Goal: Task Accomplishment & Management: Complete application form

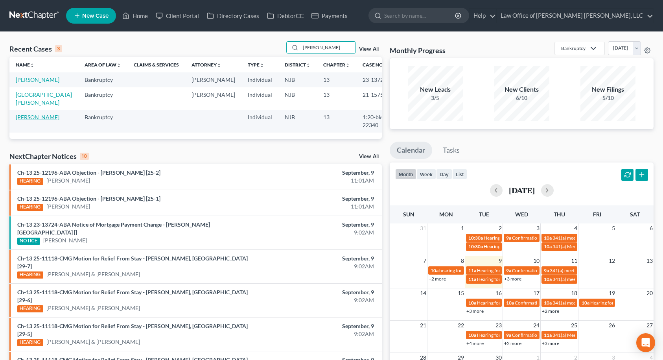
type input "[PERSON_NAME]"
click at [41, 120] on link "[PERSON_NAME]" at bounding box center [38, 117] width 44 height 7
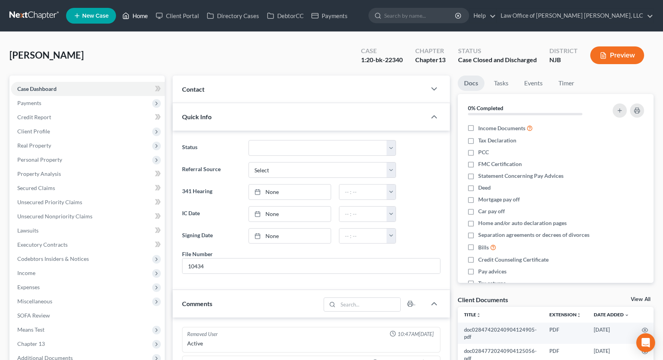
click at [142, 16] on link "Home" at bounding box center [134, 16] width 33 height 14
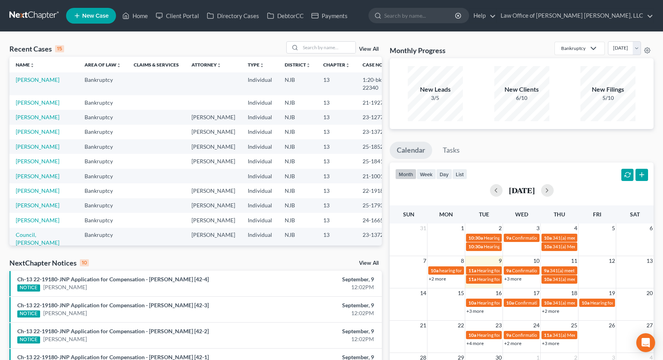
click at [73, 42] on div "Recent Cases 15 View All" at bounding box center [195, 48] width 372 height 15
click at [328, 48] on input "search" at bounding box center [327, 47] width 55 height 11
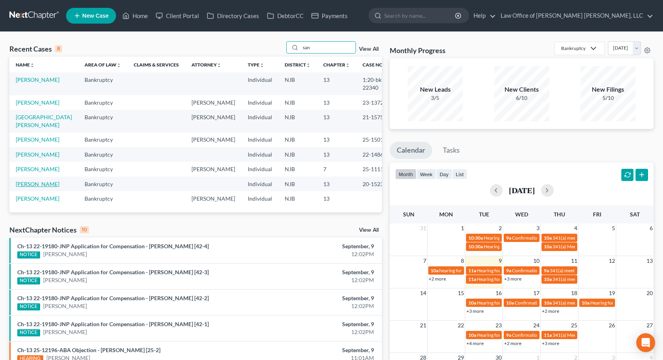
type input "san"
click at [32, 187] on link "[PERSON_NAME]" at bounding box center [38, 183] width 44 height 7
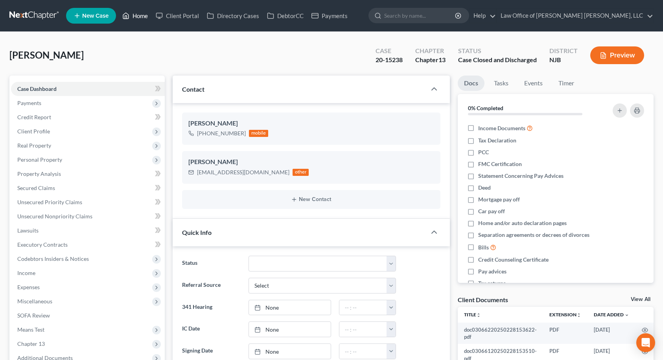
click at [134, 14] on link "Home" at bounding box center [134, 16] width 33 height 14
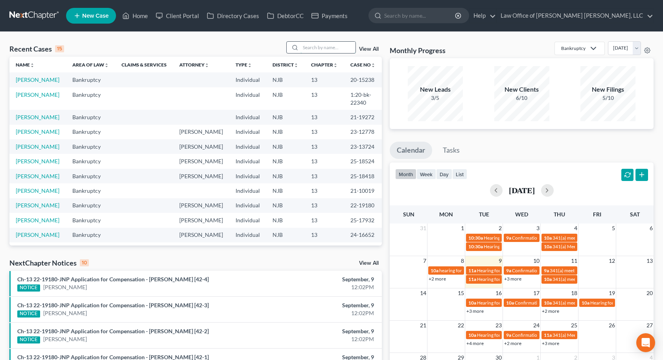
click at [303, 47] on input "search" at bounding box center [327, 47] width 55 height 11
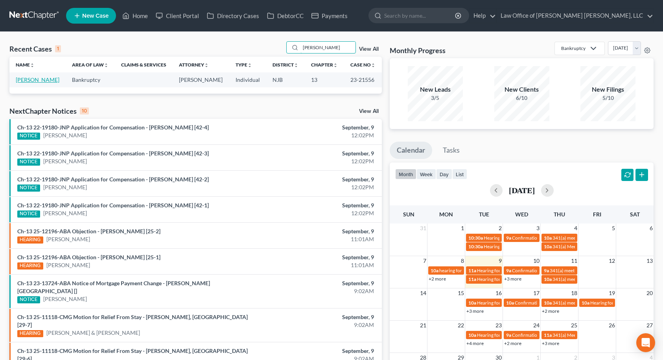
type input "[PERSON_NAME]"
click at [33, 80] on link "[PERSON_NAME]" at bounding box center [38, 79] width 44 height 7
select select "10"
select select "6"
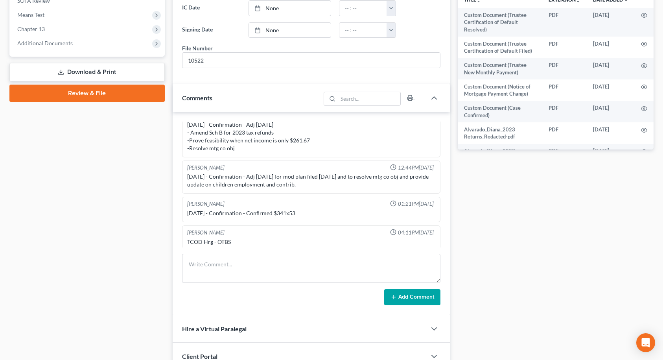
scroll to position [347, 0]
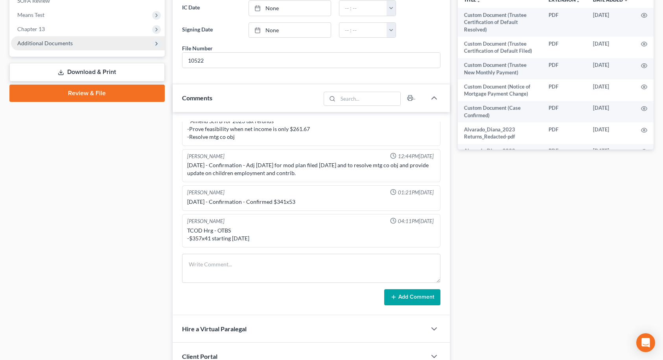
click at [47, 41] on span "Additional Documents" at bounding box center [44, 43] width 55 height 7
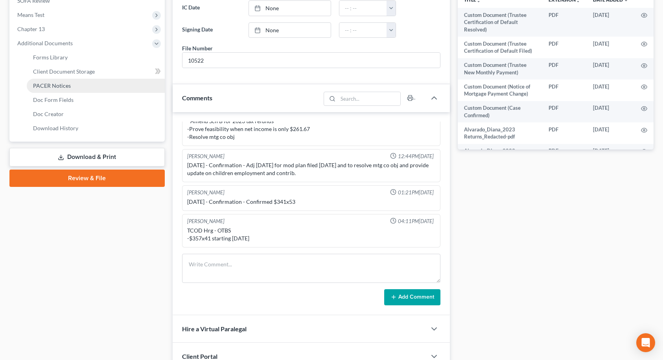
click at [63, 88] on span "PACER Notices" at bounding box center [52, 85] width 38 height 7
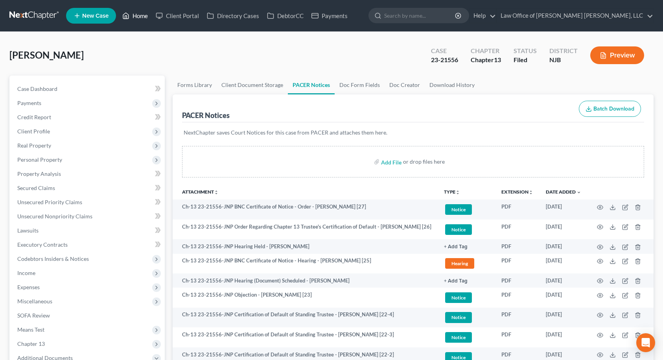
click at [140, 18] on link "Home" at bounding box center [134, 16] width 33 height 14
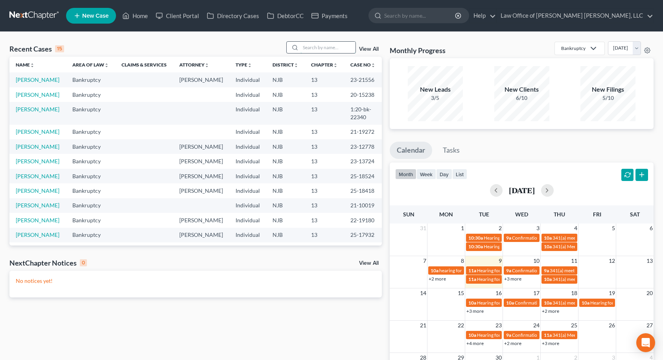
click at [327, 48] on input "search" at bounding box center [327, 47] width 55 height 11
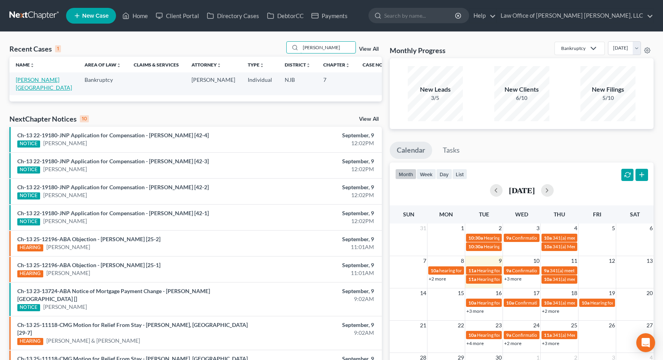
type input "[PERSON_NAME]"
click at [44, 81] on link "[PERSON_NAME][GEOGRAPHIC_DATA]" at bounding box center [44, 83] width 56 height 15
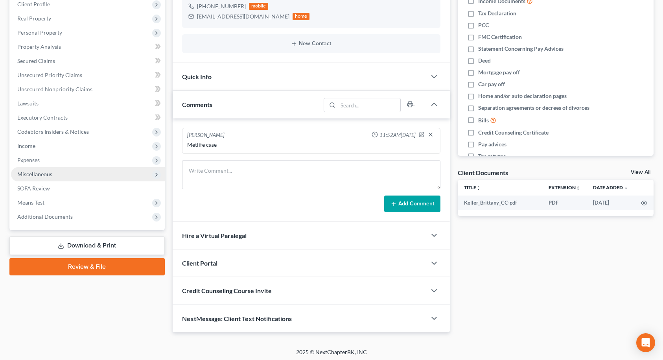
scroll to position [129, 0]
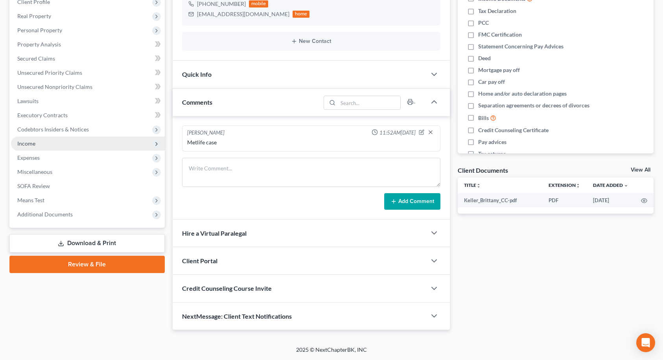
click at [75, 147] on span "Income" at bounding box center [88, 143] width 154 height 14
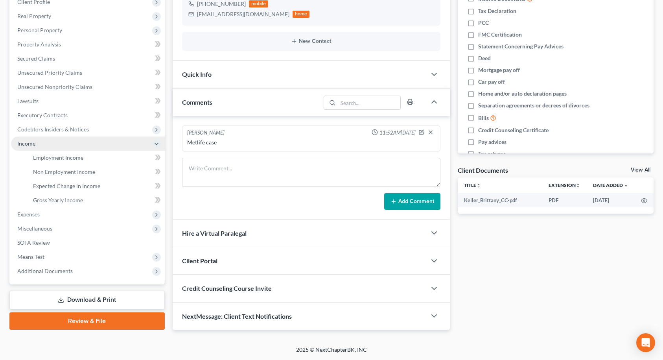
click at [75, 147] on span "Income" at bounding box center [88, 143] width 154 height 14
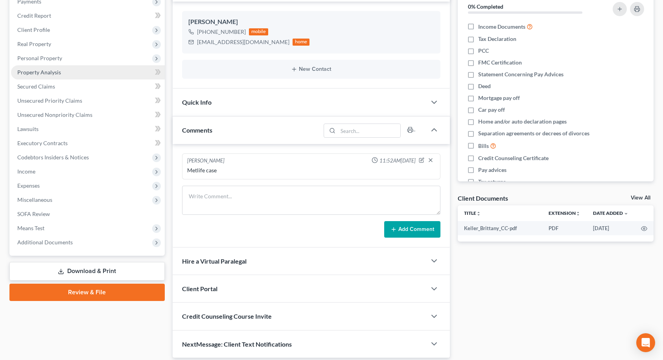
scroll to position [51, 0]
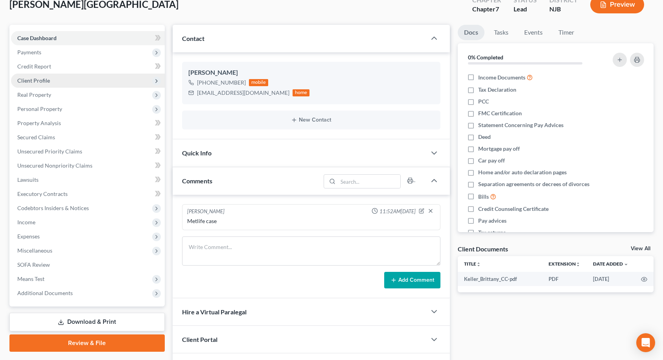
click at [41, 77] on span "Client Profile" at bounding box center [33, 80] width 33 height 7
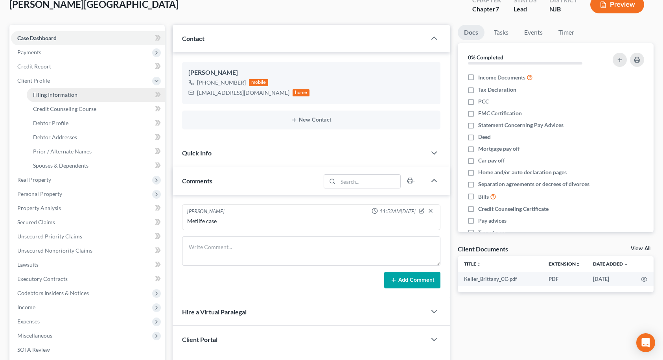
click at [46, 92] on span "Filing Information" at bounding box center [55, 94] width 44 height 7
select select "1"
select select "0"
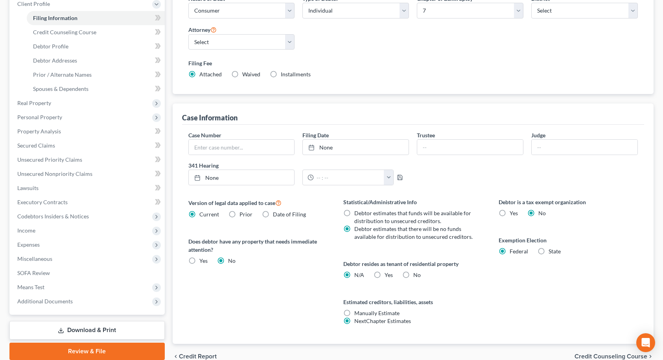
scroll to position [9, 0]
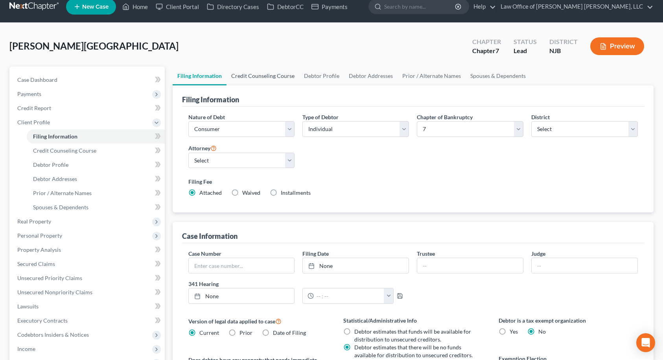
click at [259, 74] on link "Credit Counseling Course" at bounding box center [262, 75] width 73 height 19
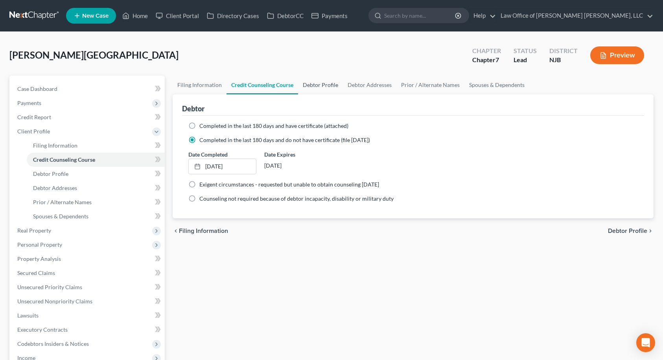
click at [317, 82] on link "Debtor Profile" at bounding box center [320, 84] width 45 height 19
select select "4"
select select "3"
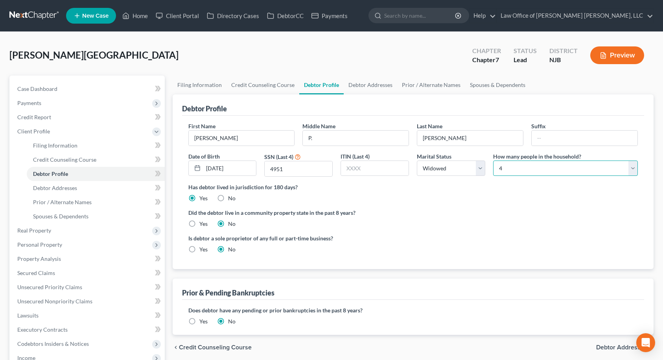
click at [556, 170] on select "Select 1 2 3 4 5 6 7 8 9 10 11 12 13 14 15 16 17 18 19 20" at bounding box center [565, 168] width 145 height 16
click at [493, 160] on select "Select 1 2 3 4 5 6 7 8 9 10 11 12 13 14 15 16 17 18 19 20" at bounding box center [565, 168] width 145 height 16
drag, startPoint x: 477, startPoint y: 210, endPoint x: 476, endPoint y: 203, distance: 6.3
click at [477, 209] on label "Did the debtor live in a community property state in the past 8 years?" at bounding box center [413, 212] width 450 height 8
click at [370, 88] on link "Debtor Addresses" at bounding box center [370, 84] width 53 height 19
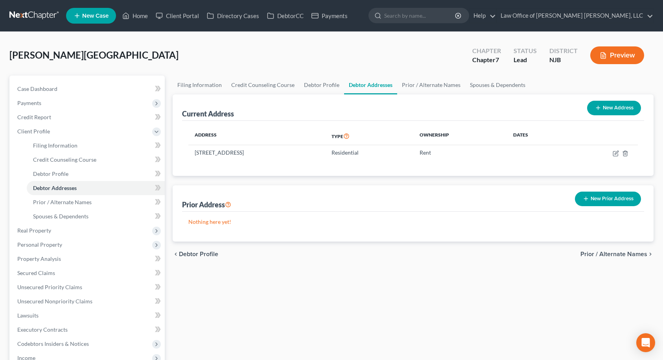
click at [624, 197] on button "New Prior Address" at bounding box center [608, 198] width 66 height 15
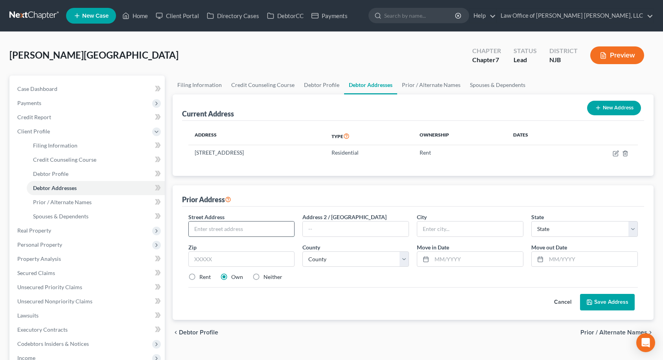
click at [279, 229] on input "text" at bounding box center [242, 228] width 106 height 15
type input "[STREET_ADDRESS]"
type input "07631"
type input "[GEOGRAPHIC_DATA]"
select select "33"
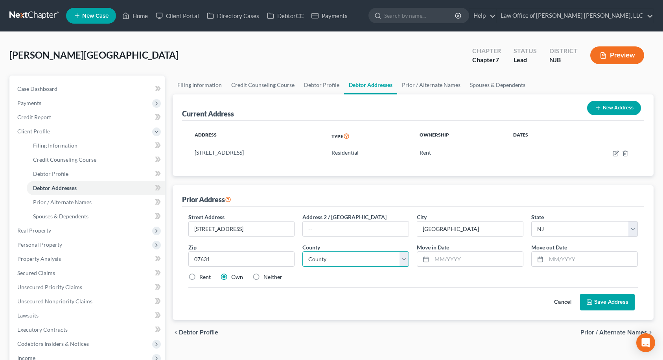
click at [363, 258] on select "County" at bounding box center [355, 259] width 107 height 16
select select "1"
click at [302, 251] on select "County [GEOGRAPHIC_DATA] [GEOGRAPHIC_DATA] [GEOGRAPHIC_DATA] [GEOGRAPHIC_DATA] …" at bounding box center [355, 259] width 107 height 16
click at [445, 262] on input "text" at bounding box center [477, 259] width 91 height 15
type input "02/2016"
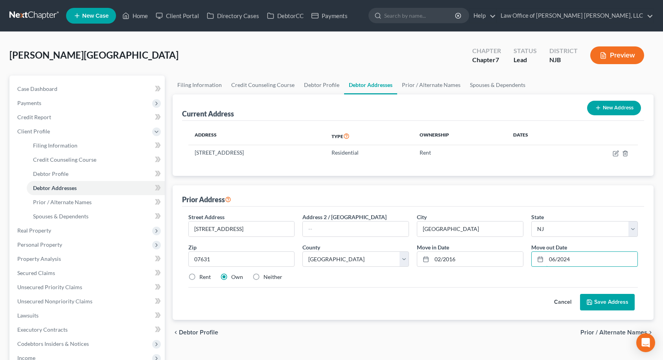
type input "06/2024"
click at [607, 303] on button "Save Address" at bounding box center [607, 302] width 55 height 17
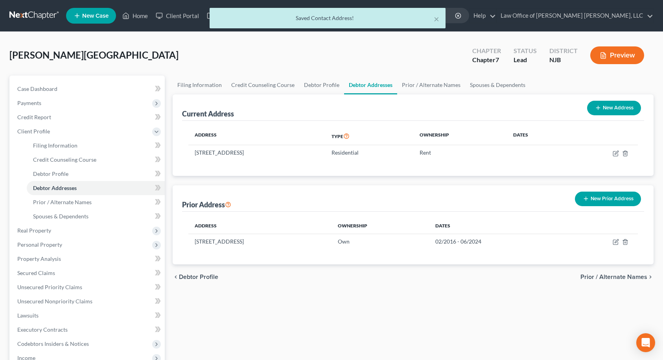
click at [625, 276] on span "Prior / Alternate Names" at bounding box center [613, 277] width 67 height 6
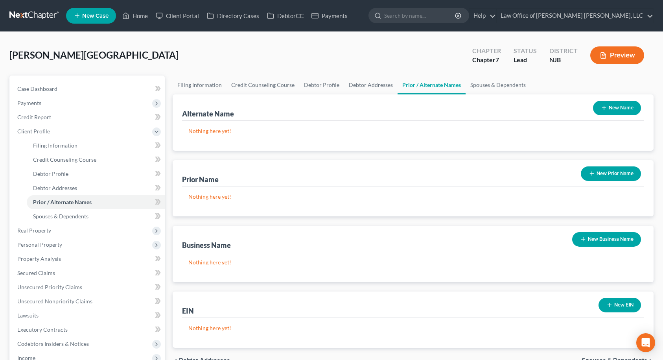
click at [605, 169] on button "New Prior Name" at bounding box center [611, 173] width 60 height 15
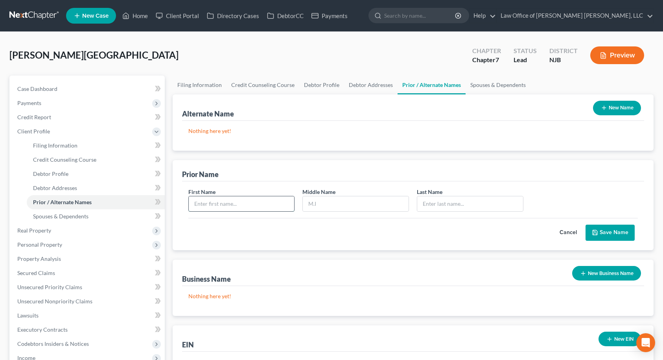
click at [245, 201] on input "text" at bounding box center [242, 203] width 106 height 15
type input "B"
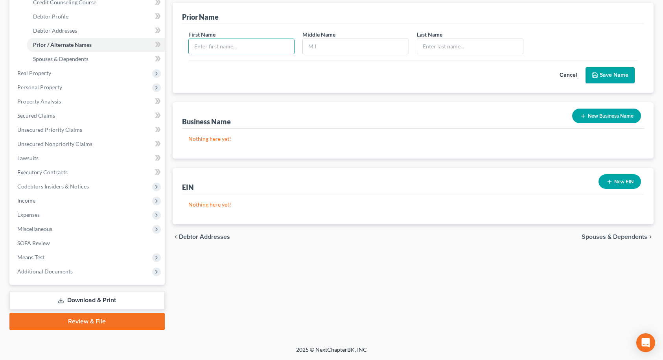
click at [597, 238] on span "Spouses & Dependents" at bounding box center [614, 236] width 66 height 6
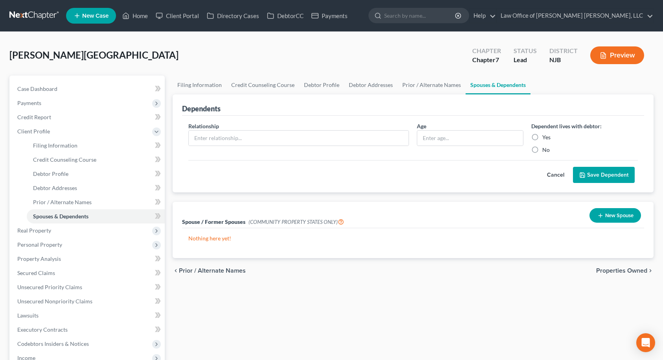
click at [542, 136] on label "Yes" at bounding box center [546, 137] width 8 height 8
click at [545, 136] on input "Yes" at bounding box center [547, 135] width 5 height 5
radio input "true"
click at [351, 138] on input "text" at bounding box center [299, 137] width 220 height 15
type input "Daughter"
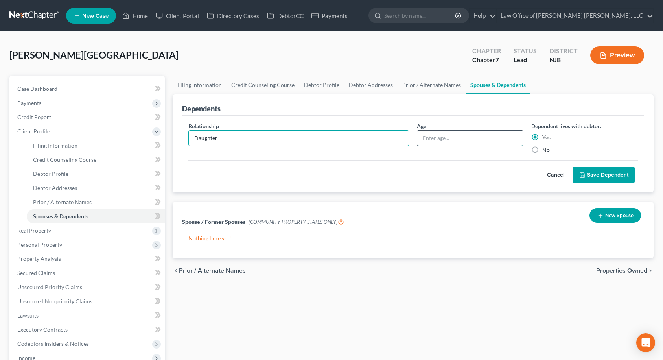
click at [423, 141] on input "text" at bounding box center [470, 137] width 106 height 15
type input "11"
click at [581, 173] on icon "submit" at bounding box center [582, 175] width 6 height 6
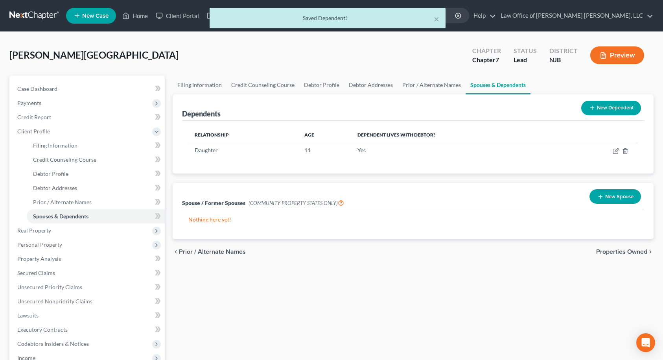
click at [592, 107] on icon at bounding box center [592, 108] width 6 height 6
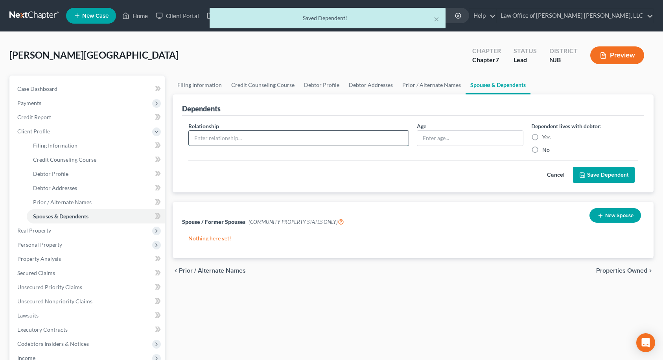
click at [302, 140] on input "text" at bounding box center [299, 137] width 220 height 15
type input "Daughter"
click at [453, 138] on input "text" at bounding box center [470, 137] width 106 height 15
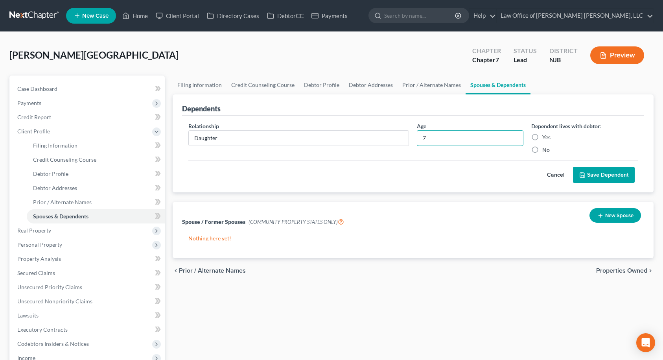
type input "7"
click at [542, 136] on label "Yes" at bounding box center [546, 137] width 8 height 8
click at [545, 136] on input "Yes" at bounding box center [547, 135] width 5 height 5
radio input "true"
click at [596, 170] on button "Save Dependent" at bounding box center [604, 175] width 62 height 17
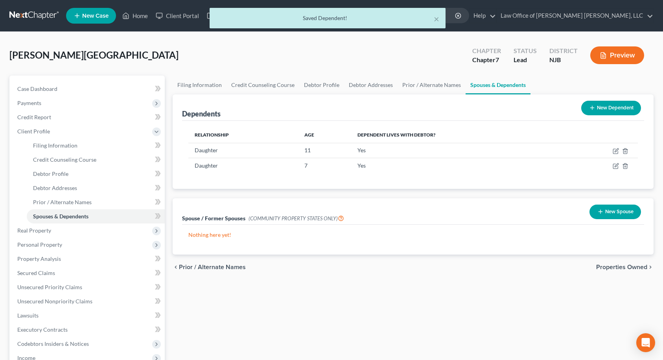
click at [604, 108] on button "New Dependent" at bounding box center [611, 108] width 60 height 15
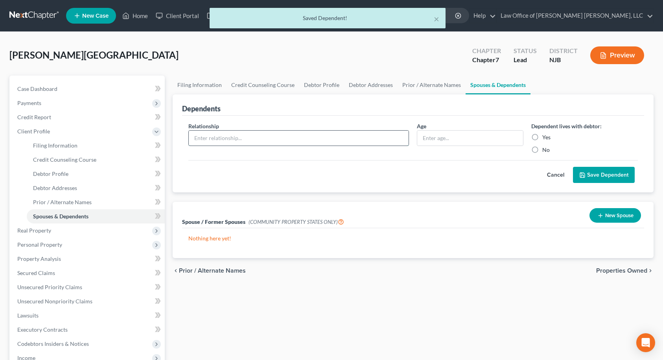
click at [348, 135] on input "text" at bounding box center [299, 137] width 220 height 15
type input "Son"
click at [483, 132] on input "text" at bounding box center [470, 137] width 106 height 15
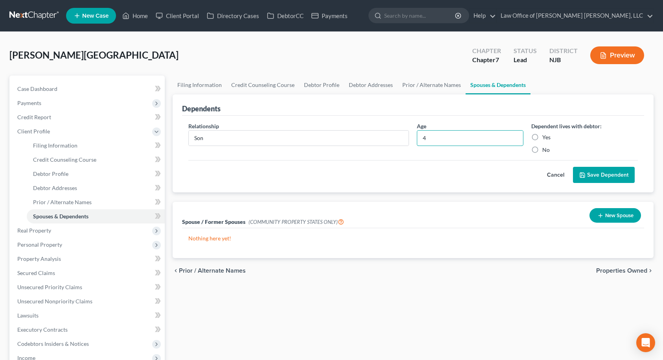
type input "4"
click at [542, 137] on label "Yes" at bounding box center [546, 137] width 8 height 8
click at [545, 137] on input "Yes" at bounding box center [547, 135] width 5 height 5
radio input "true"
click at [603, 169] on button "Save Dependent" at bounding box center [604, 175] width 62 height 17
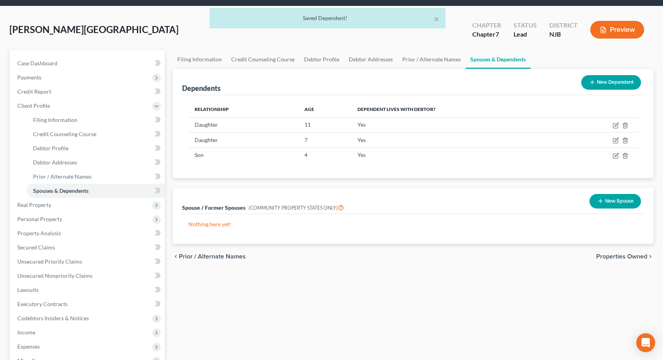
scroll to position [39, 0]
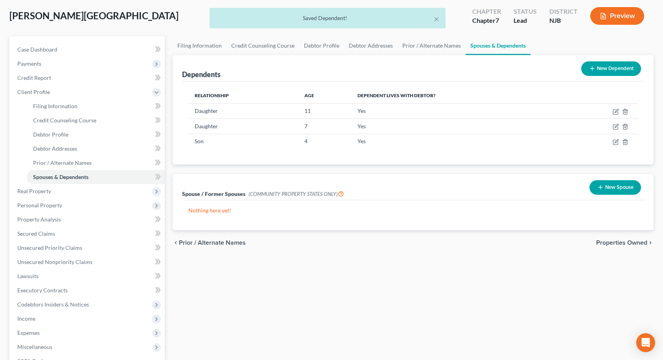
click at [622, 243] on span "Properties Owned" at bounding box center [621, 242] width 51 height 6
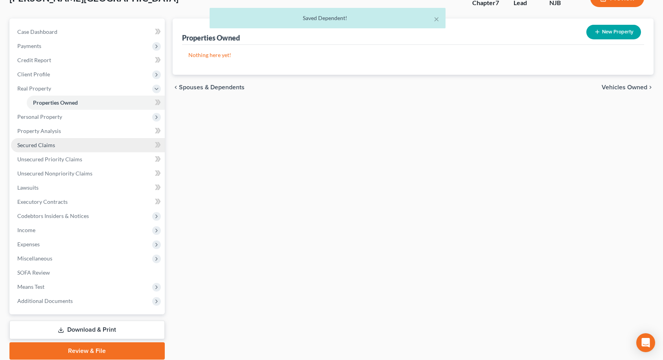
scroll to position [39, 0]
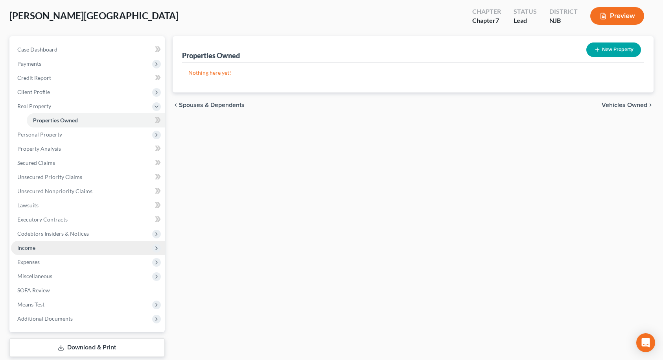
click at [24, 245] on span "Income" at bounding box center [26, 247] width 18 height 7
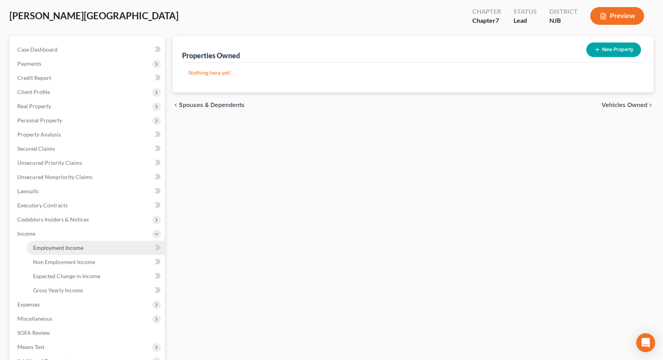
click at [38, 250] on span "Employment Income" at bounding box center [58, 247] width 50 height 7
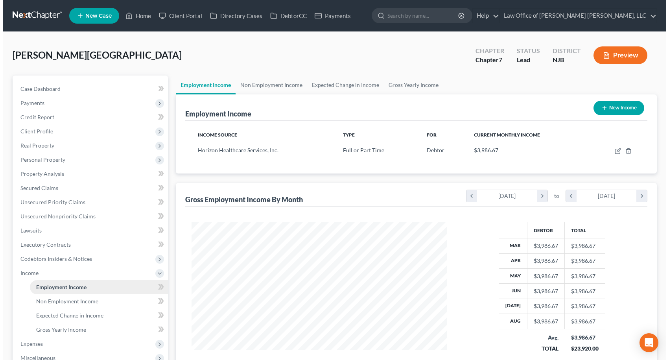
scroll to position [141, 272]
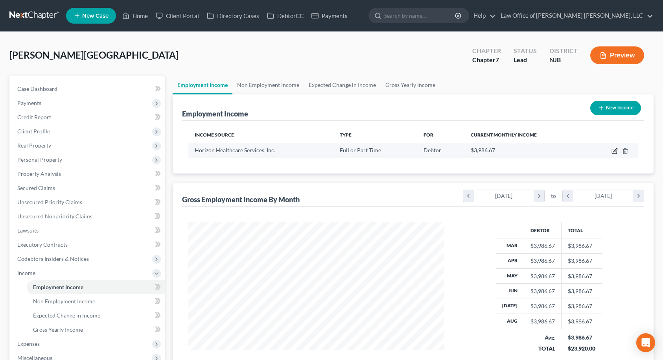
click at [614, 152] on icon "button" at bounding box center [615, 150] width 4 height 4
select select "0"
select select "2"
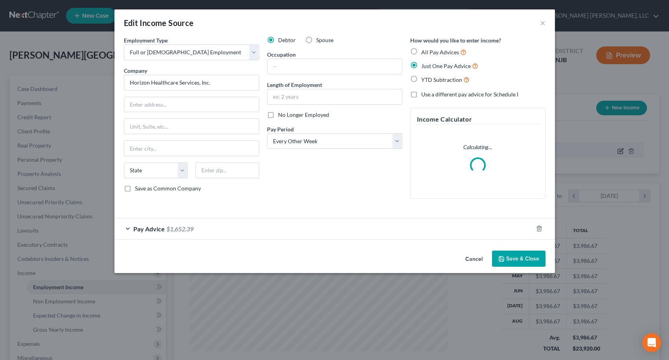
scroll to position [141, 274]
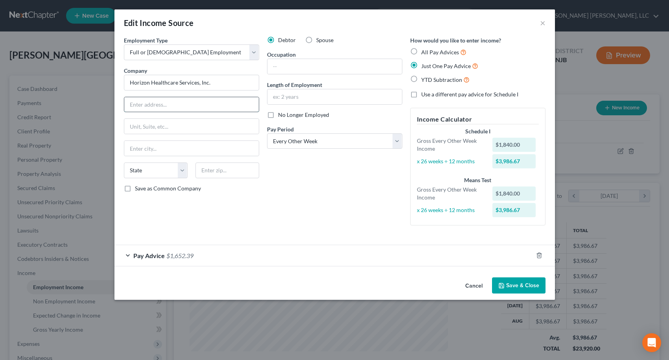
click at [221, 102] on input "text" at bounding box center [191, 104] width 134 height 15
type input "[STREET_ADDRESS]"
click at [221, 168] on input "text" at bounding box center [227, 170] width 64 height 16
type input "08534"
type input "[PERSON_NAME]"
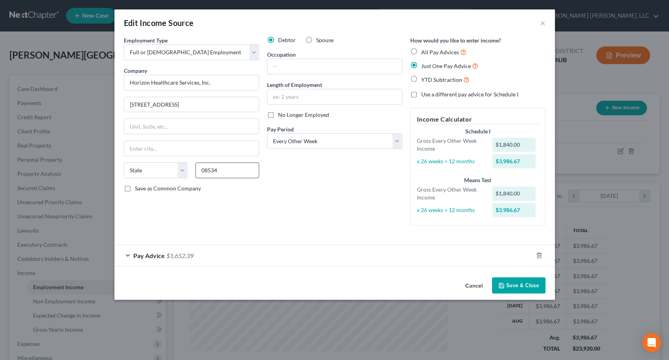
select select "33"
click at [292, 66] on input "text" at bounding box center [334, 66] width 134 height 15
type input "Customer Service"
click at [290, 94] on input "text" at bounding box center [334, 96] width 134 height 15
type input "1"
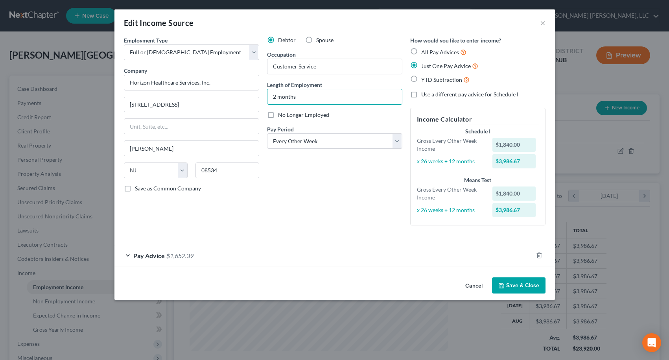
type input "2 months"
click at [301, 177] on div "Debtor Spouse Occupation Customer Service Length of Employment 2 months No Long…" at bounding box center [334, 133] width 143 height 195
click at [139, 256] on span "Pay Advice" at bounding box center [148, 255] width 31 height 7
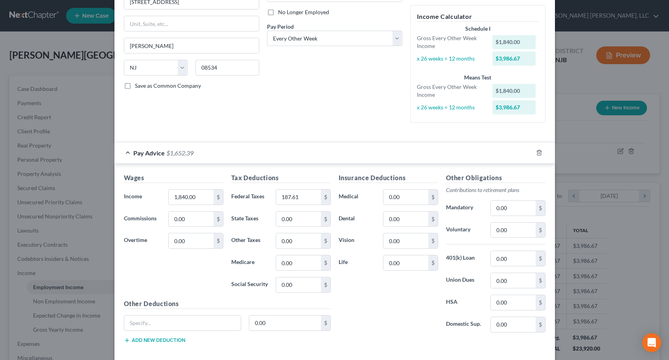
scroll to position [102, 0]
click at [360, 318] on div "Insurance Deductions Medical 0.00 $ Dental 0.00 $ Vision 0.00 $ Life 0.00 $" at bounding box center [388, 255] width 107 height 165
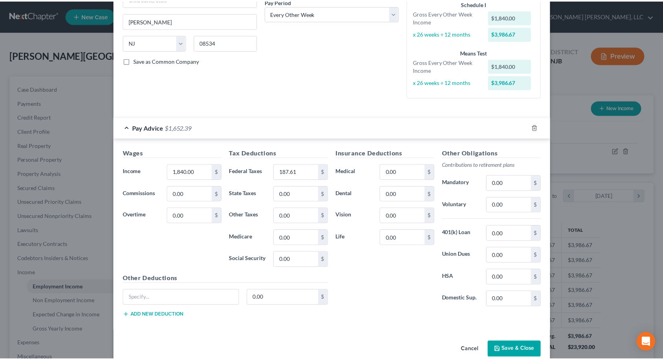
scroll to position [142, 0]
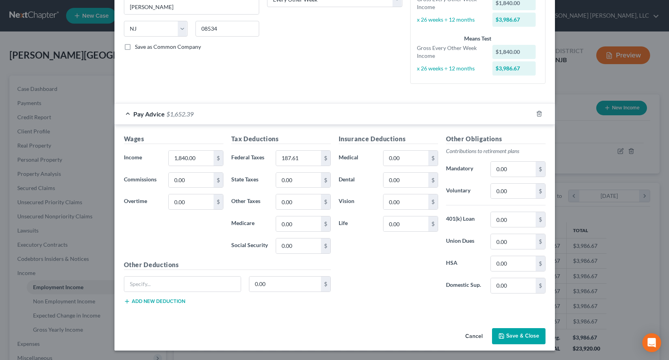
click at [515, 335] on button "Save & Close" at bounding box center [518, 336] width 53 height 17
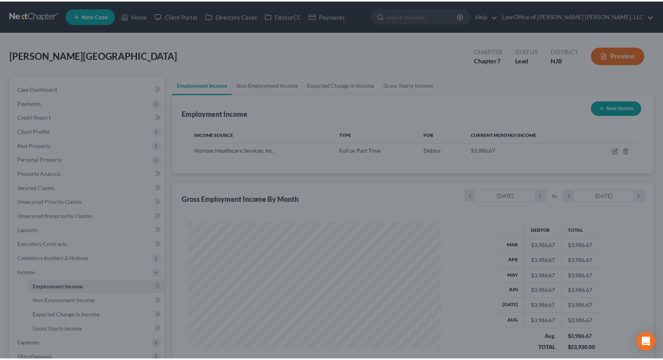
scroll to position [392927, 392796]
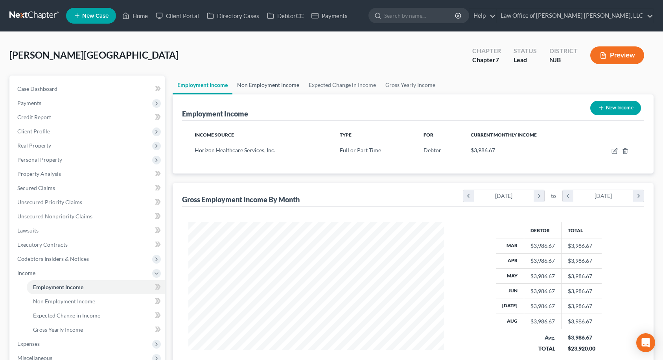
click at [285, 84] on link "Non Employment Income" at bounding box center [268, 84] width 72 height 19
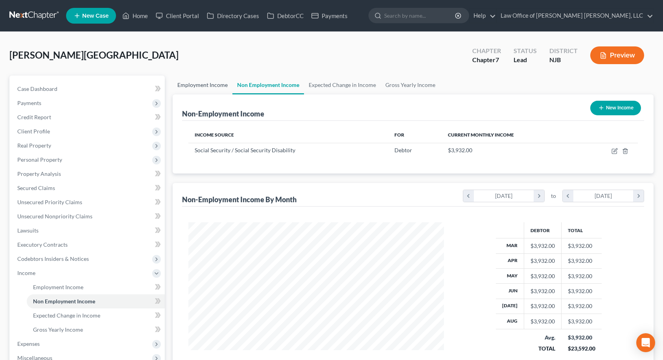
scroll to position [141, 272]
click at [194, 85] on link "Employment Income" at bounding box center [203, 84] width 60 height 19
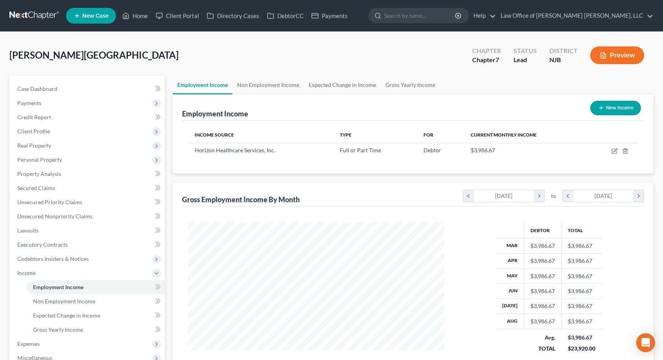
scroll to position [141, 272]
click at [254, 86] on link "Non Employment Income" at bounding box center [268, 84] width 72 height 19
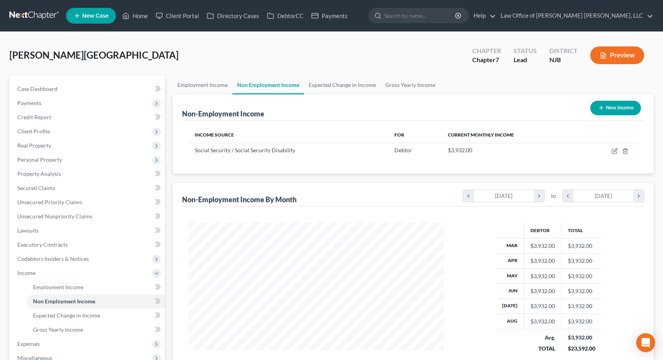
scroll to position [141, 272]
click at [217, 87] on link "Employment Income" at bounding box center [203, 84] width 60 height 19
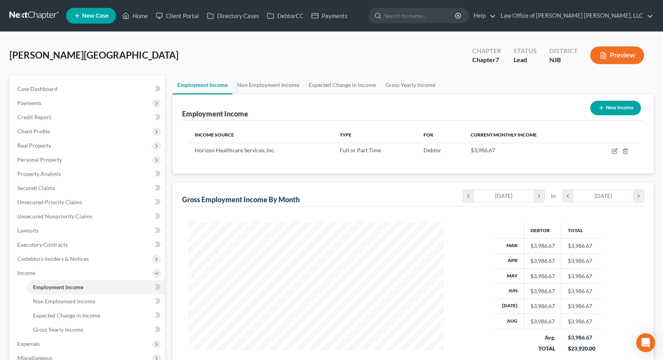
scroll to position [141, 272]
click at [268, 87] on link "Non Employment Income" at bounding box center [268, 84] width 72 height 19
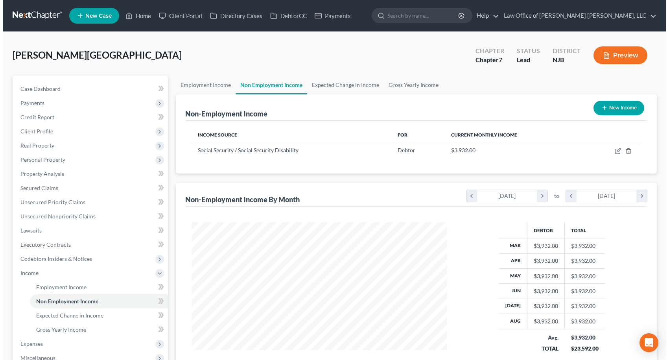
scroll to position [141, 272]
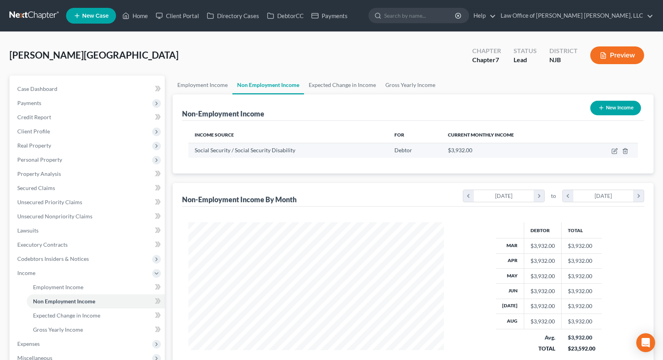
click at [610, 152] on td at bounding box center [608, 150] width 57 height 15
click at [614, 152] on icon "button" at bounding box center [614, 151] width 6 height 6
select select "4"
select select "0"
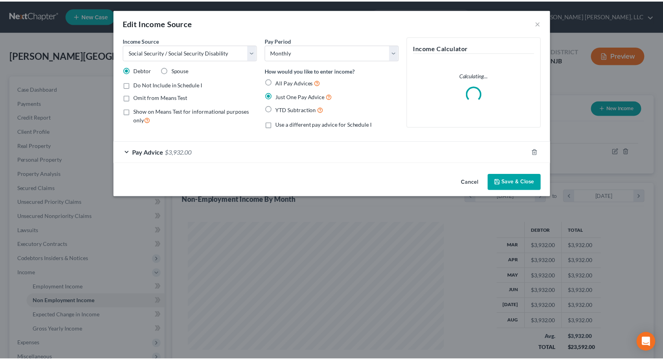
scroll to position [141, 274]
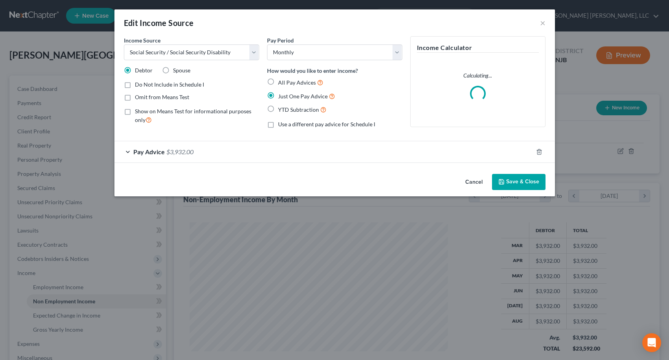
click at [158, 153] on span "Pay Advice" at bounding box center [148, 151] width 31 height 7
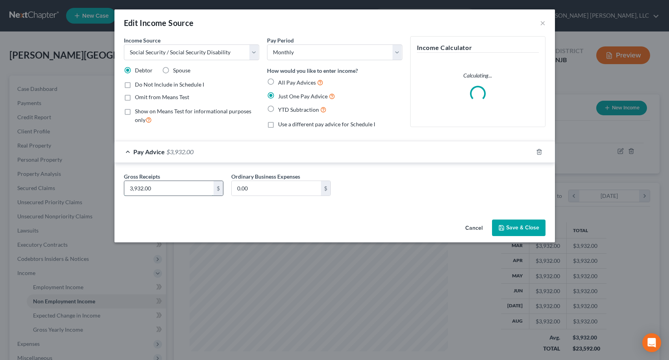
click at [157, 187] on input "3,932.00" at bounding box center [168, 188] width 89 height 15
type input "2,949.00"
click at [502, 222] on button "Save & Close" at bounding box center [518, 227] width 53 height 17
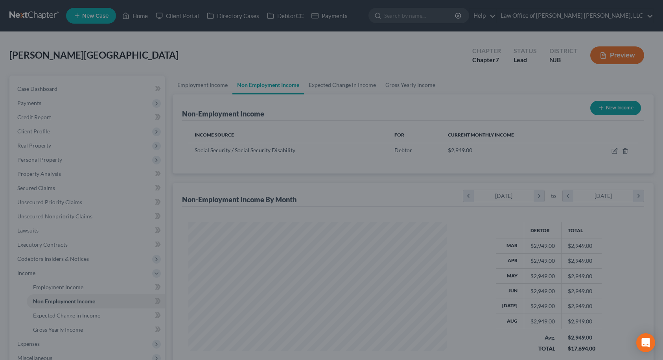
scroll to position [392927, 392796]
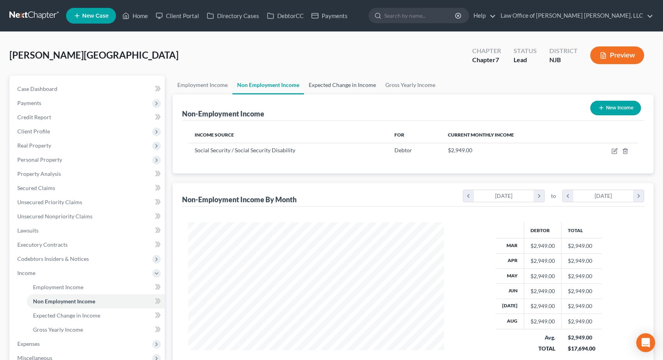
click at [356, 86] on link "Expected Change in Income" at bounding box center [342, 84] width 77 height 19
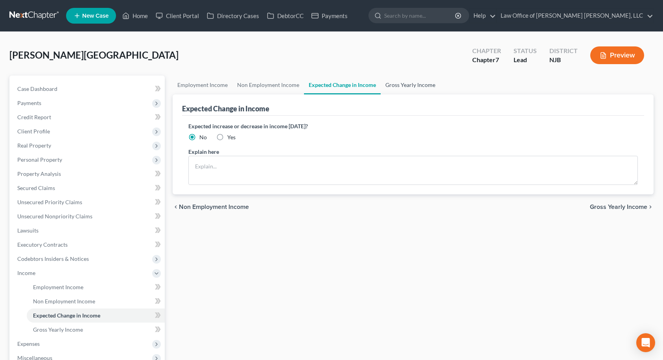
click at [386, 84] on link "Gross Yearly Income" at bounding box center [409, 84] width 59 height 19
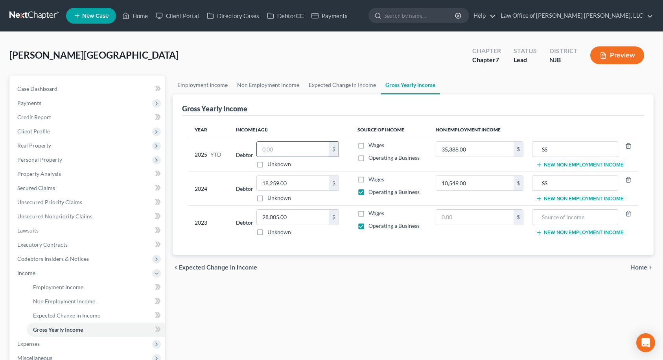
click at [275, 149] on input "text" at bounding box center [293, 149] width 72 height 15
click at [615, 288] on div "Employment Income Non Employment Income Expected Change in Income Gross Yearly …" at bounding box center [413, 266] width 489 height 383
click at [489, 151] on input "35,388.00" at bounding box center [474, 149] width 77 height 15
type input "28,507.00"
click at [313, 147] on input "text" at bounding box center [293, 149] width 72 height 15
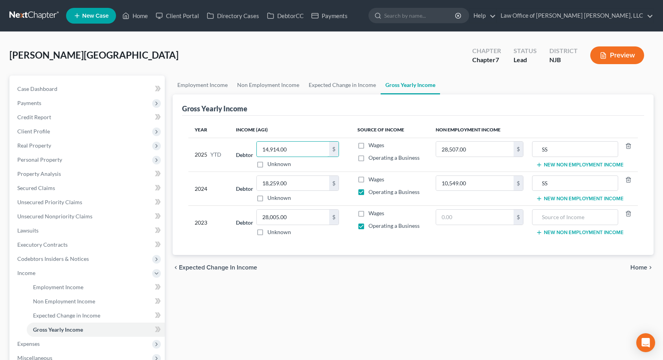
type input "14,914.00"
click at [358, 267] on div "chevron_left Expected Change in Income Home chevron_right" at bounding box center [413, 267] width 481 height 25
click at [638, 268] on span "Home" at bounding box center [638, 267] width 17 height 6
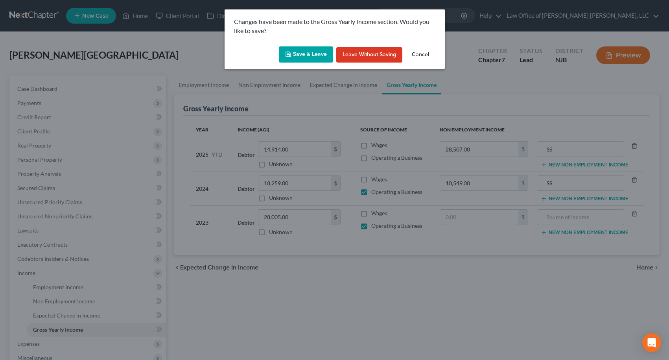
click at [310, 58] on button "Save & Leave" at bounding box center [306, 54] width 54 height 17
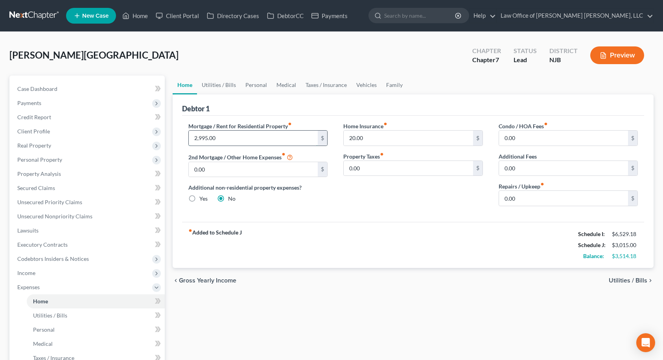
click at [243, 138] on input "2,995.00" at bounding box center [253, 137] width 129 height 15
type input "2,995.00"
click at [356, 194] on div "Home Insurance fiber_manual_record 20.00 $ Property Taxes fiber_manual_record 0…" at bounding box center [412, 167] width 155 height 90
click at [379, 136] on input "20.00" at bounding box center [408, 137] width 129 height 15
click at [379, 135] on input "20.00" at bounding box center [408, 137] width 129 height 15
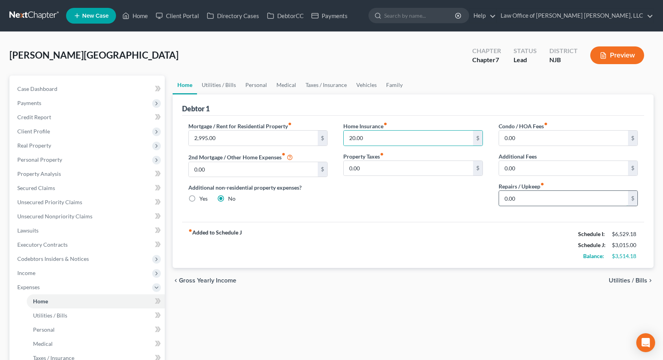
click at [527, 199] on input "0.00" at bounding box center [563, 198] width 129 height 15
type input "50.00"
click at [629, 279] on span "Utilities / Bills" at bounding box center [627, 280] width 39 height 6
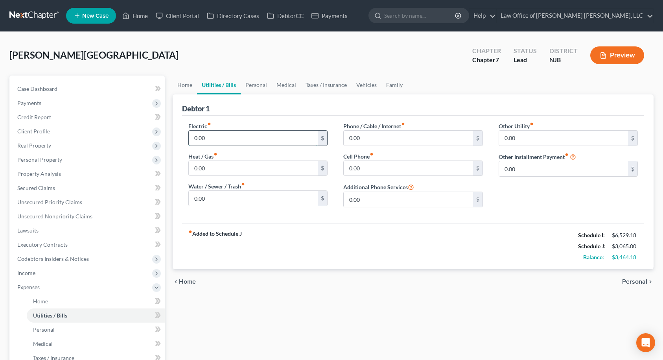
click at [224, 137] on input "0.00" at bounding box center [253, 137] width 129 height 15
type input "147.00"
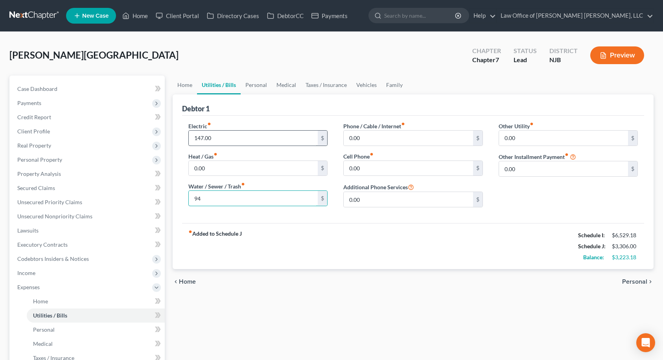
type input "9"
type input "83.00"
click at [380, 141] on input "0.00" at bounding box center [408, 137] width 129 height 15
type input "100.00"
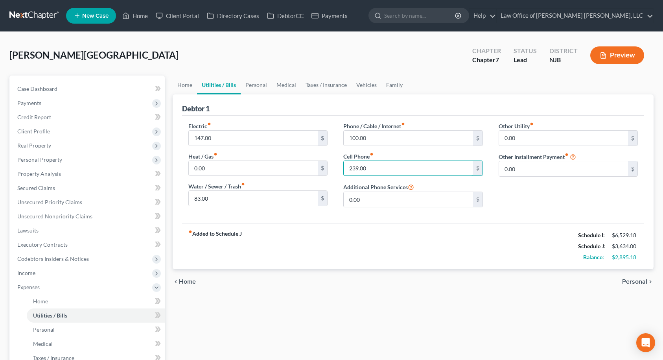
type input "239.00"
click at [542, 201] on div "Other Utility fiber_manual_record 0.00 $ Other Installment Payment fiber_manual…" at bounding box center [568, 168] width 155 height 92
click at [382, 136] on input "100.00" at bounding box center [408, 137] width 129 height 15
type input "1"
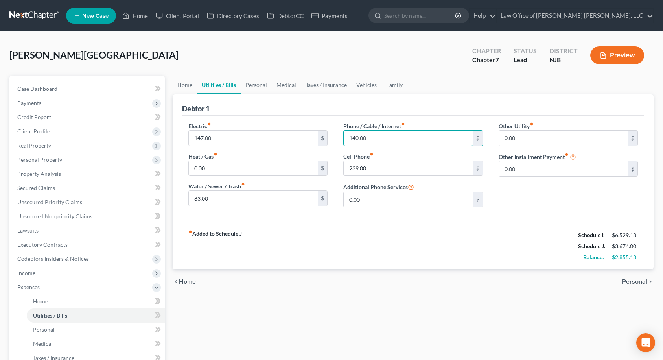
type input "140.00"
click at [565, 221] on div "Electric fiber_manual_record 147.00 $ Heat / Gas fiber_manual_record 0.00 $ Wat…" at bounding box center [413, 169] width 462 height 107
click at [255, 86] on link "Personal" at bounding box center [256, 84] width 31 height 19
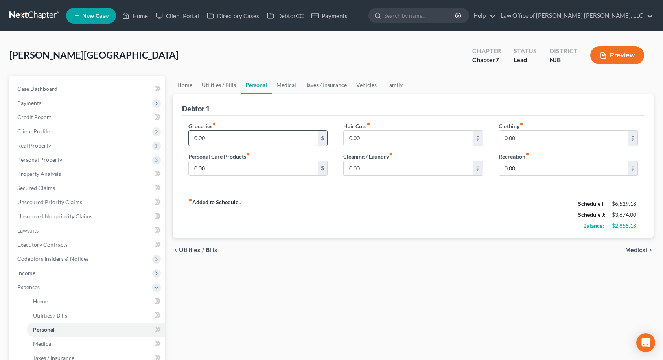
click at [232, 136] on input "0.00" at bounding box center [253, 137] width 129 height 15
type input "600.00"
click at [216, 167] on input "0.00" at bounding box center [253, 168] width 129 height 15
type input "100.00"
click at [377, 142] on input "0.00" at bounding box center [408, 137] width 129 height 15
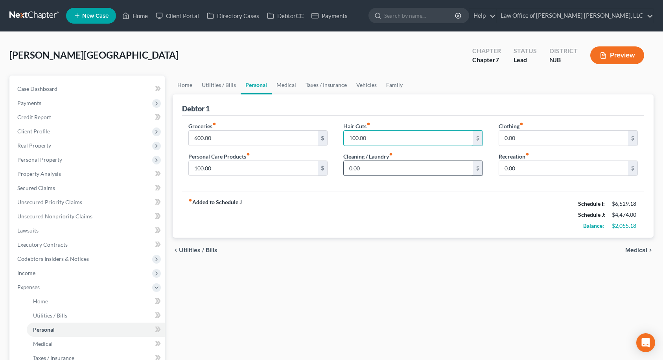
type input "100.00"
click at [378, 169] on input "0.00" at bounding box center [408, 168] width 129 height 15
type input "200.00"
click at [545, 140] on input "0.00" at bounding box center [563, 137] width 129 height 15
click at [545, 140] on input "200.00" at bounding box center [563, 137] width 129 height 15
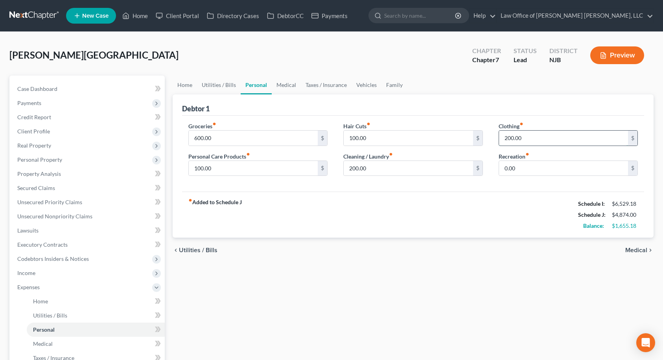
click at [527, 138] on input "200.00" at bounding box center [563, 137] width 129 height 15
type input "200.00"
click at [291, 85] on link "Medical" at bounding box center [286, 84] width 29 height 19
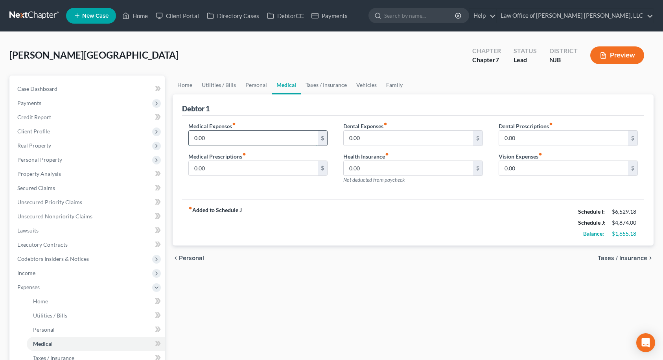
click at [212, 140] on input "0.00" at bounding box center [253, 137] width 129 height 15
type input "200.00"
click at [263, 178] on div "Medical Expenses fiber_manual_record 200.00 $ Medical Prescriptions fiber_manua…" at bounding box center [257, 156] width 155 height 68
click at [316, 88] on link "Taxes / Insurance" at bounding box center [326, 84] width 51 height 19
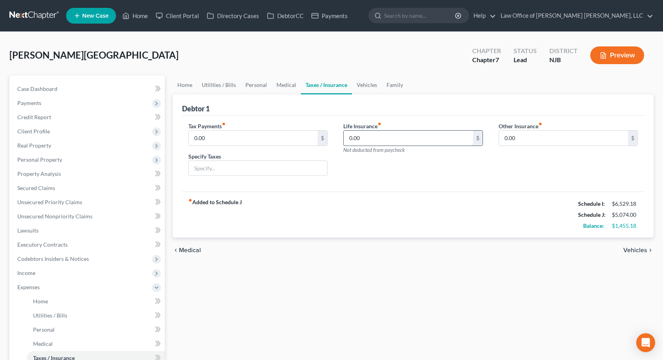
click at [366, 138] on input "0.00" at bounding box center [408, 137] width 129 height 15
type input "91.00"
click at [360, 81] on link "Vehicles" at bounding box center [367, 84] width 30 height 19
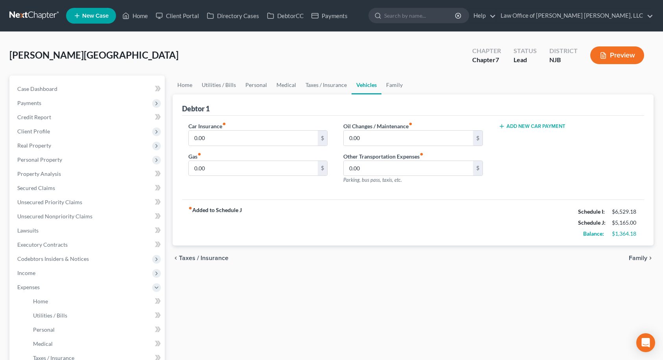
click at [510, 125] on button "Add New Car Payment" at bounding box center [531, 126] width 67 height 6
click at [511, 143] on input "text" at bounding box center [557, 137] width 117 height 15
type input "776.00"
click at [270, 135] on input "0.00" at bounding box center [253, 137] width 129 height 15
type input "195.00"
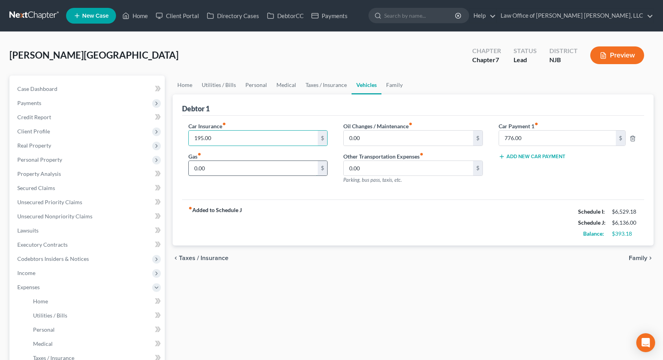
click at [255, 168] on input "0.00" at bounding box center [253, 168] width 129 height 15
type input "240.00"
click at [396, 82] on link "Family" at bounding box center [394, 84] width 26 height 19
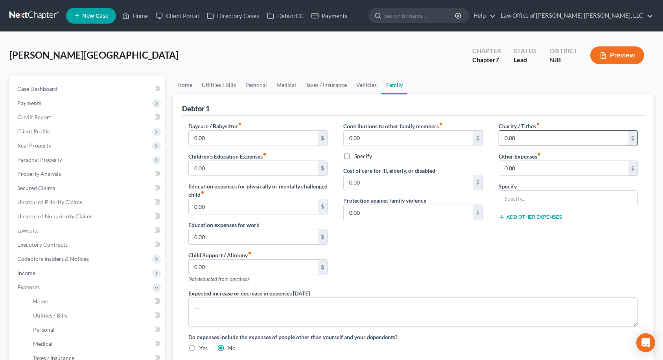
click at [520, 135] on input "0.00" at bounding box center [563, 137] width 129 height 15
type input "120.00"
click at [511, 239] on div "Charity / Tithes fiber_manual_record 120.00 $ Other Expenses fiber_manual_recor…" at bounding box center [568, 205] width 155 height 167
click at [230, 138] on input "0.00" at bounding box center [253, 137] width 129 height 15
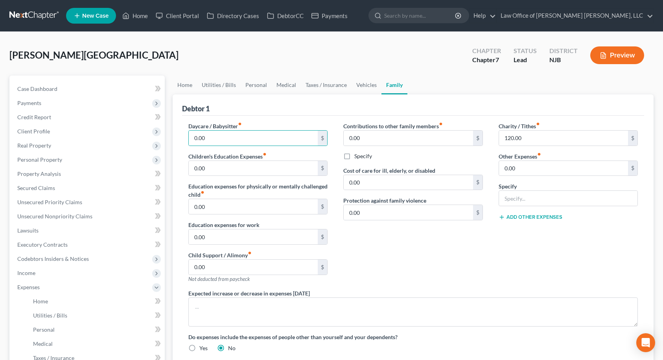
click at [391, 223] on div "Contributions to other family members fiber_manual_record 0.00 $ Specify Cost o…" at bounding box center [412, 205] width 155 height 167
click at [363, 82] on link "Vehicles" at bounding box center [366, 84] width 30 height 19
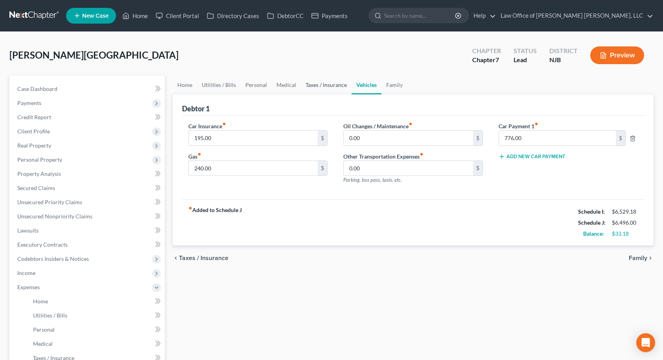
click at [332, 84] on link "Taxes / Insurance" at bounding box center [326, 84] width 51 height 19
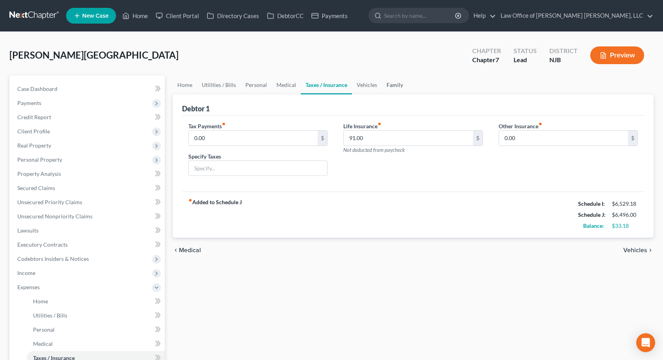
click at [386, 85] on link "Family" at bounding box center [395, 84] width 26 height 19
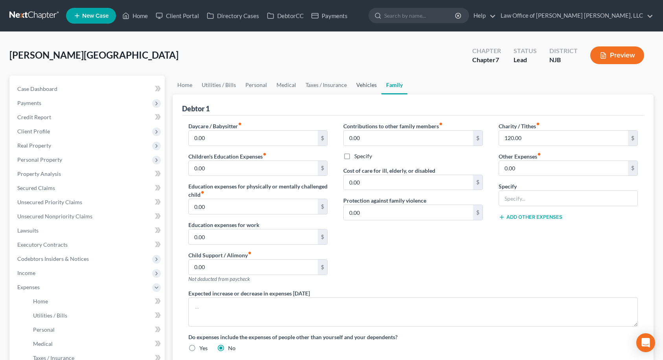
click at [367, 86] on link "Vehicles" at bounding box center [366, 84] width 30 height 19
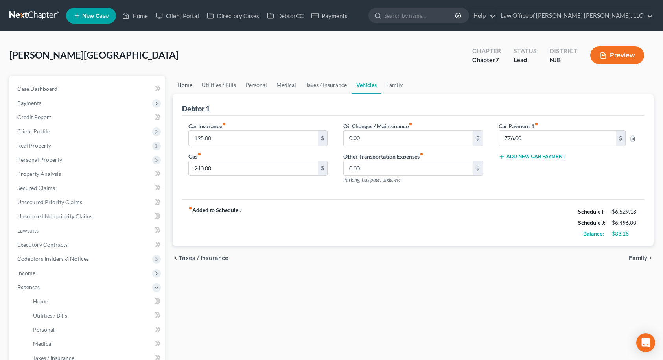
click at [185, 88] on link "Home" at bounding box center [185, 84] width 24 height 19
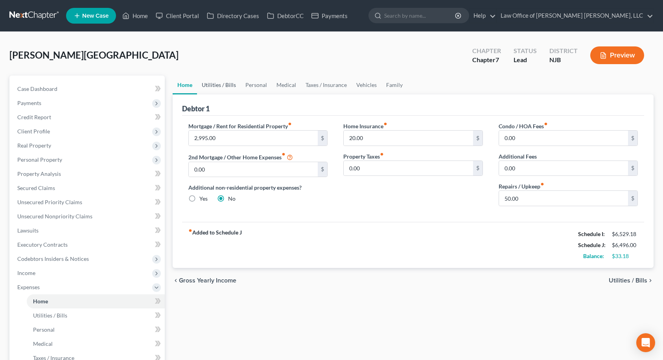
click at [205, 86] on link "Utilities / Bills" at bounding box center [219, 84] width 44 height 19
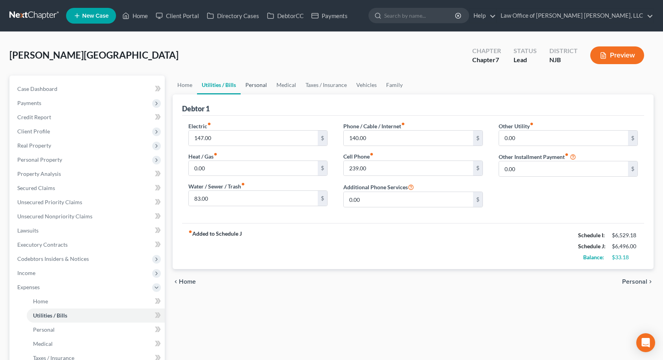
click at [252, 84] on link "Personal" at bounding box center [256, 84] width 31 height 19
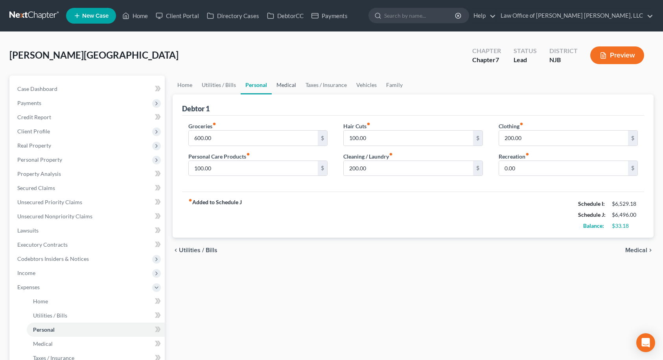
click at [280, 84] on link "Medical" at bounding box center [286, 84] width 29 height 19
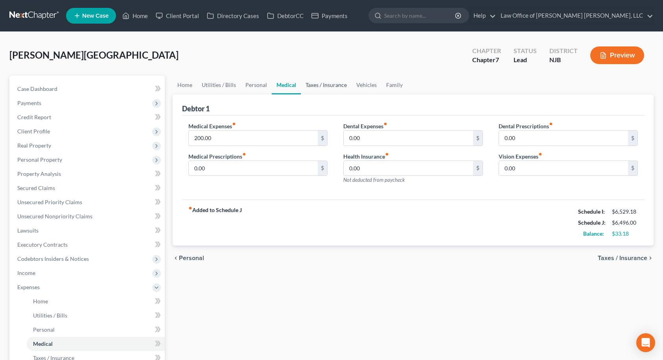
click at [305, 84] on link "Taxes / Insurance" at bounding box center [326, 84] width 51 height 19
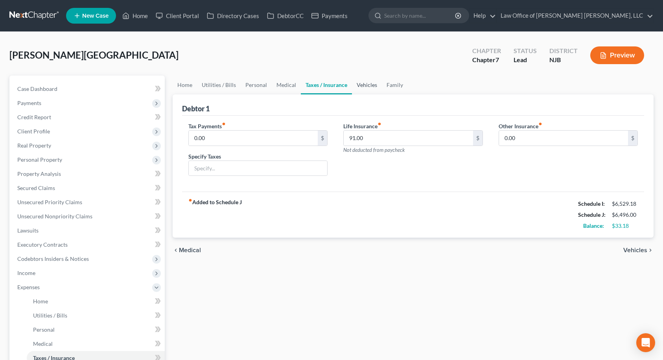
click at [361, 83] on link "Vehicles" at bounding box center [367, 84] width 30 height 19
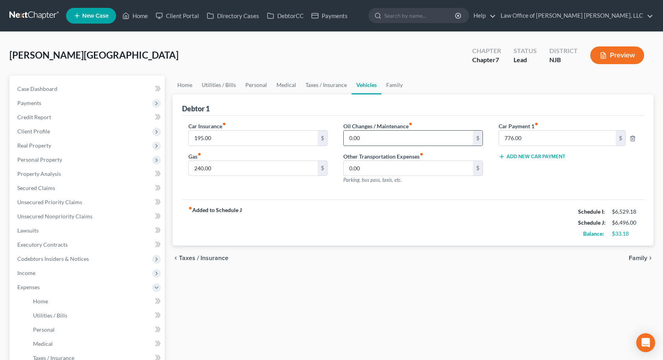
click at [375, 135] on input "0.00" at bounding box center [408, 137] width 129 height 15
click at [509, 171] on div "Car Payment 1 fiber_manual_record 776.00 $ Add New Car Payment" at bounding box center [568, 156] width 155 height 68
click at [391, 138] on input "70.00" at bounding box center [408, 137] width 129 height 15
type input "0.00"
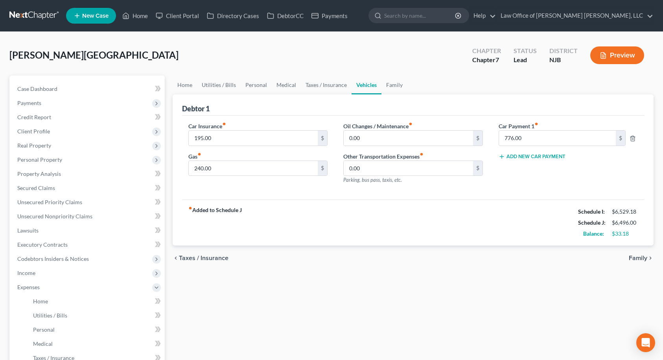
click at [520, 182] on div "Car Payment 1 fiber_manual_record 776.00 $ Add New Car Payment" at bounding box center [568, 156] width 155 height 68
click at [396, 84] on link "Family" at bounding box center [394, 84] width 26 height 19
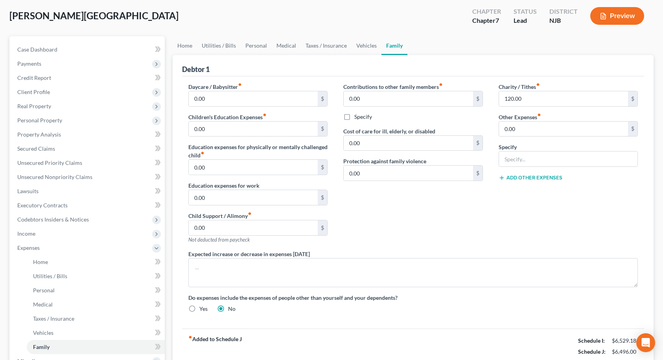
scroll to position [79, 0]
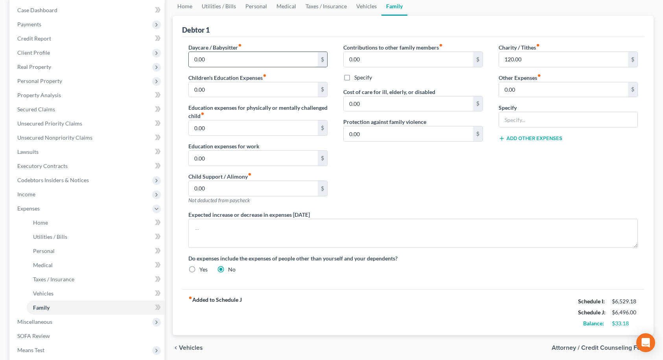
click at [278, 59] on input "0.00" at bounding box center [253, 59] width 129 height 15
click at [183, 58] on div "Daycare / Babysitter fiber_manual_record 0.00 $ Children's Education Expenses f…" at bounding box center [257, 126] width 155 height 167
click at [205, 62] on input "0.00" at bounding box center [253, 59] width 129 height 15
click at [355, 7] on link "Vehicles" at bounding box center [366, 6] width 30 height 19
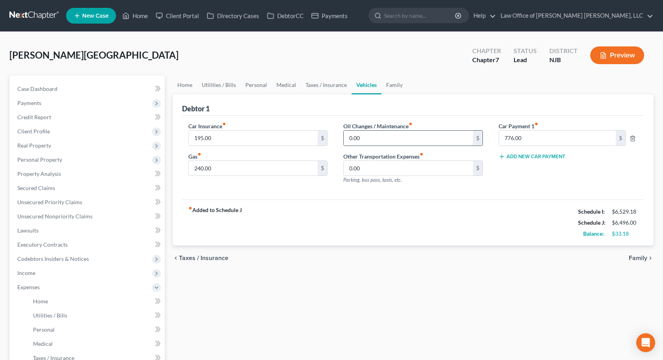
click at [371, 141] on input "0.00" at bounding box center [408, 137] width 129 height 15
click at [392, 86] on link "Family" at bounding box center [394, 84] width 26 height 19
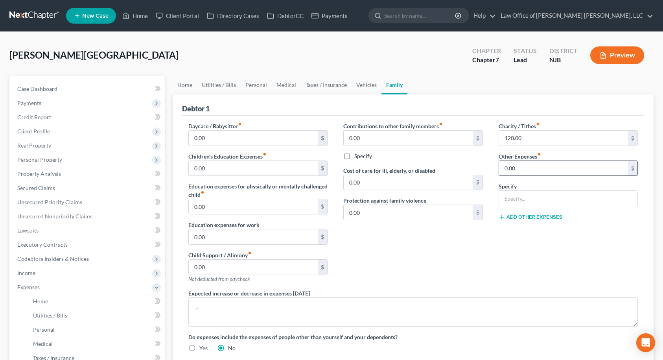
click at [521, 172] on input "0.00" at bounding box center [563, 168] width 129 height 15
type input "80.00"
click at [523, 206] on input "text" at bounding box center [568, 198] width 139 height 15
type input "Tolls"
click at [518, 246] on div "Charity / Tithes fiber_manual_record 120.00 $ Other Expenses fiber_manual_recor…" at bounding box center [568, 205] width 155 height 167
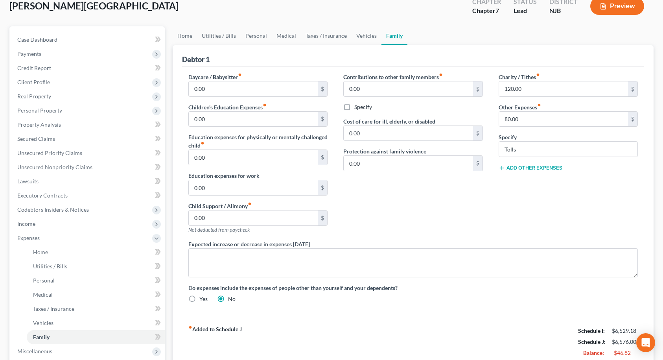
scroll to position [39, 0]
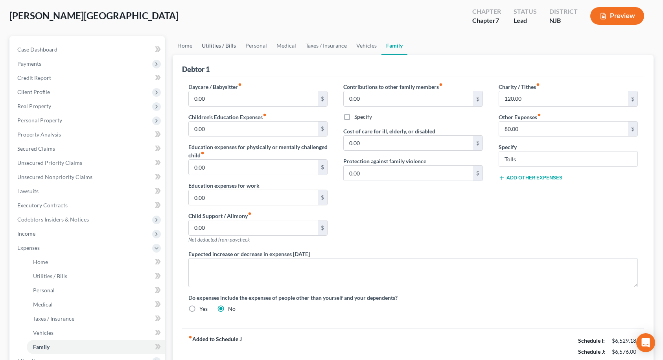
click at [229, 46] on link "Utilities / Bills" at bounding box center [219, 45] width 44 height 19
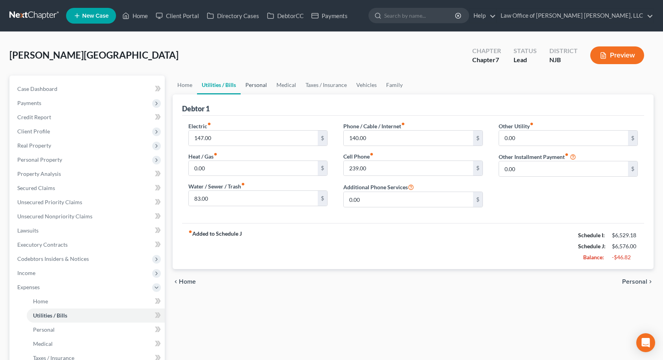
click at [255, 85] on link "Personal" at bounding box center [256, 84] width 31 height 19
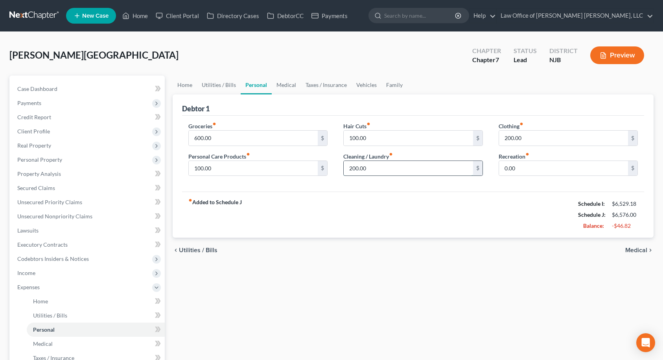
click at [363, 168] on input "200.00" at bounding box center [408, 168] width 129 height 15
type input "150.00"
click at [411, 204] on div "fiber_manual_record Added to Schedule J Schedule I: $6,529.18 Schedule J: $6,52…" at bounding box center [413, 214] width 462 height 46
click at [183, 86] on link "Home" at bounding box center [185, 84] width 24 height 19
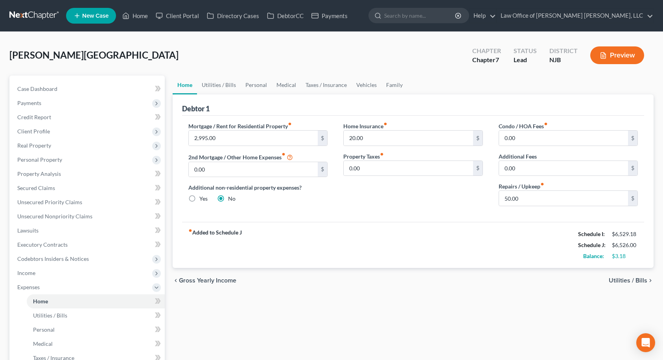
click at [640, 282] on span "Utilities / Bills" at bounding box center [627, 280] width 39 height 6
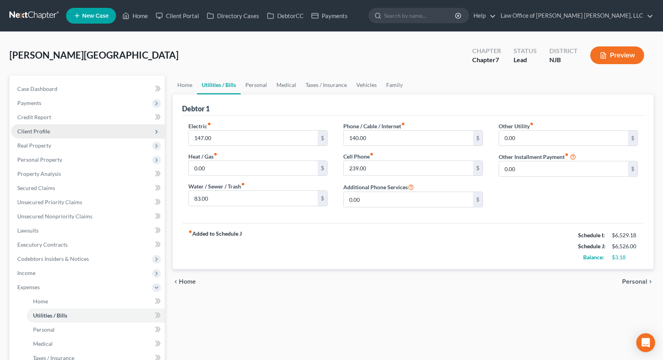
click at [51, 128] on span "Client Profile" at bounding box center [88, 131] width 154 height 14
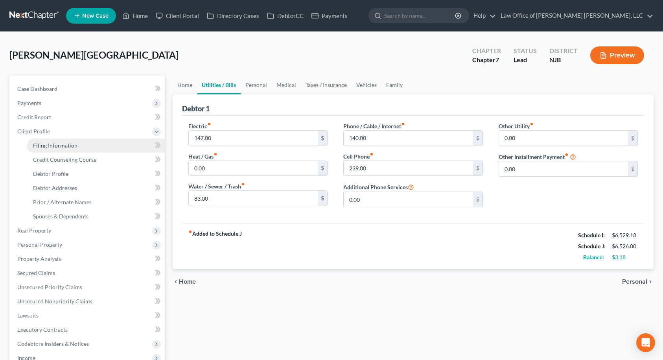
click at [61, 145] on span "Filing Information" at bounding box center [55, 145] width 44 height 7
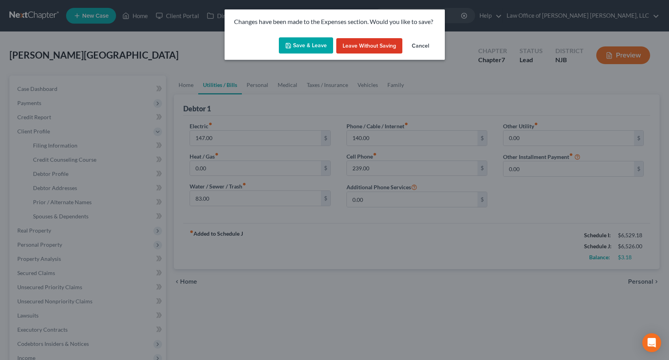
click at [307, 51] on button "Save & Leave" at bounding box center [306, 45] width 54 height 17
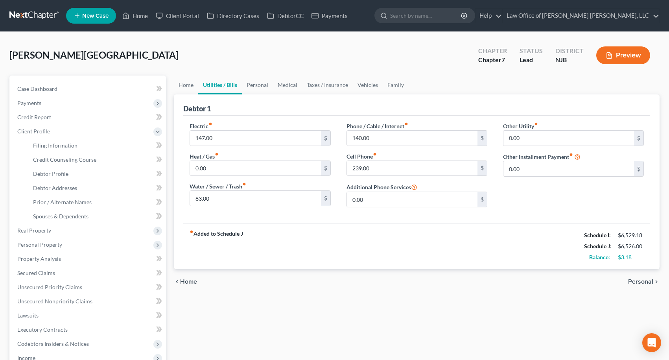
select select "1"
select select "0"
select select "51"
select select "0"
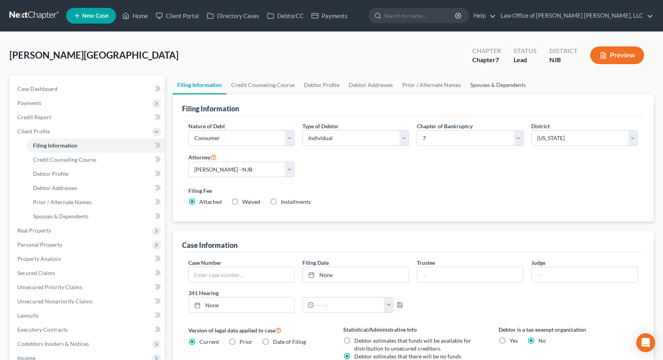
click at [487, 84] on link "Spouses & Dependents" at bounding box center [497, 84] width 65 height 19
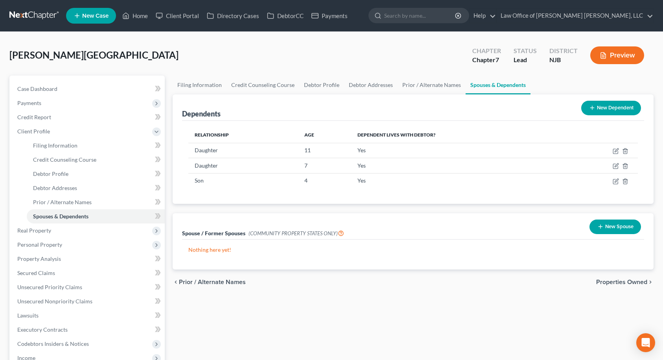
click at [638, 282] on span "Properties Owned" at bounding box center [621, 282] width 51 height 6
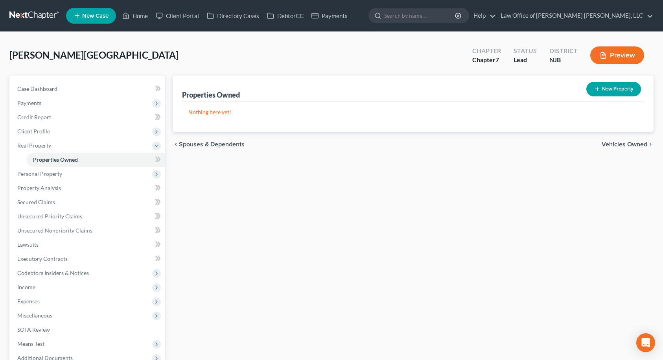
click at [195, 143] on span "Spouses & Dependents" at bounding box center [212, 144] width 66 height 6
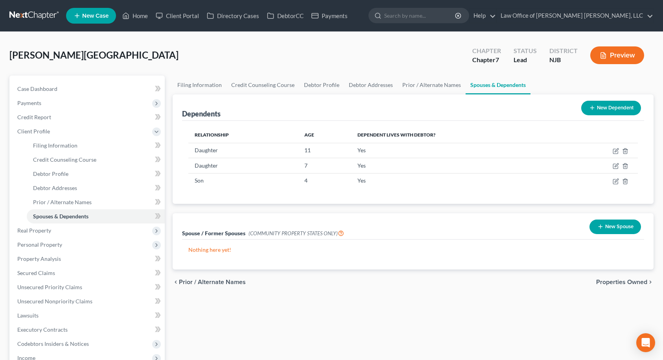
click at [631, 280] on span "Properties Owned" at bounding box center [621, 282] width 51 height 6
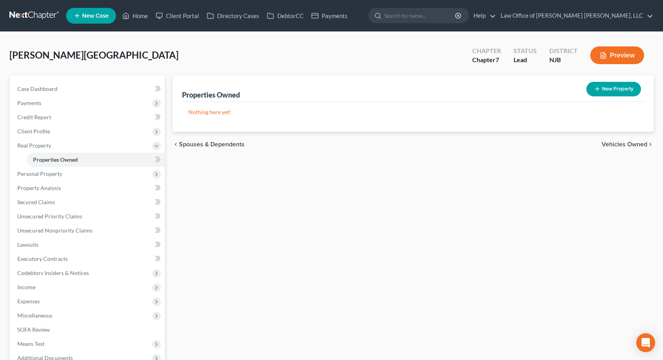
click at [634, 143] on span "Vehicles Owned" at bounding box center [624, 144] width 46 height 6
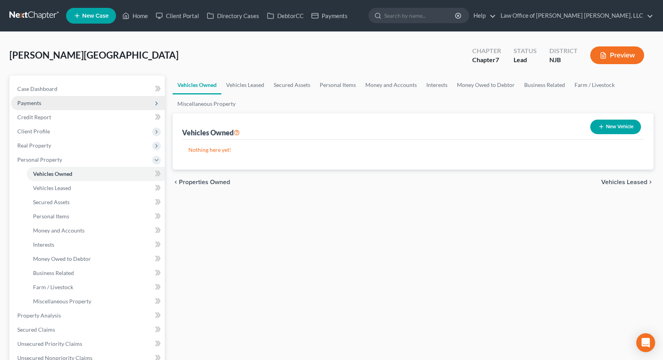
click at [42, 105] on span "Payments" at bounding box center [88, 103] width 154 height 14
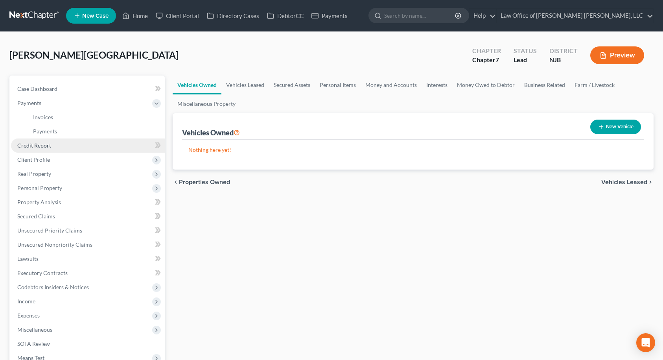
click at [37, 144] on span "Credit Report" at bounding box center [34, 145] width 34 height 7
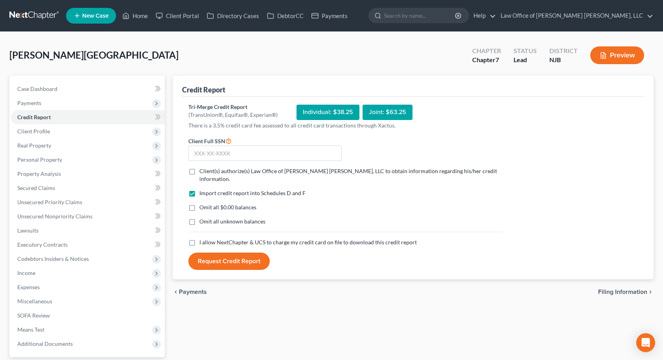
click at [199, 169] on label "Client(s) authorize(s) Law Office of [PERSON_NAME] [PERSON_NAME], LLC to obtain…" at bounding box center [350, 175] width 303 height 16
click at [202, 169] on input "Client(s) authorize(s) Law Office of [PERSON_NAME] [PERSON_NAME], LLC to obtain…" at bounding box center [204, 169] width 5 height 5
checkbox input "true"
click at [199, 217] on label "Omit all unknown balances" at bounding box center [232, 221] width 66 height 8
click at [202, 217] on input "Omit all unknown balances" at bounding box center [204, 219] width 5 height 5
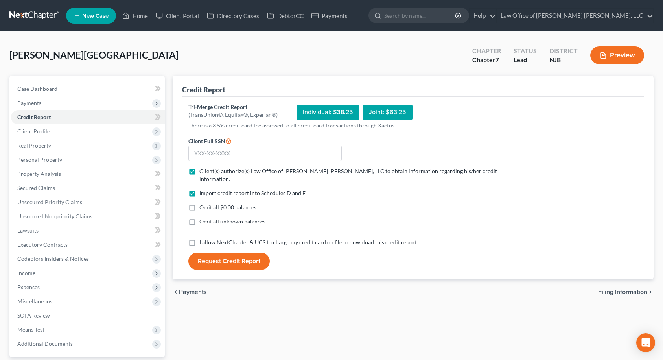
checkbox input "true"
click at [199, 238] on label "I allow NextChapter & UCS to charge my credit card on file to download this cre…" at bounding box center [307, 242] width 217 height 8
click at [202, 238] on input "I allow NextChapter & UCS to charge my credit card on file to download this cre…" at bounding box center [204, 240] width 5 height 5
checkbox input "true"
click at [200, 158] on input "text" at bounding box center [264, 153] width 153 height 16
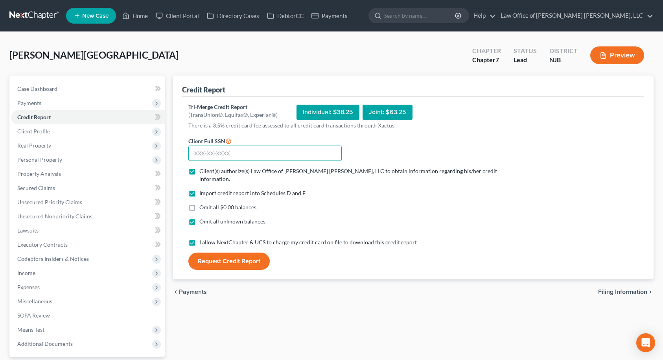
click at [266, 153] on input "text" at bounding box center [264, 153] width 153 height 16
type input "278-82-4951"
click at [233, 255] on button "Request Credit Report" at bounding box center [228, 260] width 81 height 17
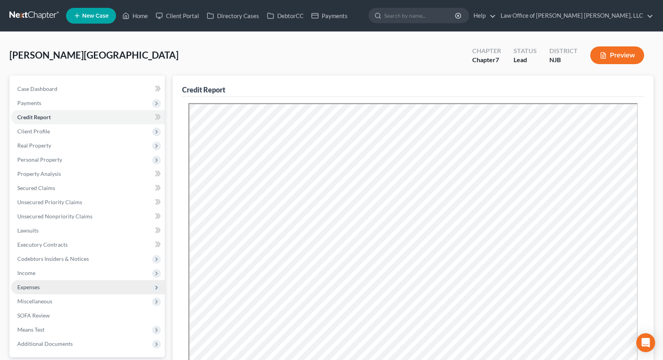
click at [22, 283] on span "Expenses" at bounding box center [28, 286] width 22 height 7
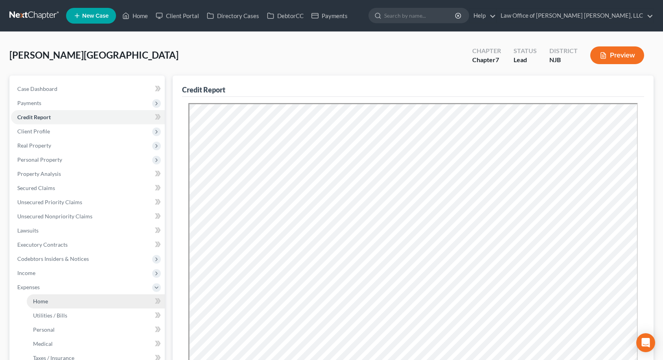
click at [39, 304] on span "Home" at bounding box center [40, 301] width 15 height 7
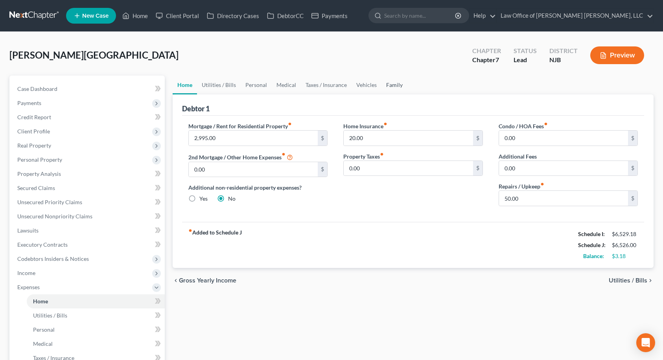
click at [392, 85] on link "Family" at bounding box center [394, 84] width 26 height 19
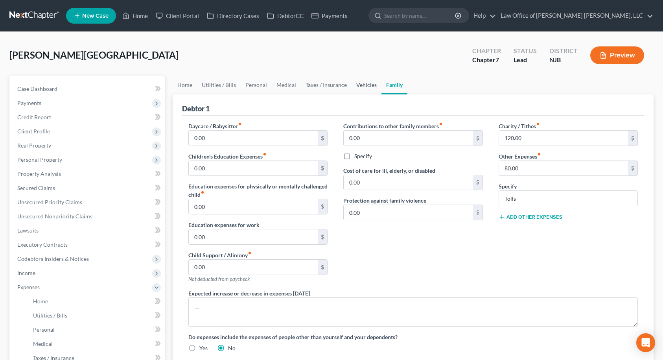
click at [364, 87] on link "Vehicles" at bounding box center [366, 84] width 30 height 19
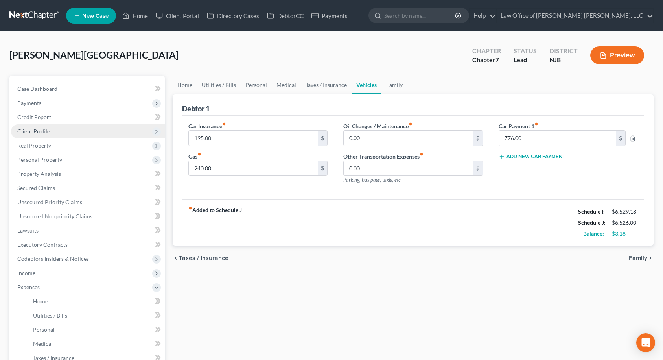
click at [46, 131] on span "Client Profile" at bounding box center [33, 131] width 33 height 7
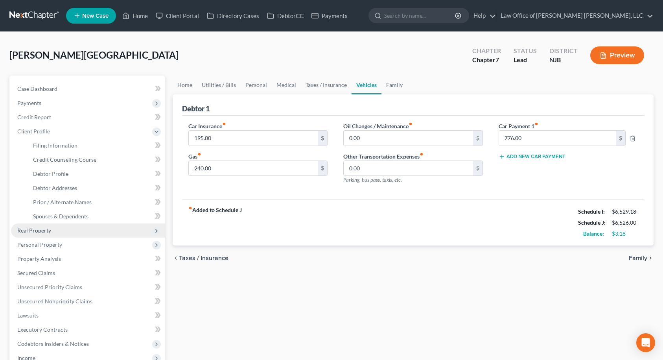
click at [43, 232] on span "Real Property" at bounding box center [34, 230] width 34 height 7
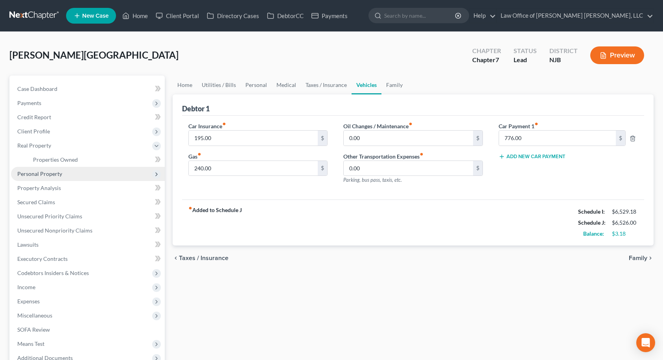
click at [59, 173] on span "Personal Property" at bounding box center [39, 173] width 45 height 7
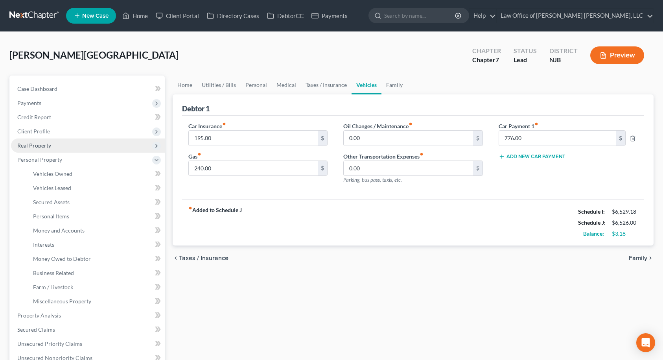
click at [52, 146] on span "Real Property" at bounding box center [88, 145] width 154 height 14
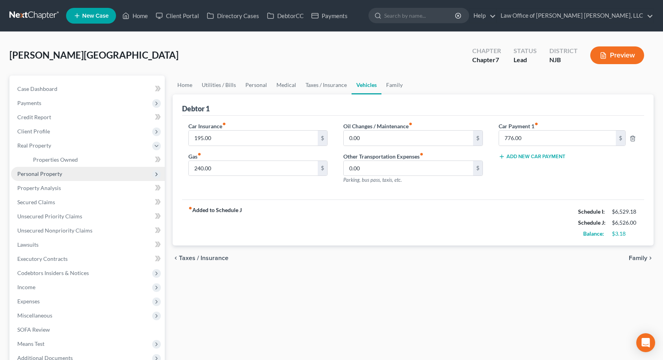
click at [69, 171] on span "Personal Property" at bounding box center [88, 174] width 154 height 14
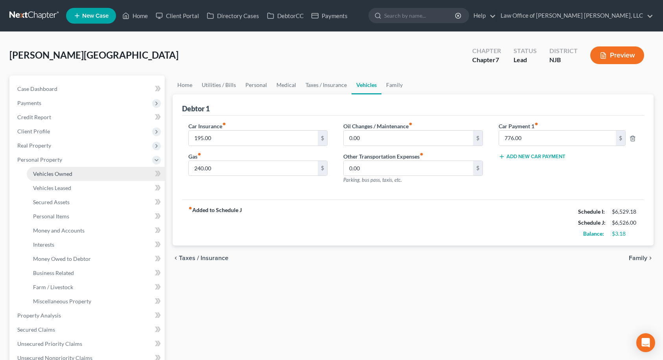
click at [43, 173] on span "Vehicles Owned" at bounding box center [52, 173] width 39 height 7
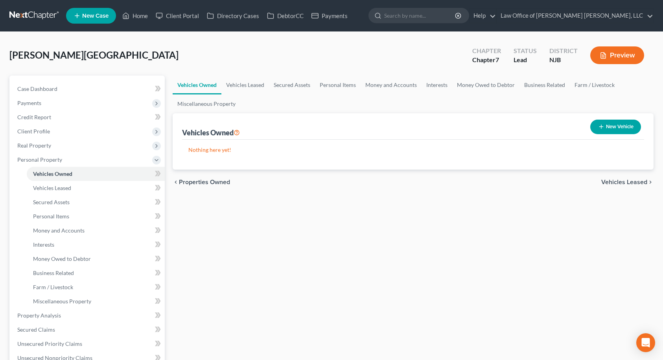
click at [643, 181] on span "Vehicles Leased" at bounding box center [624, 182] width 46 height 6
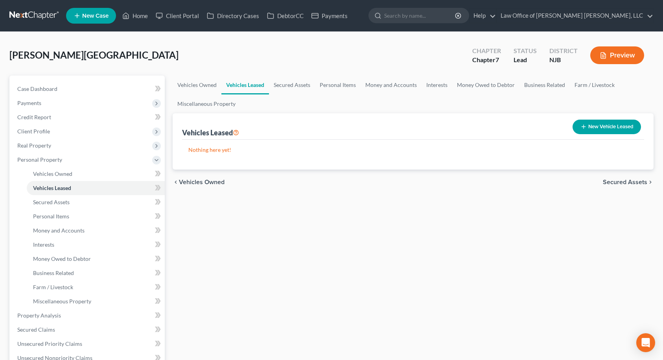
click at [643, 181] on span "Secured Assets" at bounding box center [625, 182] width 44 height 6
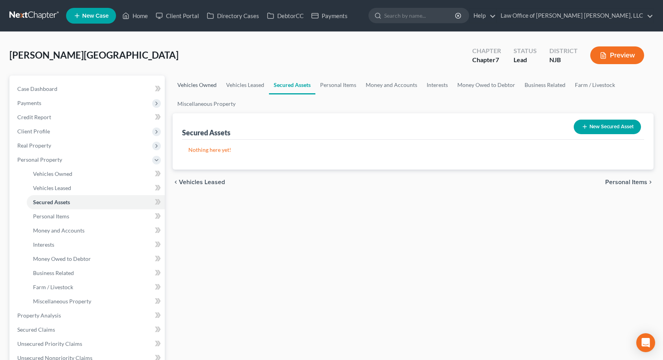
click at [194, 86] on link "Vehicles Owned" at bounding box center [197, 84] width 49 height 19
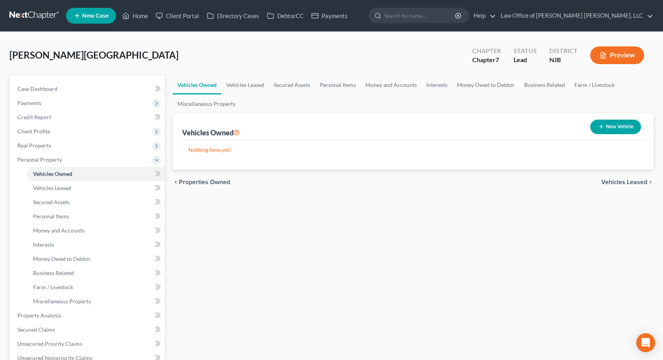
click at [614, 129] on button "New Vehicle" at bounding box center [615, 126] width 51 height 15
select select "0"
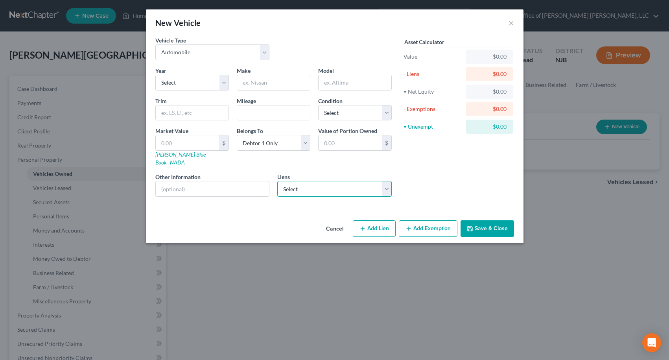
click at [313, 182] on select "Select Chryslercap - $0.00" at bounding box center [334, 189] width 114 height 16
click at [313, 181] on select "Select Chryslercap - $0.00" at bounding box center [334, 189] width 114 height 16
click at [219, 86] on select "Select 2026 2025 2024 2023 2022 2021 2020 2019 2018 2017 2016 2015 2014 2013 20…" at bounding box center [192, 83] width 74 height 16
select select "4"
click at [155, 75] on select "Select 2026 2025 2024 2023 2022 2021 2020 2019 2018 2017 2016 2015 2014 2013 20…" at bounding box center [192, 83] width 74 height 16
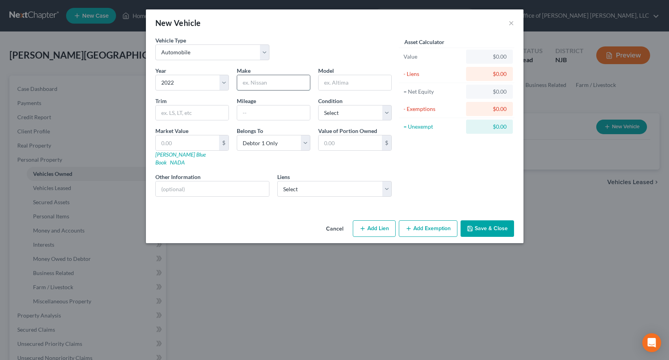
click at [261, 82] on input "text" at bounding box center [273, 82] width 73 height 15
type input "Kia"
type input "[DATE]"
click at [338, 121] on div "Year Select 2026 2025 2024 2023 2022 2021 2020 2019 2018 2017 2016 2015 2014 20…" at bounding box center [273, 134] width 244 height 136
click at [339, 117] on select "Select Excellent Very Good Good Fair Poor" at bounding box center [355, 113] width 74 height 16
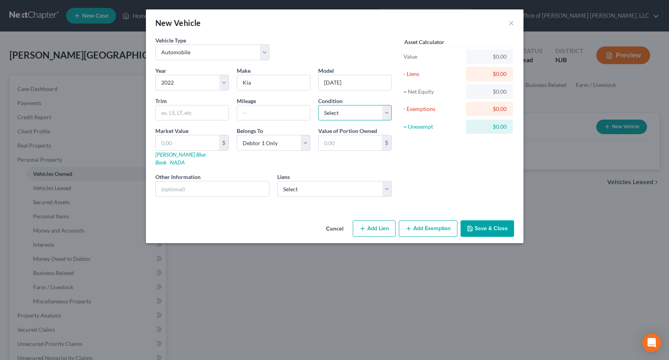
select select "2"
click at [318, 105] on select "Select Excellent Very Good Good Fair Poor" at bounding box center [355, 113] width 74 height 16
click at [247, 115] on input "text" at bounding box center [273, 112] width 73 height 15
click at [185, 159] on link "NADA" at bounding box center [177, 162] width 15 height 7
click at [271, 113] on input "text" at bounding box center [273, 112] width 73 height 15
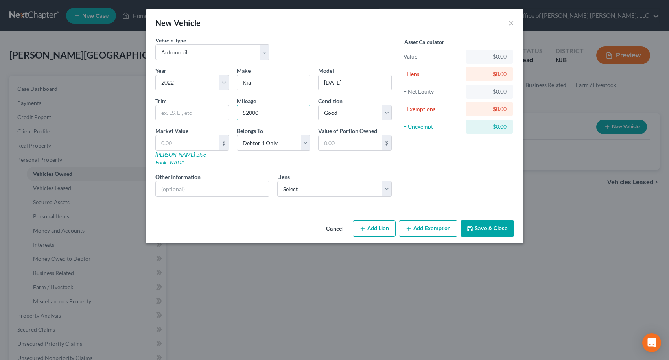
type input "52000"
click at [249, 198] on div "Vehicle Type Select Automobile Truck Trailer Watercraft Aircraft Motor Home Atv…" at bounding box center [334, 126] width 377 height 181
click at [179, 142] on input "text" at bounding box center [187, 142] width 63 height 15
type input "2"
type input "2.00"
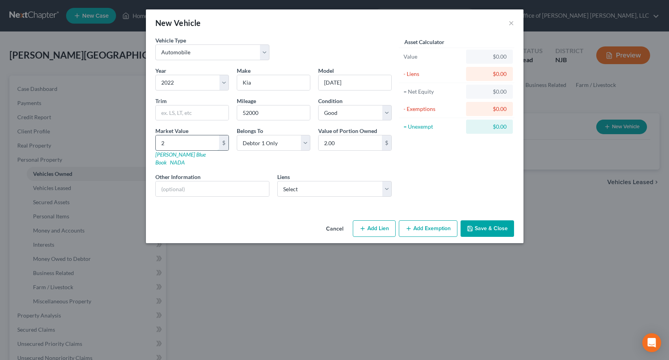
type input "26"
type input "26.00"
type input "267"
type input "267.00"
type input "2675"
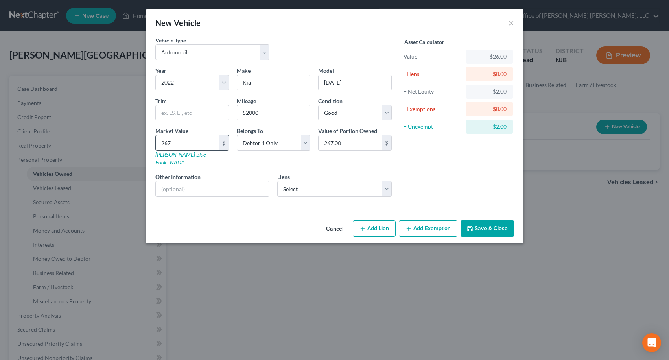
type input "2,675.00"
type input "2,6750"
type input "26,750.00"
click at [261, 146] on select "Select Debtor 1 Only Debtor 2 Only Debtor 1 And Debtor 2 Only At Least One Of T…" at bounding box center [274, 143] width 74 height 16
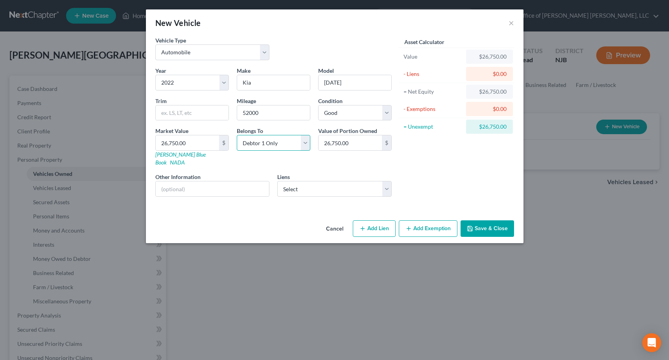
select select "3"
click at [237, 135] on select "Select Debtor 1 Only Debtor 2 Only Debtor 1 And Debtor 2 Only At Least One Of T…" at bounding box center [274, 143] width 74 height 16
click at [245, 181] on input "text" at bounding box center [213, 188] width 114 height 15
type input "Car is in the name of deceased spouse and mother-in-law. Balance due on loan is…"
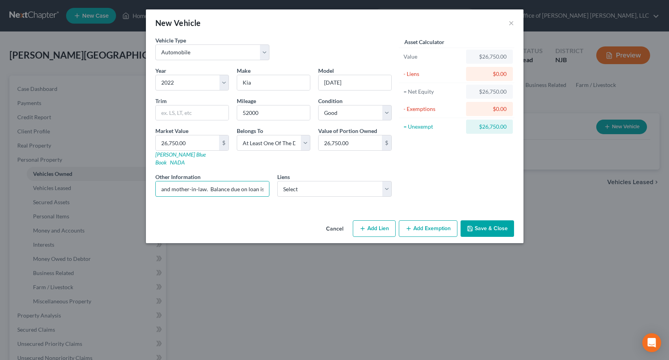
scroll to position [0, 0]
click at [487, 223] on button "Save & Close" at bounding box center [486, 228] width 53 height 17
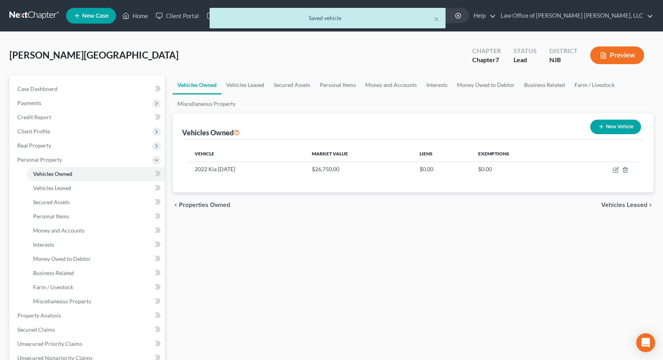
click at [623, 206] on span "Vehicles Leased" at bounding box center [624, 205] width 46 height 6
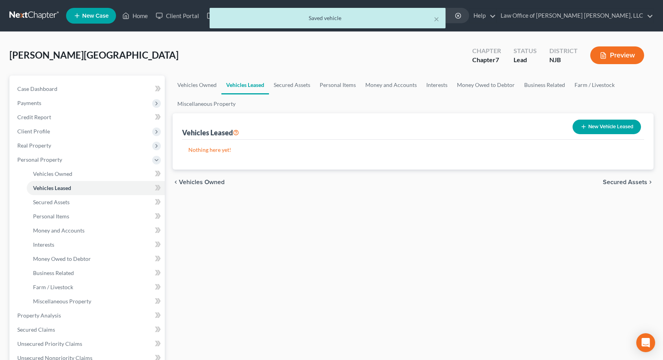
click at [627, 182] on span "Secured Assets" at bounding box center [625, 182] width 44 height 6
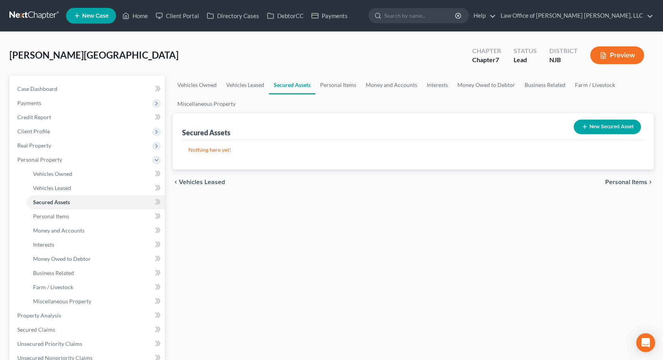
click at [627, 181] on span "Personal Items" at bounding box center [626, 182] width 42 height 6
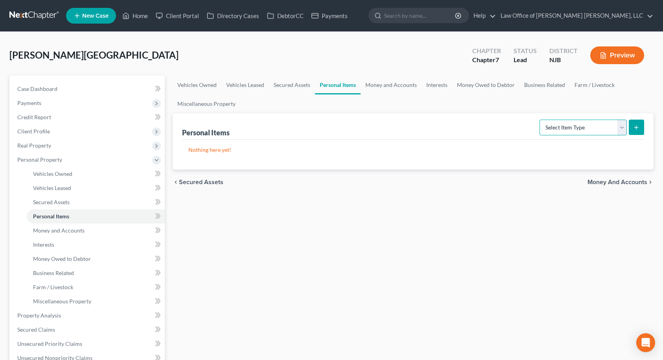
click at [583, 123] on select "Select Item Type Clothing Collectibles Of Value Electronics Firearms Household …" at bounding box center [582, 127] width 87 height 16
select select "clothing"
click at [540, 119] on select "Select Item Type Clothing Collectibles Of Value Electronics Firearms Household …" at bounding box center [582, 127] width 87 height 16
click at [632, 130] on button "submit" at bounding box center [636, 126] width 15 height 15
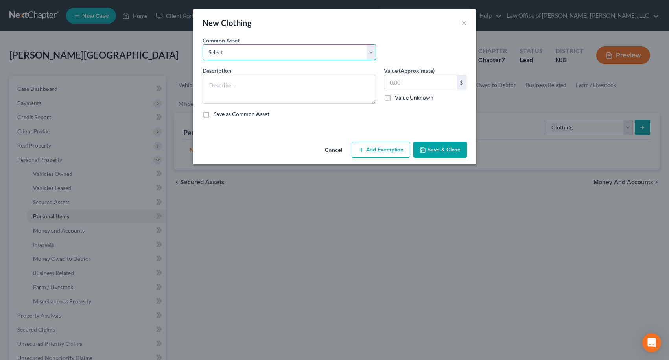
click at [306, 54] on select "Select Clothing" at bounding box center [288, 52] width 173 height 16
select select "0"
click at [202, 44] on select "Select Clothing" at bounding box center [288, 52] width 173 height 16
type textarea "Clothing"
click at [374, 149] on button "Add Exemption" at bounding box center [380, 150] width 59 height 17
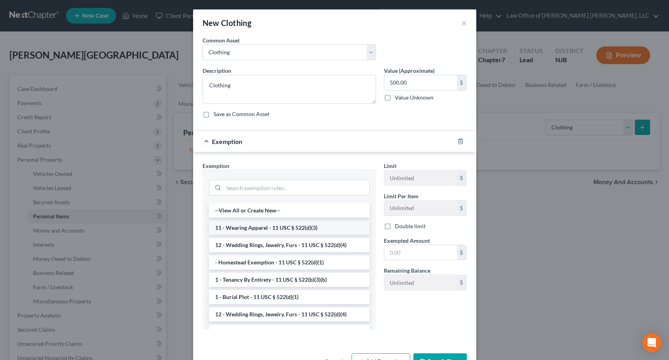
click at [252, 229] on li "11 - Wearing Apparel - 11 USC § 522(d)(3)" at bounding box center [289, 228] width 161 height 14
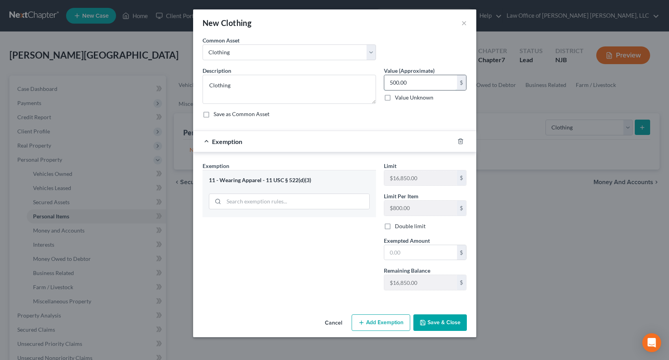
click at [423, 83] on input "500.00" at bounding box center [420, 82] width 73 height 15
type input "1,500.00"
click at [383, 255] on div "Exempted Amount * $" at bounding box center [425, 248] width 91 height 24
click at [387, 255] on input "text" at bounding box center [420, 252] width 73 height 15
type input "1,500.00"
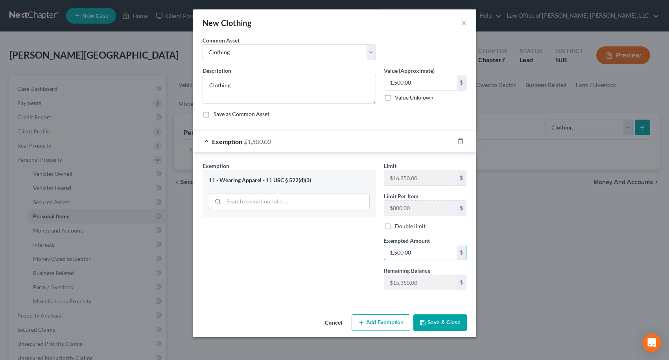
click at [439, 318] on button "Save & Close" at bounding box center [439, 322] width 53 height 17
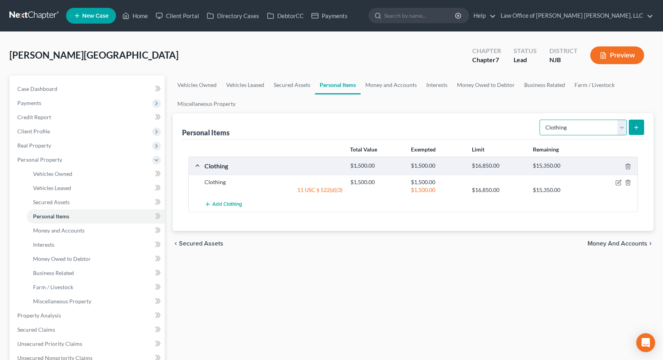
click at [574, 128] on select "Select Item Type Clothing Collectibles Of Value Electronics Firearms Household …" at bounding box center [582, 127] width 87 height 16
click at [571, 129] on select "Select Item Type Clothing Collectibles Of Value Electronics Firearms Household …" at bounding box center [582, 127] width 87 height 16
select select "electronics"
click at [540, 119] on select "Select Item Type Clothing Collectibles Of Value Electronics Firearms Household …" at bounding box center [582, 127] width 87 height 16
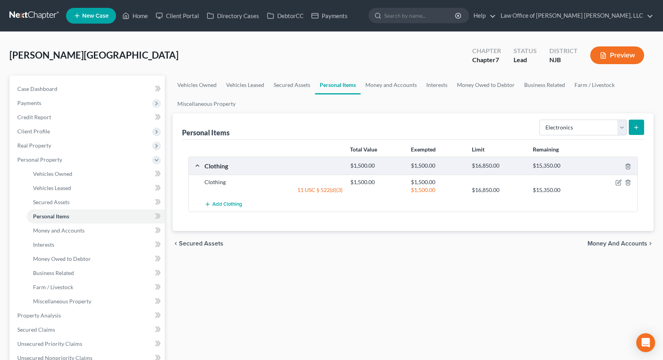
click at [641, 126] on button "submit" at bounding box center [636, 126] width 15 height 15
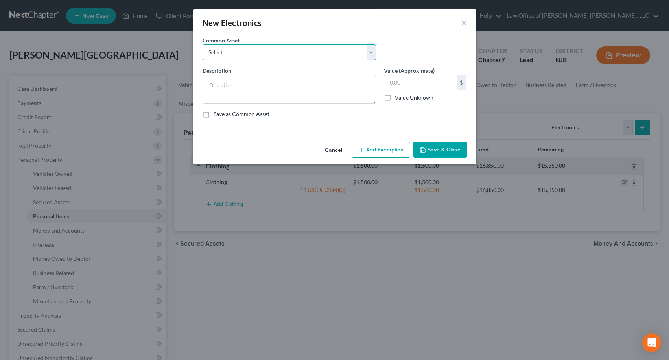
click at [267, 56] on select "Select Cell Phone, TV" at bounding box center [288, 52] width 173 height 16
select select "0"
click at [202, 44] on select "Select Cell Phone, TV" at bounding box center [288, 52] width 173 height 16
type textarea "Cell Phone, TV"
type input "200.00"
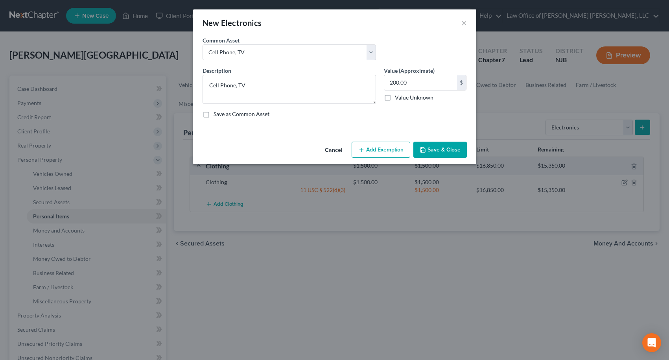
click at [388, 147] on button "Add Exemption" at bounding box center [380, 150] width 59 height 17
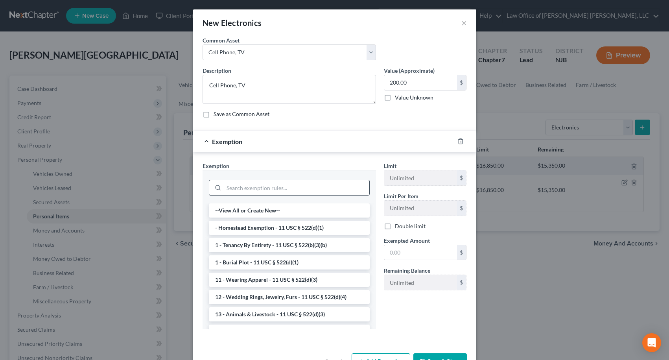
click at [262, 189] on input "search" at bounding box center [296, 187] width 145 height 15
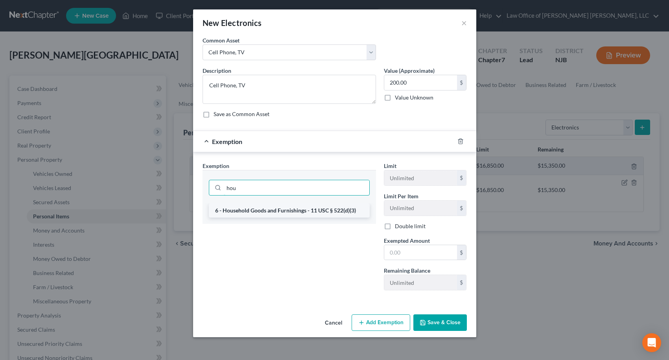
type input "hou"
click at [270, 209] on li "6 - Household Goods and Furnishings - 11 USC § 522(d)(3)" at bounding box center [289, 210] width 161 height 14
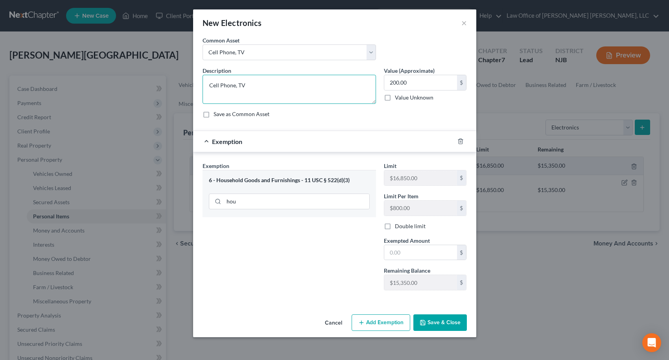
click at [257, 86] on textarea "Cell Phone, TV" at bounding box center [288, 89] width 173 height 29
type textarea "Cell Phone, 3 Televisions, 3 iPads, Laptop"
click at [414, 82] on input "200.00" at bounding box center [420, 82] width 73 height 15
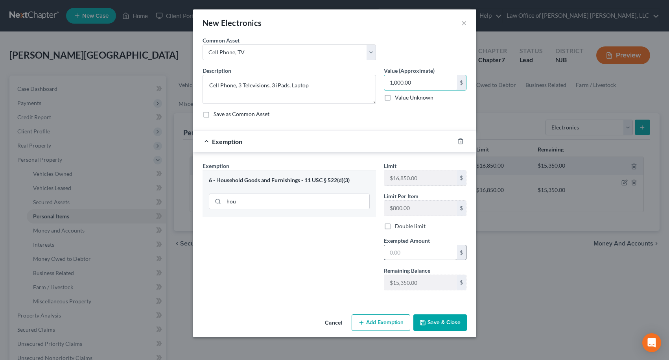
type input "1,000.00"
click at [411, 251] on input "text" at bounding box center [420, 252] width 73 height 15
type input "1,000.00"
click at [430, 322] on button "Save & Close" at bounding box center [439, 322] width 53 height 17
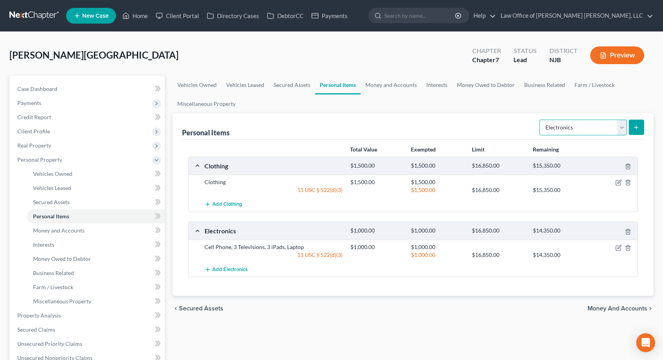
click at [565, 127] on select "Select Item Type Clothing Collectibles Of Value Electronics Firearms Household …" at bounding box center [582, 127] width 87 height 16
select select "household_goods"
click at [540, 119] on select "Select Item Type Clothing Collectibles Of Value Electronics Firearms Household …" at bounding box center [582, 127] width 87 height 16
click at [633, 127] on button "submit" at bounding box center [636, 126] width 15 height 15
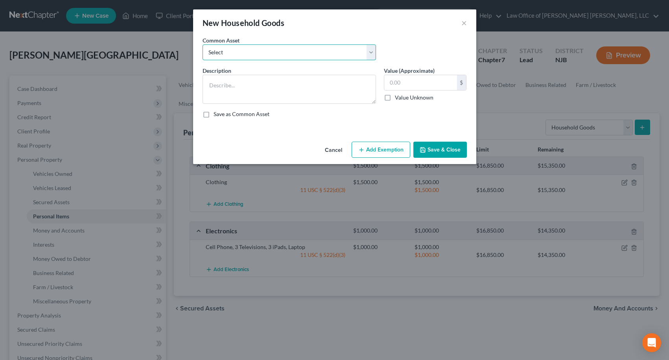
click at [280, 54] on select "Select Furniture" at bounding box center [288, 52] width 173 height 16
select select "0"
click at [202, 44] on select "Select Furniture" at bounding box center [288, 52] width 173 height 16
type textarea "Furniture"
click at [370, 146] on button "Add Exemption" at bounding box center [380, 150] width 59 height 17
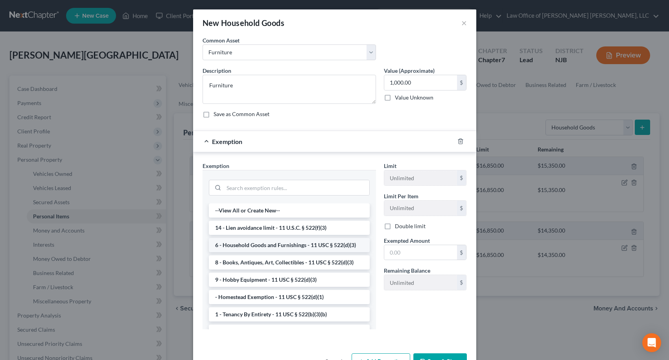
click at [240, 243] on li "6 - Household Goods and Furnishings - 11 USC § 522(d)(3)" at bounding box center [289, 245] width 161 height 14
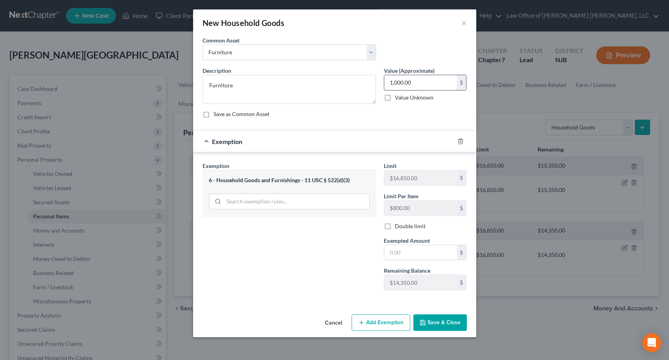
click at [415, 84] on input "1,000.00" at bounding box center [420, 82] width 73 height 15
type input "3"
type input "300.00"
click at [432, 249] on input "text" at bounding box center [420, 252] width 73 height 15
type input "300.00"
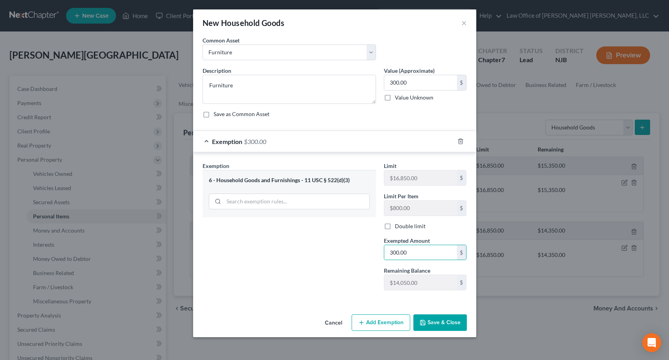
click at [447, 327] on button "Save & Close" at bounding box center [439, 322] width 53 height 17
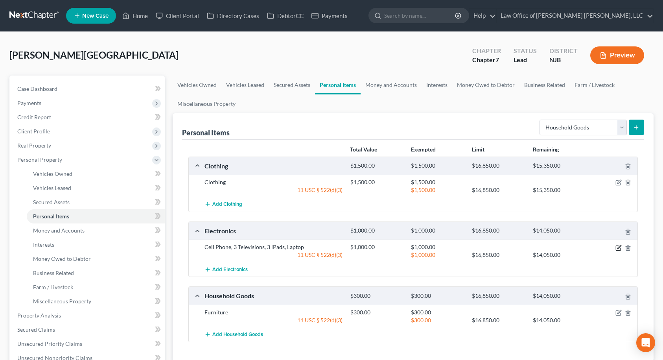
click at [617, 248] on icon "button" at bounding box center [618, 247] width 6 height 6
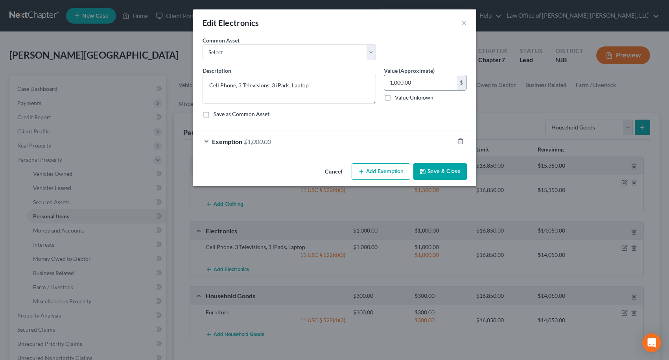
click at [409, 80] on input "1,000.00" at bounding box center [420, 82] width 73 height 15
type input "700.00"
click at [380, 172] on button "Add Exemption" at bounding box center [380, 171] width 59 height 17
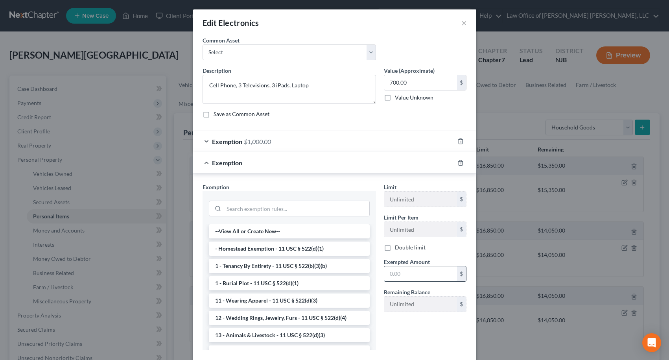
click at [412, 271] on input "text" at bounding box center [420, 273] width 73 height 15
type input "700.00"
click at [458, 141] on icon "button" at bounding box center [460, 141] width 6 height 6
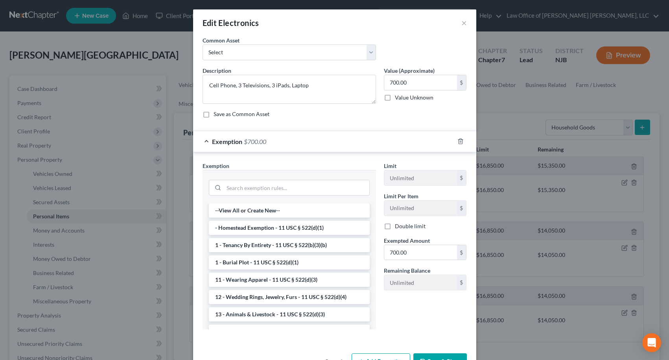
click at [434, 356] on button "Save & Close" at bounding box center [439, 361] width 53 height 17
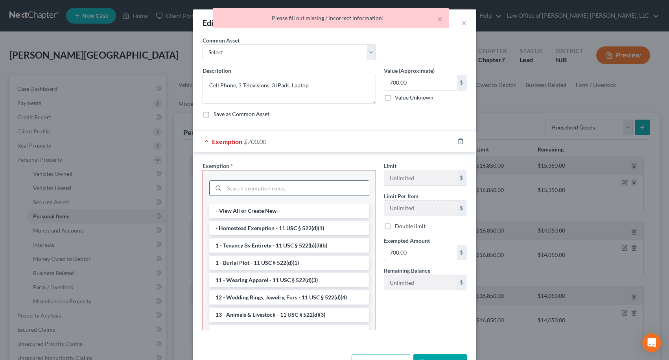
click at [286, 186] on input "search" at bounding box center [296, 187] width 145 height 15
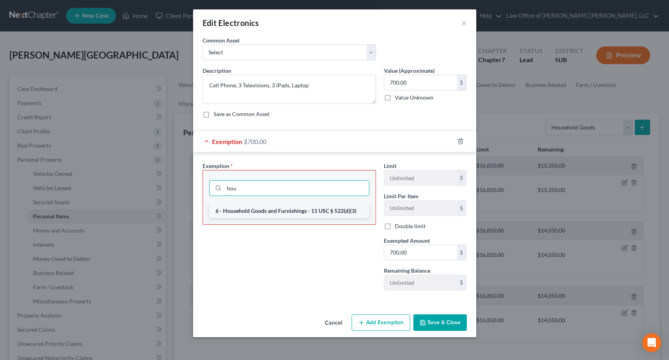
type input "hou"
click at [285, 214] on li "6 - Household Goods and Furnishings - 11 USC § 522(d)(3)" at bounding box center [289, 211] width 160 height 14
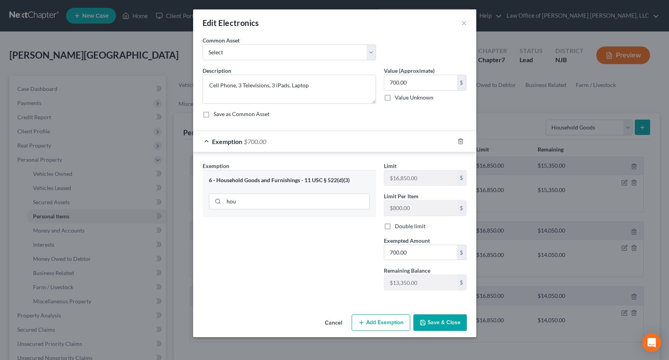
click at [436, 322] on button "Save & Close" at bounding box center [439, 322] width 53 height 17
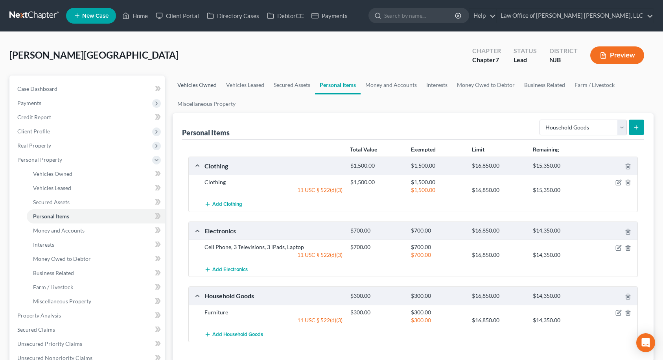
click at [211, 88] on link "Vehicles Owned" at bounding box center [197, 84] width 49 height 19
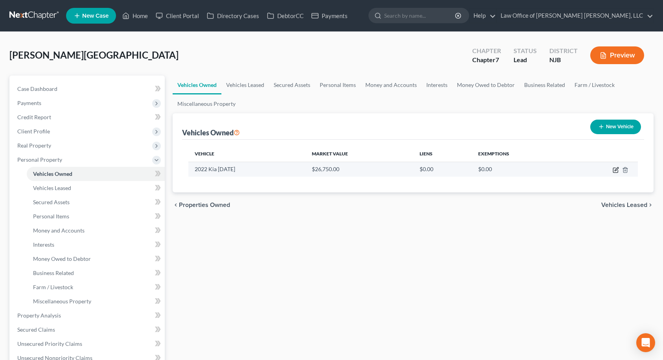
click at [613, 169] on icon "button" at bounding box center [615, 170] width 5 height 5
select select "0"
select select "4"
select select "2"
select select "3"
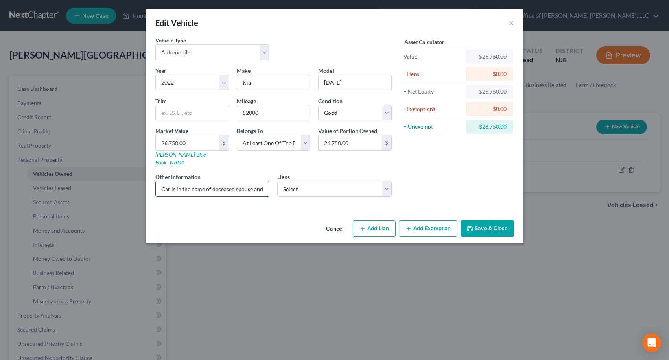
click at [246, 182] on input "Car is in the name of deceased spouse and mother-in-law. Balance due on loan is…" at bounding box center [213, 188] width 114 height 15
type input "Car is in the name of deceased spouse and mother-in-law. Payoff is $28,198.39"
click at [472, 225] on icon "button" at bounding box center [470, 228] width 6 height 6
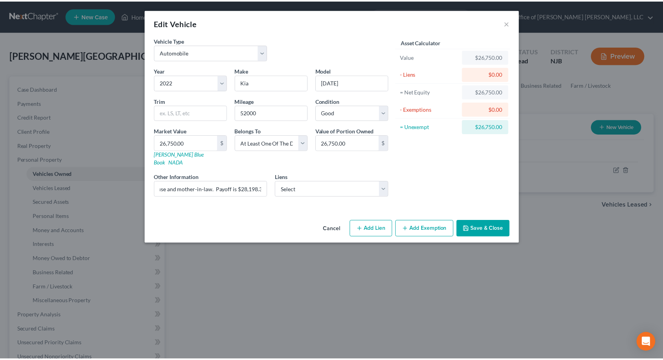
scroll to position [0, 0]
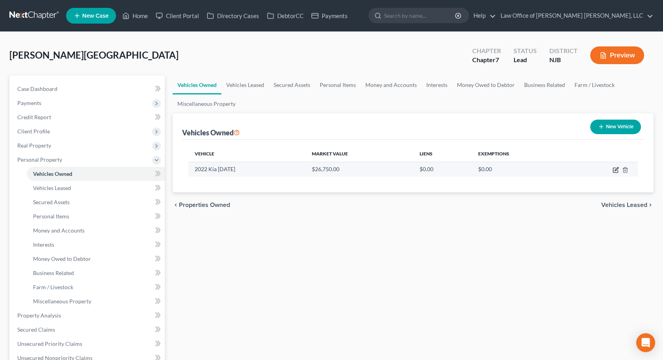
click at [614, 171] on icon "button" at bounding box center [615, 170] width 6 height 6
select select "0"
select select "4"
select select "2"
select select "3"
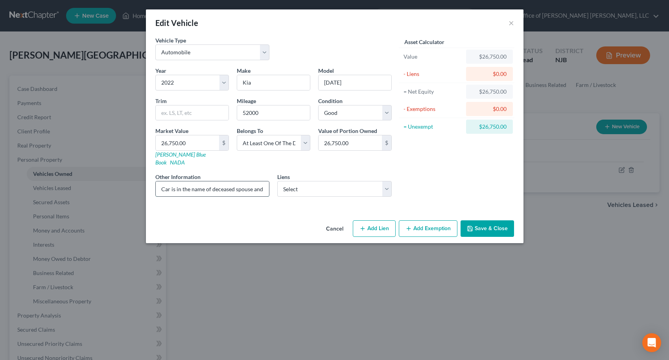
click at [160, 181] on input "Car is in the name of deceased spouse and mother-in-law. Payoff is $28,198.39" at bounding box center [213, 188] width 114 height 15
type input "Inherited car. [PERSON_NAME] is in the name of deceased spouse and mother-in-la…"
click at [484, 222] on button "Save & Close" at bounding box center [486, 228] width 53 height 17
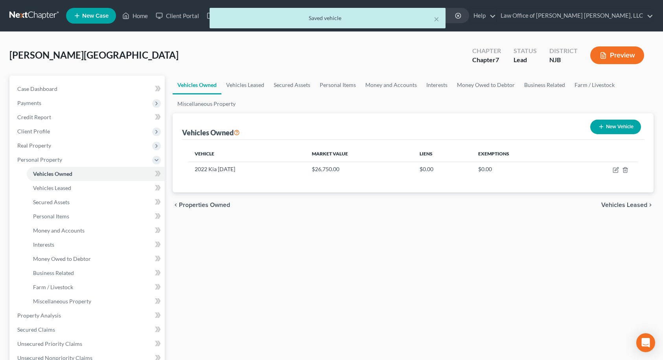
click at [633, 206] on span "Vehicles Leased" at bounding box center [624, 205] width 46 height 6
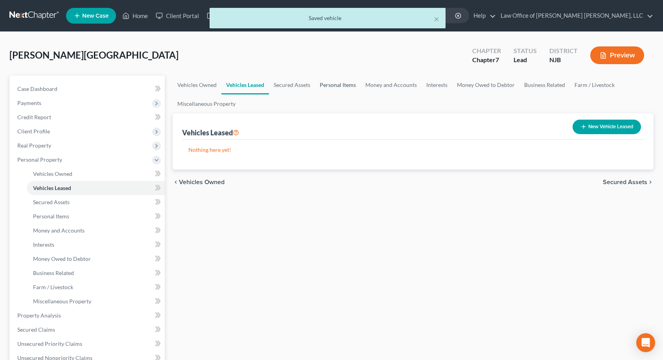
click at [329, 88] on link "Personal Items" at bounding box center [338, 84] width 46 height 19
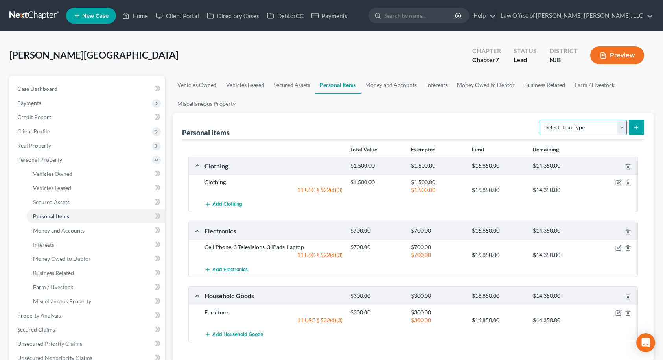
click at [594, 128] on select "Select Item Type Clothing Collectibles Of Value Electronics Firearms Household …" at bounding box center [582, 127] width 87 height 16
select select "jewelry"
click at [540, 119] on select "Select Item Type Clothing Collectibles Of Value Electronics Firearms Household …" at bounding box center [582, 127] width 87 height 16
click at [636, 127] on line "submit" at bounding box center [636, 127] width 0 height 4
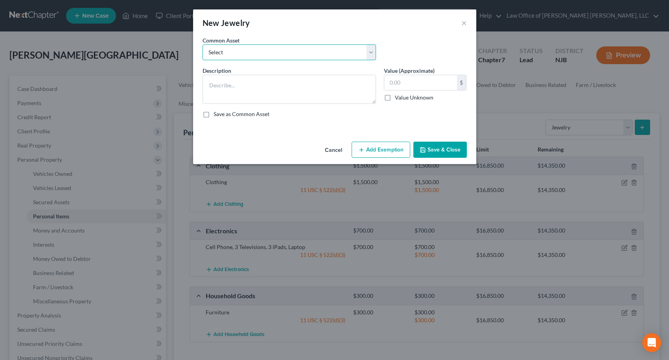
drag, startPoint x: 265, startPoint y: 54, endPoint x: 263, endPoint y: 59, distance: 5.8
click at [265, 54] on select "Select Costume Jewelry" at bounding box center [288, 52] width 173 height 16
select select "0"
click at [202, 44] on select "Select Costume Jewelry" at bounding box center [288, 52] width 173 height 16
type textarea "Costume Jewelry"
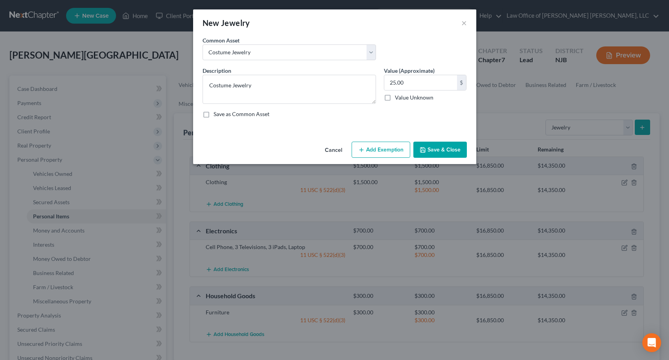
click at [398, 150] on button "Add Exemption" at bounding box center [380, 150] width 59 height 17
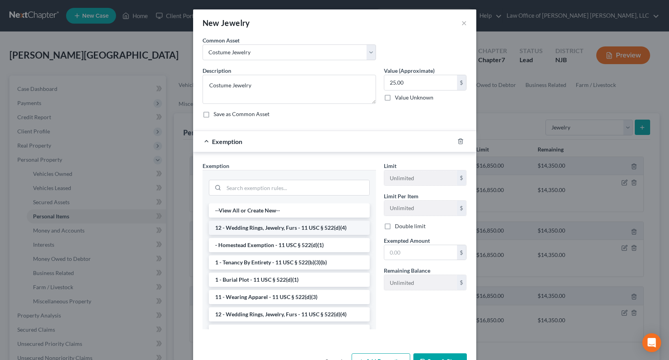
click at [251, 224] on li "12 - Wedding Rings, Jewelry, Furs - 11 USC § 522(d)(4)" at bounding box center [289, 228] width 161 height 14
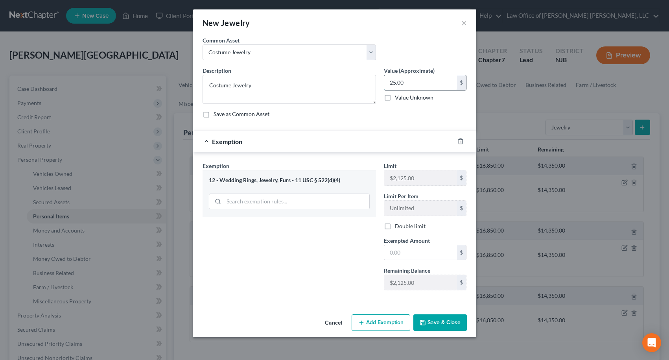
click at [430, 83] on input "25.00" at bounding box center [420, 82] width 73 height 15
type input "100.00"
click at [425, 248] on input "text" at bounding box center [420, 252] width 73 height 15
type input "100.00"
click at [440, 319] on button "Save & Close" at bounding box center [439, 322] width 53 height 17
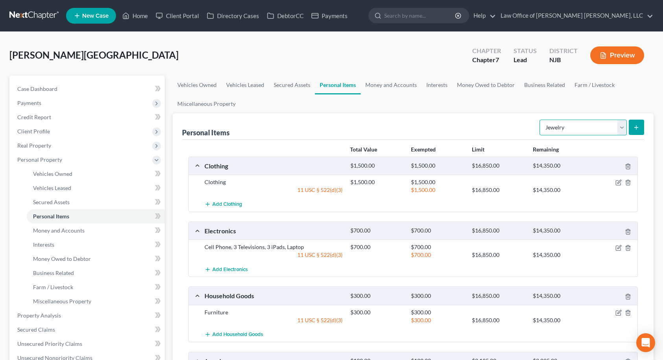
click at [559, 127] on select "Select Item Type Clothing Collectibles Of Value Electronics Firearms Household …" at bounding box center [582, 127] width 87 height 16
click at [495, 97] on ul "Vehicles Owned Vehicles Leased Secured Assets Personal Items Money and Accounts…" at bounding box center [413, 94] width 481 height 38
click at [404, 88] on link "Money and Accounts" at bounding box center [390, 84] width 61 height 19
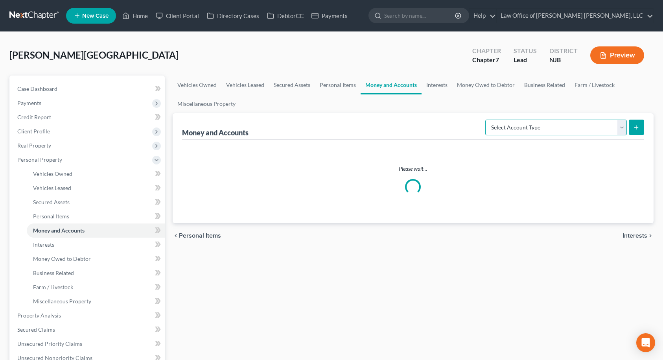
click at [552, 131] on select "Select Account Type Brokerage Cash on Hand Certificates of Deposit Checking Acc…" at bounding box center [556, 127] width 142 height 16
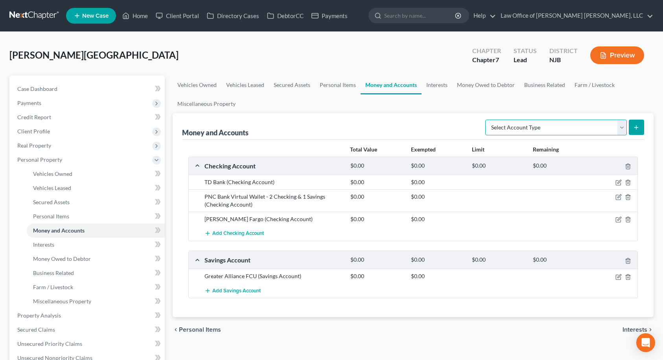
click at [552, 131] on select "Select Account Type Brokerage Cash on Hand Certificates of Deposit Checking Acc…" at bounding box center [556, 127] width 142 height 16
select select "security_deposits"
click at [487, 119] on select "Select Account Type Brokerage Cash on Hand Certificates of Deposit Checking Acc…" at bounding box center [556, 127] width 142 height 16
click at [638, 129] on icon "submit" at bounding box center [636, 127] width 6 height 6
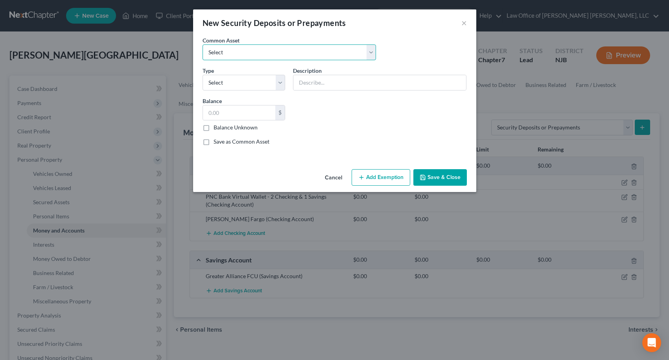
drag, startPoint x: 299, startPoint y: 53, endPoint x: 284, endPoint y: 59, distance: 15.8
click at [298, 53] on select "Select Landlord" at bounding box center [288, 52] width 173 height 16
select select "0"
click at [202, 44] on select "Select Landlord" at bounding box center [288, 52] width 173 height 16
type input "Landlord"
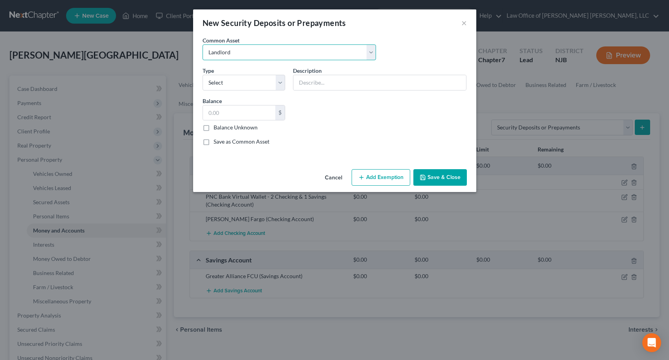
type input "3,000.00"
click at [255, 81] on select "Select Electric Gas Heating Oil Security Deposit On Rental Unit Prepaid Rent Te…" at bounding box center [243, 83] width 83 height 16
select select "3"
click at [202, 75] on select "Select Electric Gas Heating Oil Security Deposit On Rental Unit Prepaid Rent Te…" at bounding box center [243, 83] width 83 height 16
click at [391, 179] on button "Add Exemption" at bounding box center [380, 177] width 59 height 17
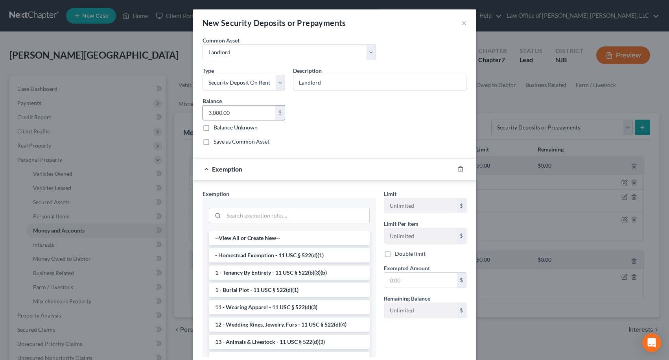
click at [243, 111] on input "3,000.00" at bounding box center [239, 112] width 73 height 15
type input "3"
click at [265, 216] on input "search" at bounding box center [296, 215] width 145 height 15
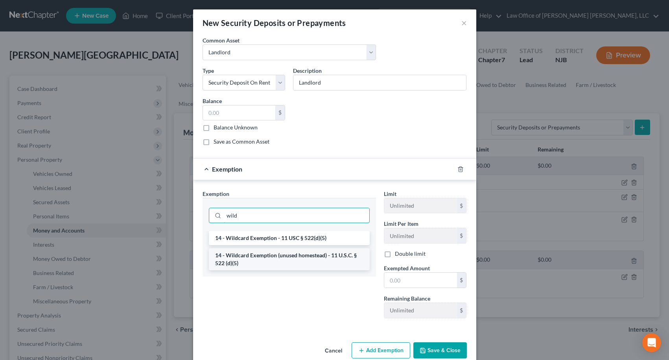
type input "wild"
click at [268, 253] on li "14 - Wildcard Exemption (unused homestead) - 11 U.S.C. § 522 (d)(5)" at bounding box center [289, 259] width 161 height 22
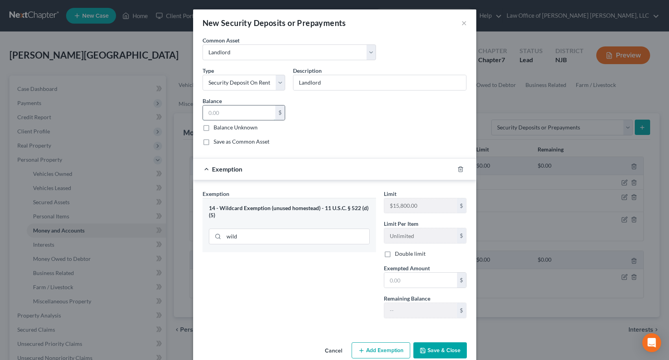
click at [226, 112] on input "text" at bounding box center [239, 112] width 73 height 15
type input "4,950.00"
click at [402, 284] on input "text" at bounding box center [420, 279] width 73 height 15
type input "4,950.00"
click at [443, 351] on button "Save & Close" at bounding box center [439, 350] width 53 height 17
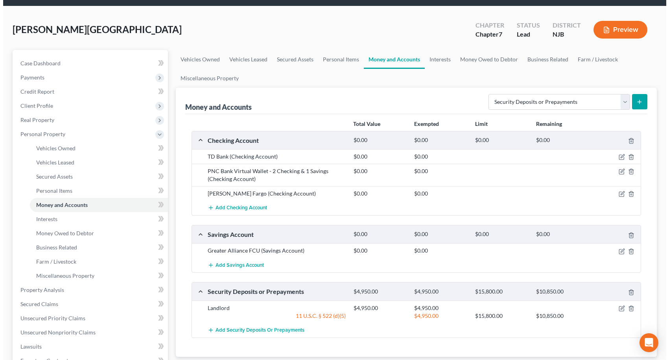
scroll to position [39, 0]
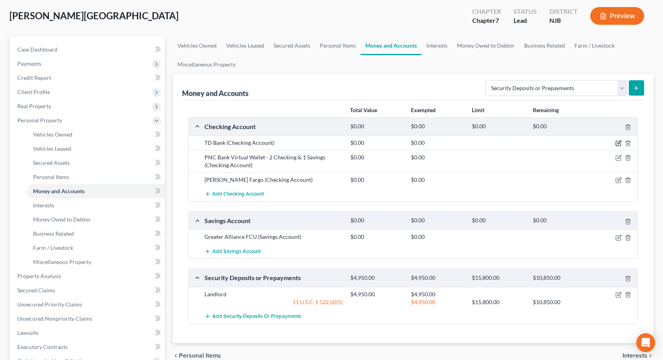
click at [618, 143] on icon "button" at bounding box center [618, 143] width 6 height 6
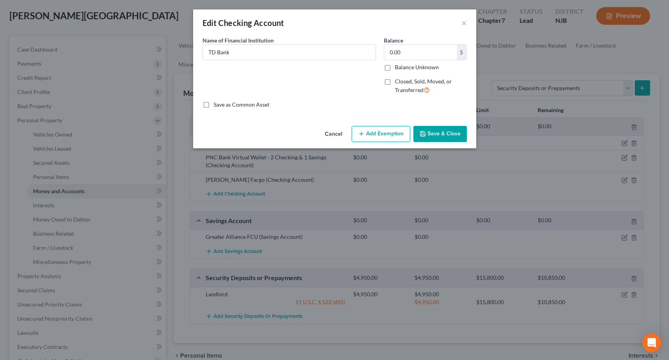
click at [386, 134] on button "Add Exemption" at bounding box center [380, 134] width 59 height 17
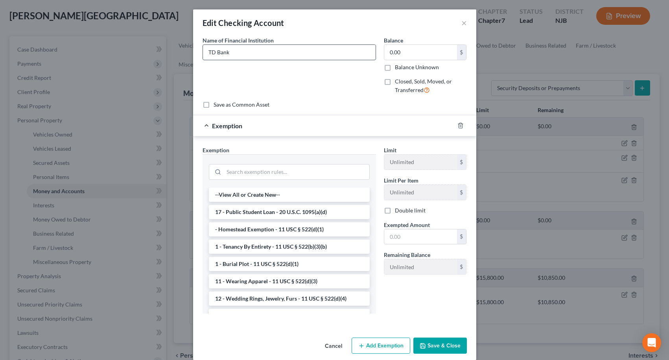
click at [287, 55] on input "TD Bank" at bounding box center [289, 52] width 173 height 15
type input "TD Bank - Joint account with mother to assist mother with her bills. All monies…"
click at [450, 342] on button "Save & Close" at bounding box center [439, 345] width 53 height 17
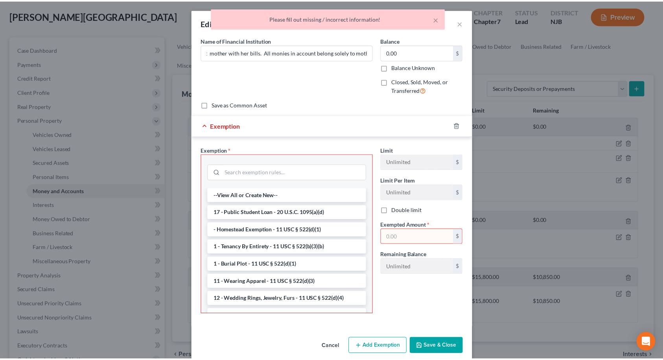
scroll to position [0, 0]
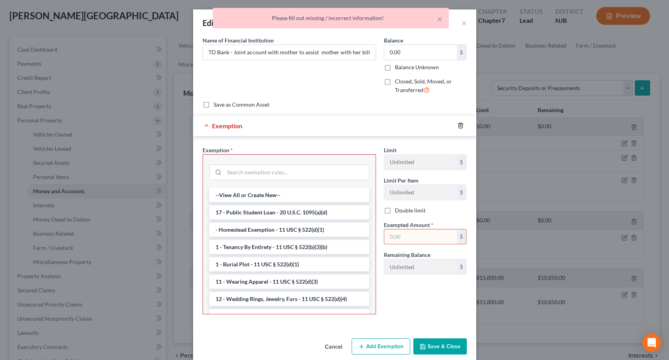
click at [458, 124] on polyline "button" at bounding box center [460, 124] width 5 height 0
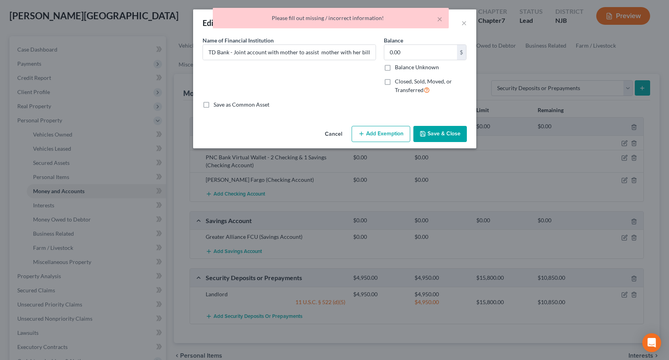
click at [449, 136] on button "Save & Close" at bounding box center [439, 134] width 53 height 17
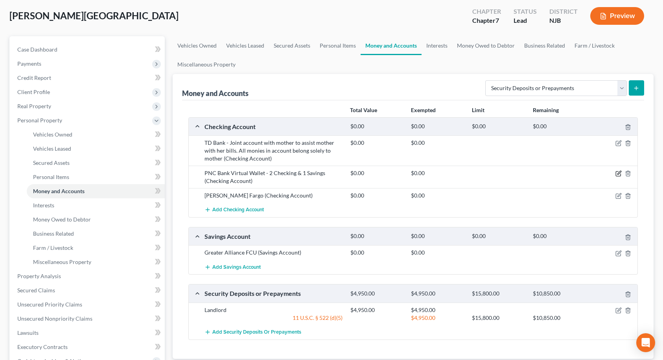
click at [617, 173] on icon "button" at bounding box center [618, 173] width 6 height 6
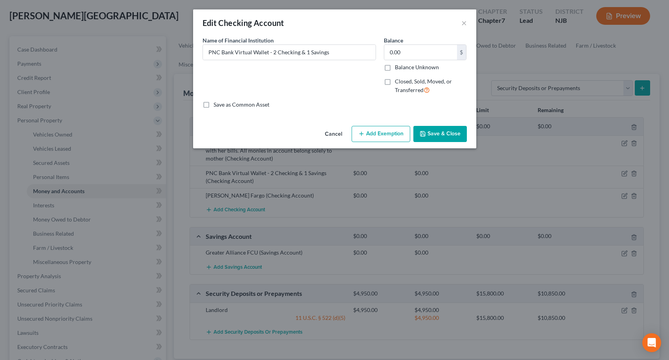
click at [371, 130] on button "Add Exemption" at bounding box center [380, 134] width 59 height 17
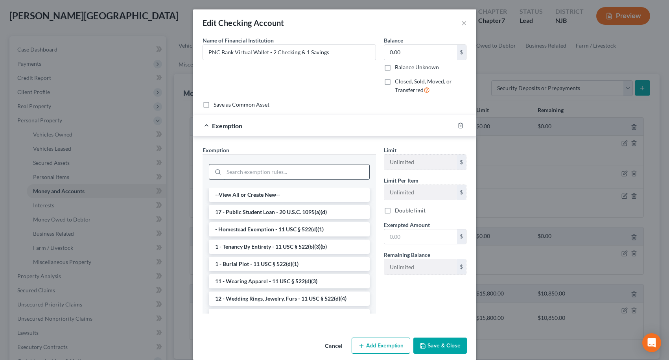
click at [268, 175] on input "search" at bounding box center [296, 171] width 145 height 15
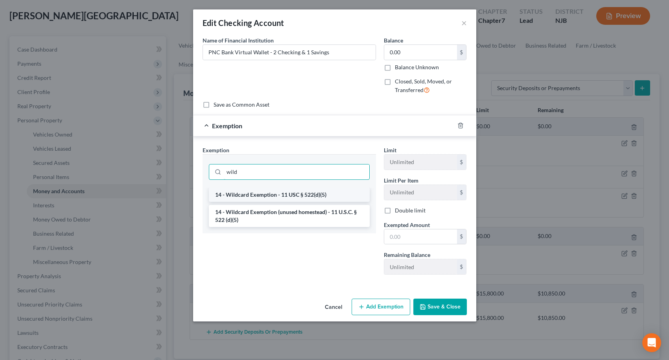
type input "wild"
click at [278, 191] on li "14 - Wildcard Exemption - 11 USC § 522(d)(5)" at bounding box center [289, 194] width 161 height 14
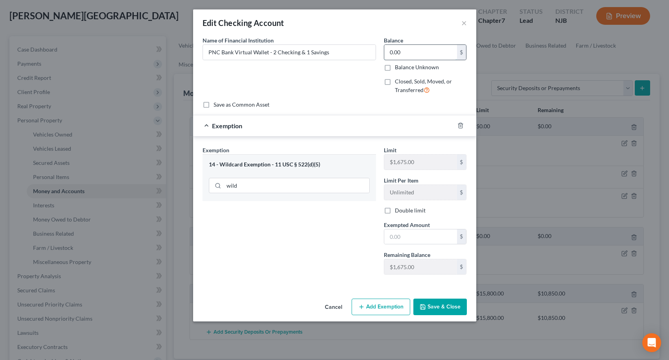
click at [416, 53] on input "0.00" at bounding box center [420, 52] width 73 height 15
type input "40.00"
click at [428, 235] on input "text" at bounding box center [420, 236] width 73 height 15
type input "40.00"
click at [446, 311] on button "Save & Close" at bounding box center [439, 306] width 53 height 17
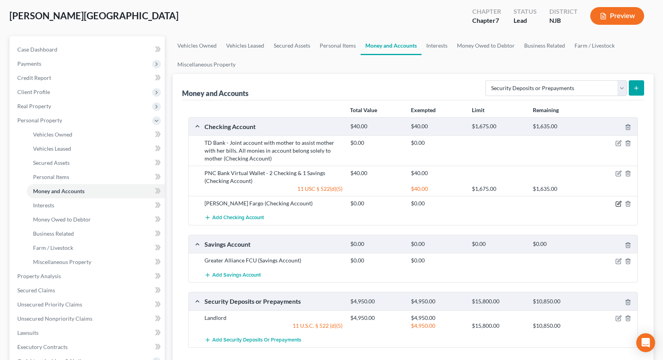
click at [617, 204] on icon "button" at bounding box center [618, 203] width 6 height 6
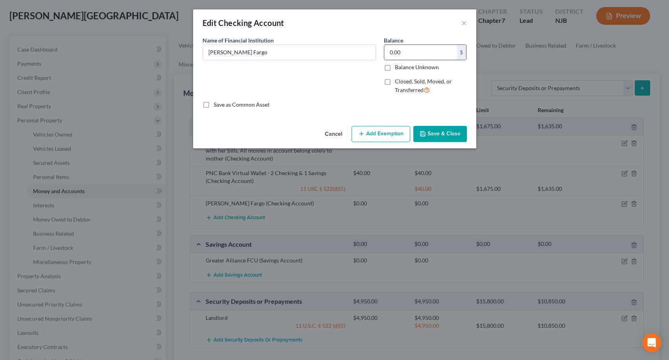
click at [415, 55] on input "0.00" at bounding box center [420, 52] width 73 height 15
type input "1.00"
click at [397, 130] on button "Add Exemption" at bounding box center [380, 134] width 59 height 17
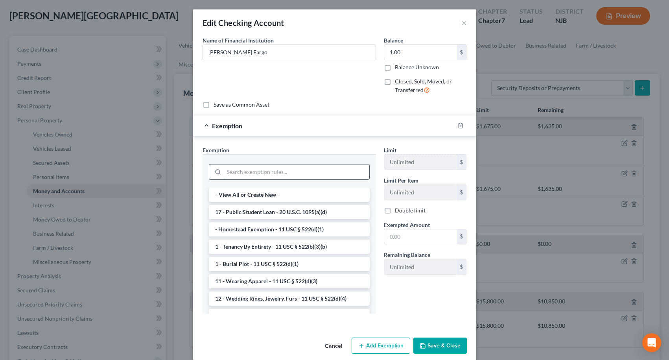
click at [316, 172] on input "search" at bounding box center [296, 171] width 145 height 15
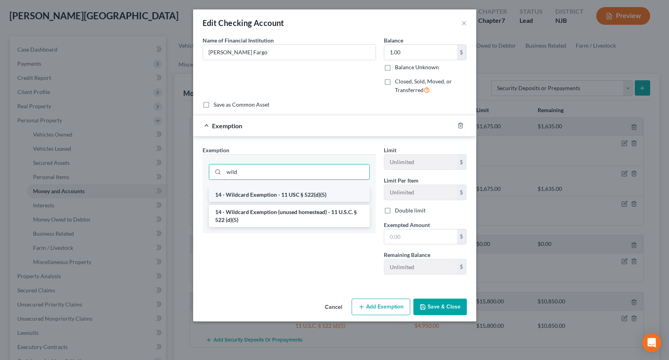
type input "wild"
click at [320, 197] on li "14 - Wildcard Exemption - 11 USC § 522(d)(5)" at bounding box center [289, 194] width 161 height 14
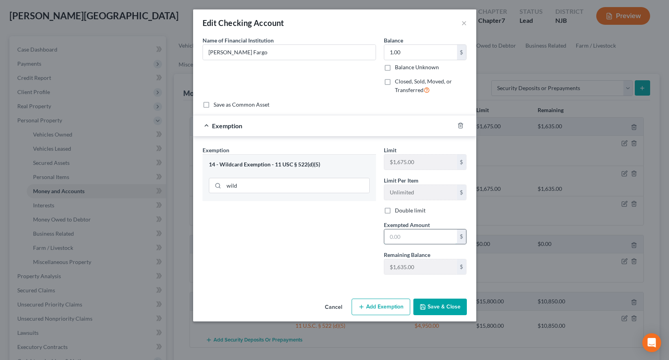
click at [416, 236] on input "text" at bounding box center [420, 236] width 73 height 15
type input "1.00"
click at [437, 301] on button "Save & Close" at bounding box center [439, 306] width 53 height 17
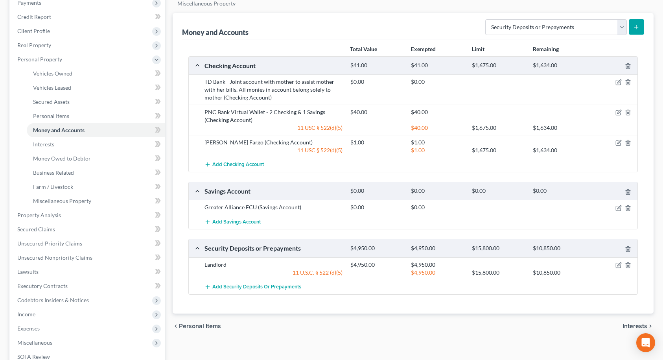
scroll to position [118, 0]
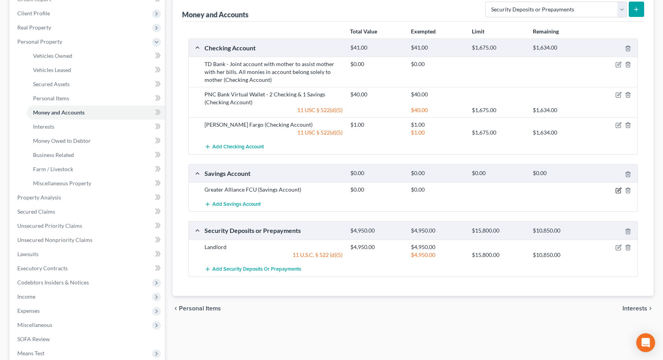
click at [617, 190] on icon "button" at bounding box center [618, 190] width 6 height 6
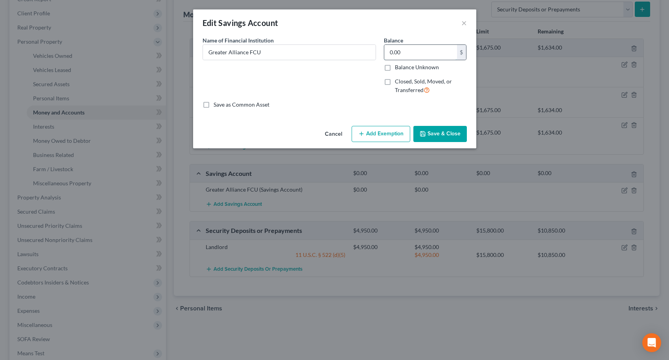
click at [408, 54] on input "0.00" at bounding box center [420, 52] width 73 height 15
type input "700.00"
click at [393, 132] on button "Add Exemption" at bounding box center [380, 134] width 59 height 17
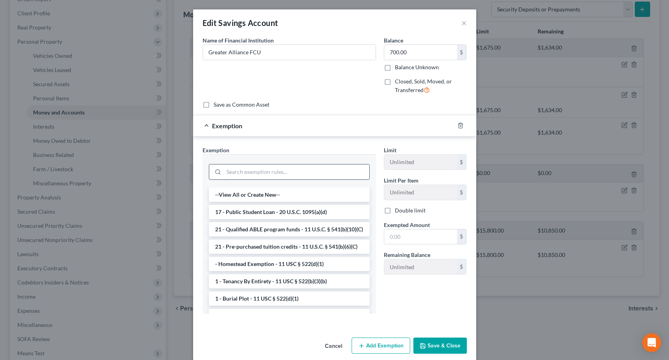
click at [299, 172] on input "search" at bounding box center [296, 171] width 145 height 15
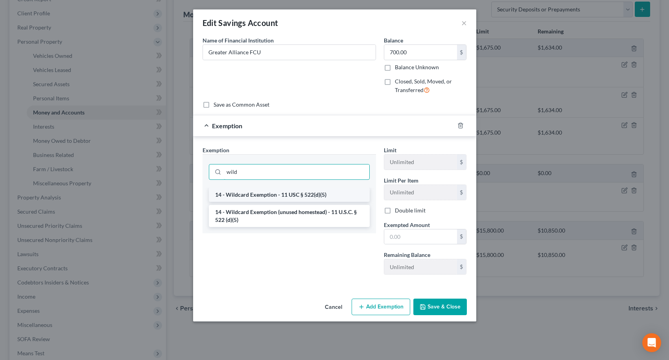
type input "wild"
click at [300, 194] on li "14 - Wildcard Exemption - 11 USC § 522(d)(5)" at bounding box center [289, 194] width 161 height 14
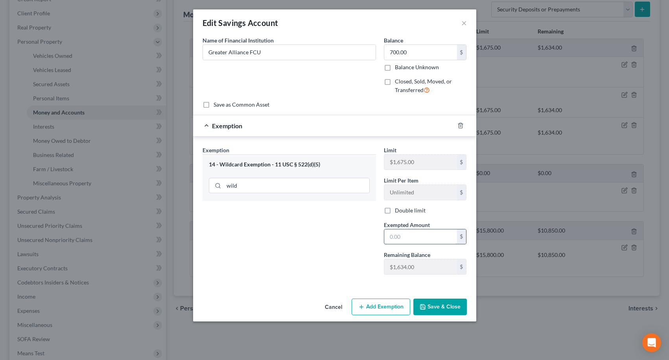
click at [398, 232] on input "text" at bounding box center [420, 236] width 73 height 15
type input "700.00"
click at [447, 305] on button "Save & Close" at bounding box center [439, 306] width 53 height 17
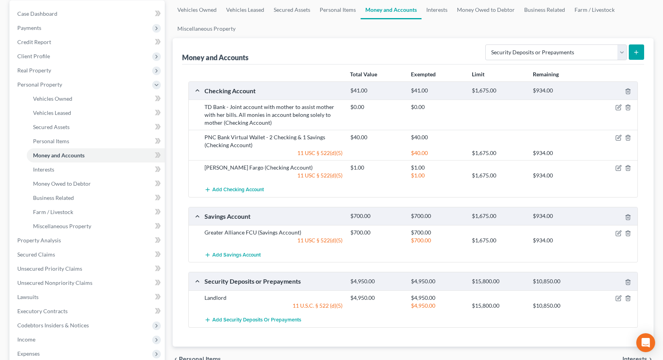
scroll to position [0, 0]
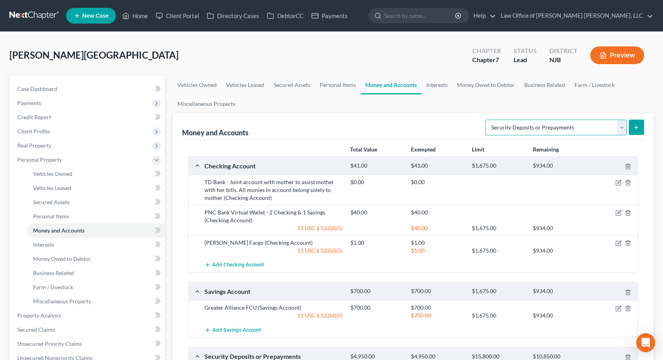
click at [526, 126] on select "Select Account Type Brokerage Cash on Hand Certificates of Deposit Checking Acc…" at bounding box center [556, 127] width 142 height 16
click at [445, 127] on div "Money and Accounts Select Account Type Brokerage Cash on Hand Certificates of D…" at bounding box center [413, 126] width 462 height 26
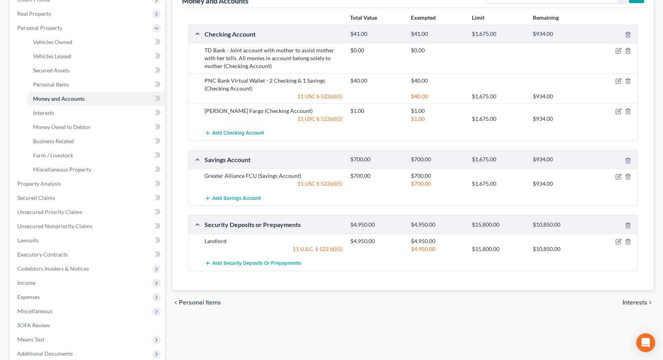
scroll to position [157, 0]
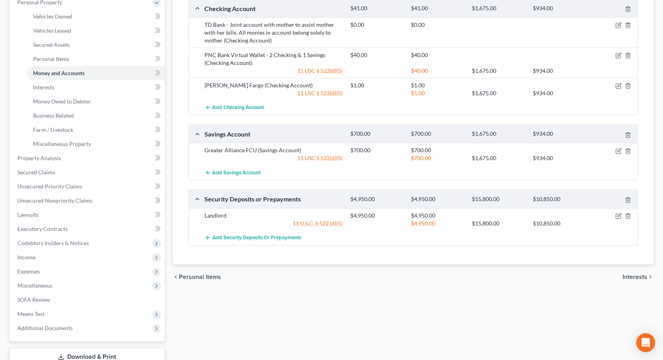
click at [627, 277] on span "Interests" at bounding box center [634, 277] width 25 height 6
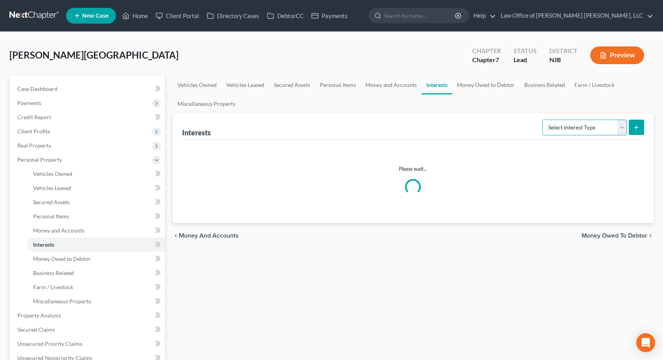
click at [574, 125] on select "Select Interest Type 401K Annuity Bond Education IRA Government Bond Government…" at bounding box center [584, 127] width 85 height 16
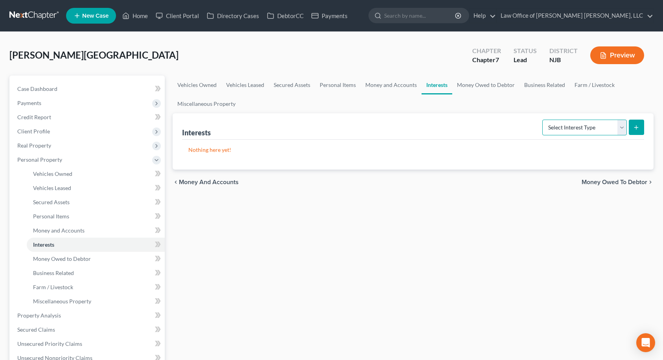
select select "term_life_insurance"
click at [543, 119] on select "Select Interest Type 401K Annuity Bond Education IRA Government Bond Government…" at bounding box center [584, 127] width 85 height 16
click at [640, 130] on button "submit" at bounding box center [636, 126] width 15 height 15
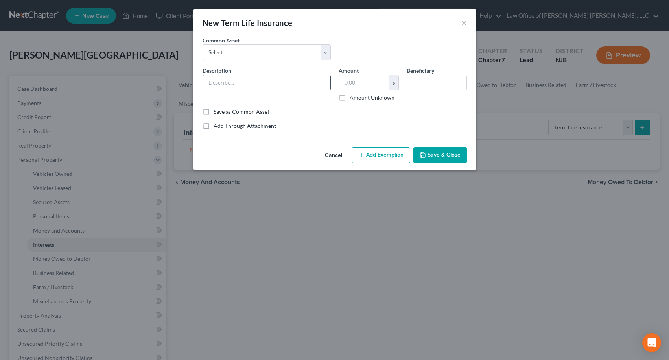
click at [293, 85] on input "text" at bounding box center [266, 82] width 127 height 15
type input "State Farm Term Policy"
click at [416, 79] on input "text" at bounding box center [436, 82] width 59 height 15
type input "Children"
click at [370, 82] on input "text" at bounding box center [364, 82] width 50 height 15
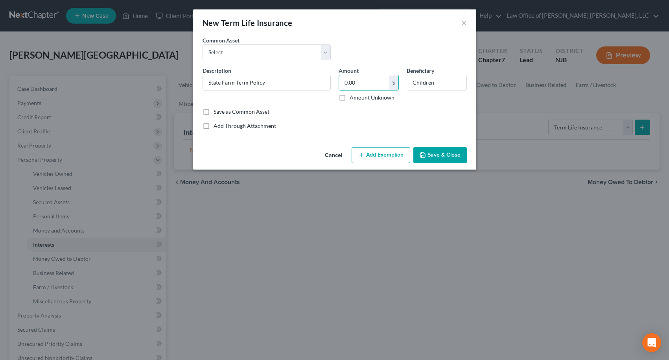
type input "0.00"
click at [432, 155] on button "Save & Close" at bounding box center [439, 155] width 53 height 17
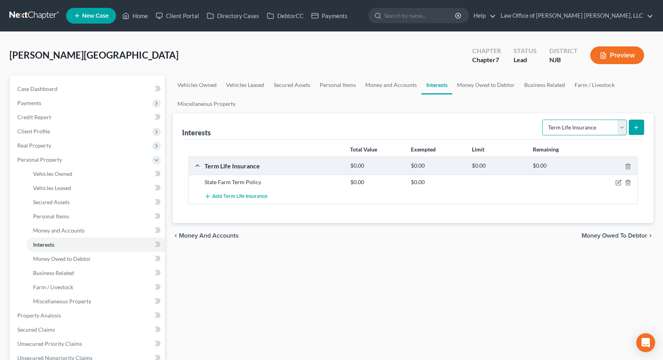
click at [607, 129] on select "Select Interest Type 401K Annuity Bond Education IRA Government Bond Government…" at bounding box center [584, 127] width 85 height 16
drag, startPoint x: 607, startPoint y: 129, endPoint x: 609, endPoint y: 138, distance: 9.0
click at [607, 129] on select "Select Interest Type 401K Annuity Bond Education IRA Government Bond Government…" at bounding box center [584, 127] width 85 height 16
click at [624, 232] on span "Money Owed to Debtor" at bounding box center [614, 235] width 66 height 6
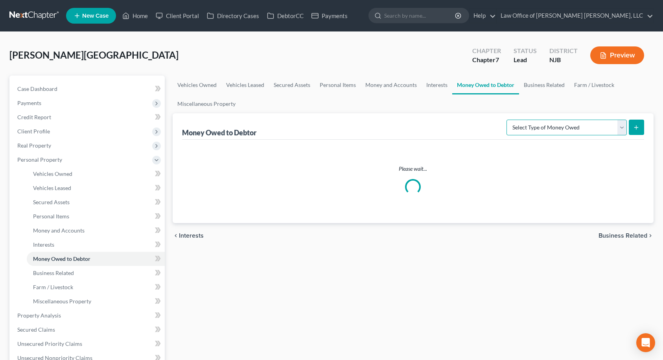
click at [590, 125] on select "Select Type of Money Owed Accounts Receivable Alimony Child Support Claims Agai…" at bounding box center [566, 127] width 120 height 16
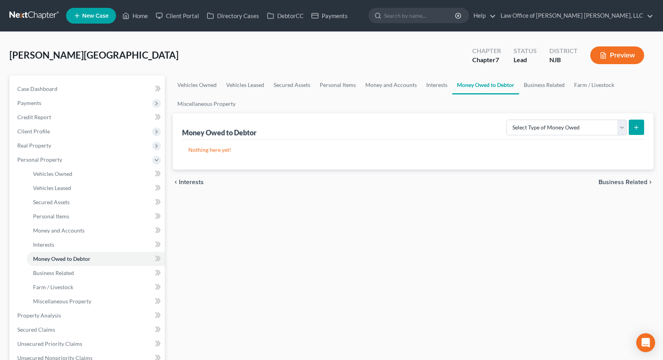
drag, startPoint x: 443, startPoint y: 237, endPoint x: 550, endPoint y: 140, distance: 144.7
click at [443, 237] on div "Vehicles Owned Vehicles Leased Secured Assets Personal Items Money and Accounts…" at bounding box center [413, 309] width 489 height 468
click at [558, 83] on link "Business Related" at bounding box center [544, 84] width 50 height 19
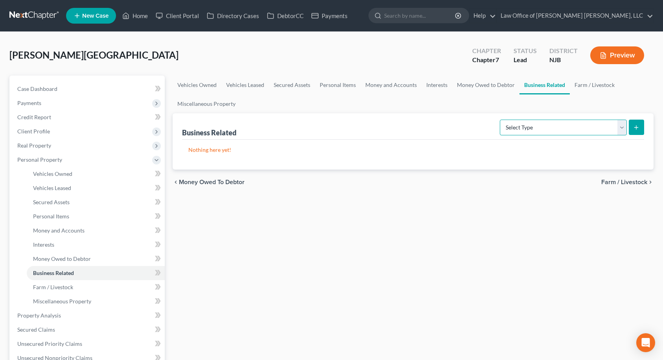
click at [581, 125] on select "Select Type Customer Lists Franchises Inventory Licenses Machinery Office Equip…" at bounding box center [563, 127] width 127 height 16
drag, startPoint x: 581, startPoint y: 125, endPoint x: 585, endPoint y: 125, distance: 4.3
click at [581, 125] on select "Select Type Customer Lists Franchises Inventory Licenses Machinery Office Equip…" at bounding box center [563, 127] width 127 height 16
click at [624, 183] on span "Farm / Livestock" at bounding box center [624, 182] width 46 height 6
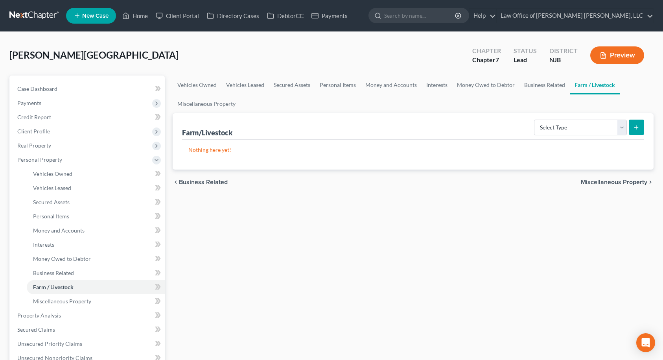
click at [624, 183] on span "Miscellaneous Property" at bounding box center [614, 182] width 66 height 6
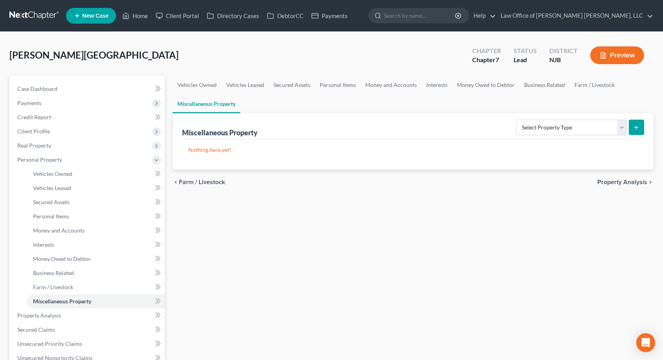
click at [624, 183] on span "Property Analysis" at bounding box center [622, 182] width 50 height 6
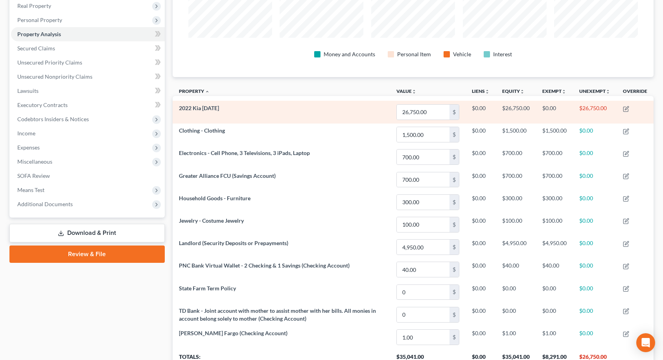
scroll to position [197, 0]
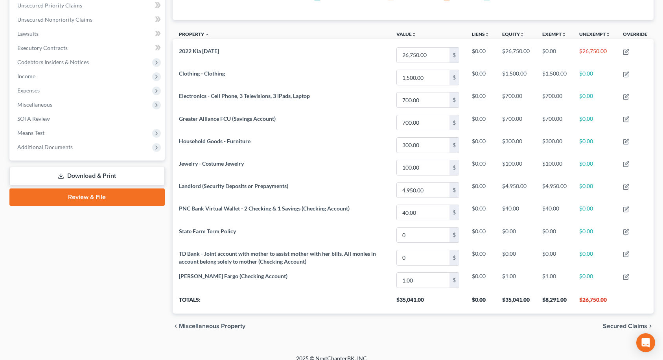
click at [638, 324] on span "Secured Claims" at bounding box center [625, 326] width 44 height 6
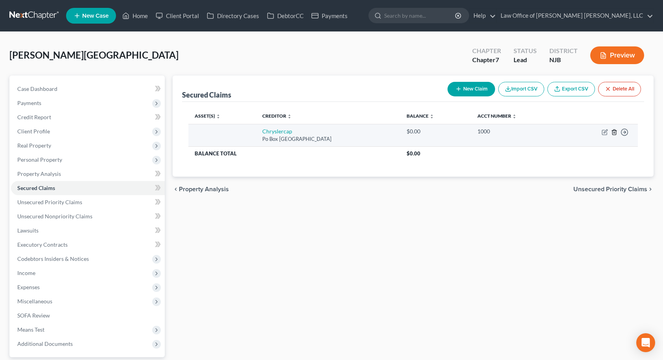
click at [614, 130] on polyline "button" at bounding box center [614, 130] width 5 height 0
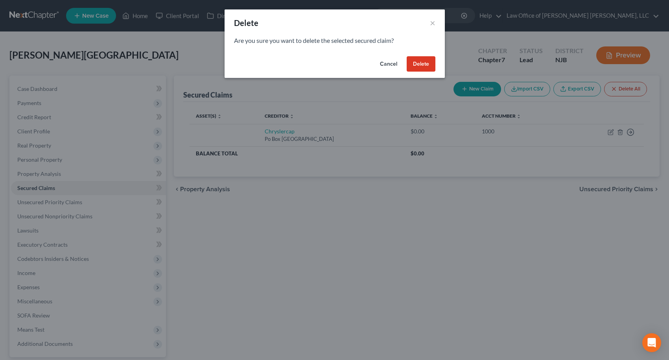
click at [425, 64] on button "Delete" at bounding box center [420, 64] width 29 height 16
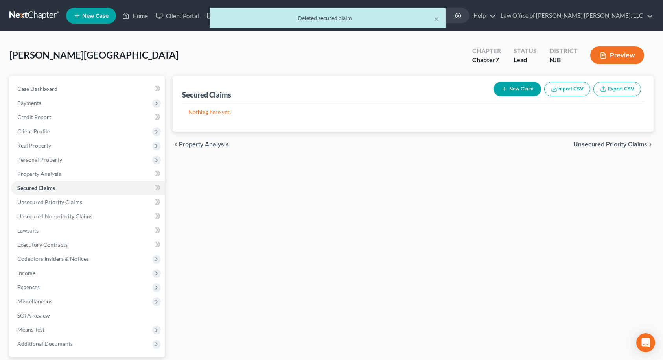
click at [607, 144] on span "Unsecured Priority Claims" at bounding box center [610, 144] width 74 height 6
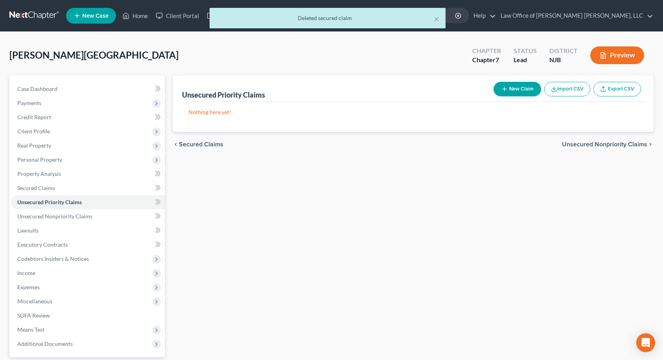
click at [607, 144] on span "Unsecured Nonpriority Claims" at bounding box center [604, 144] width 85 height 6
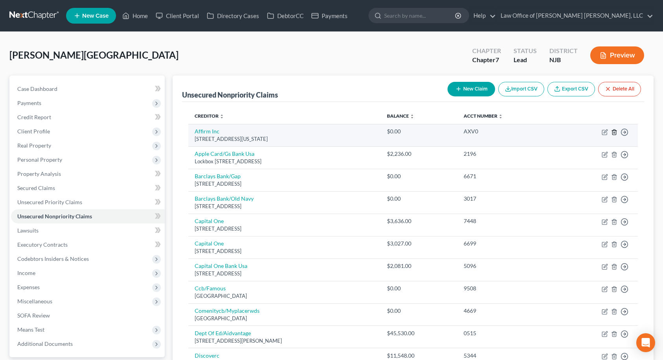
click at [613, 131] on icon "button" at bounding box center [614, 132] width 6 height 6
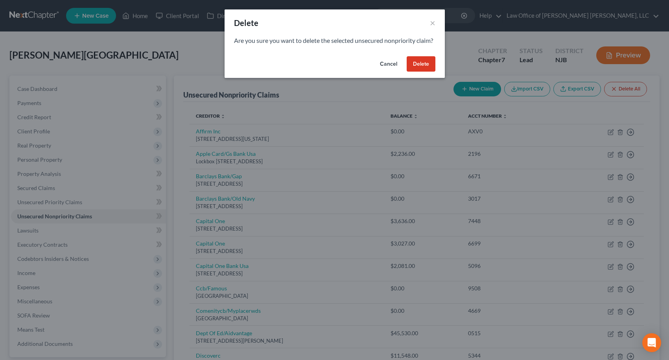
click at [421, 72] on button "Delete" at bounding box center [420, 64] width 29 height 16
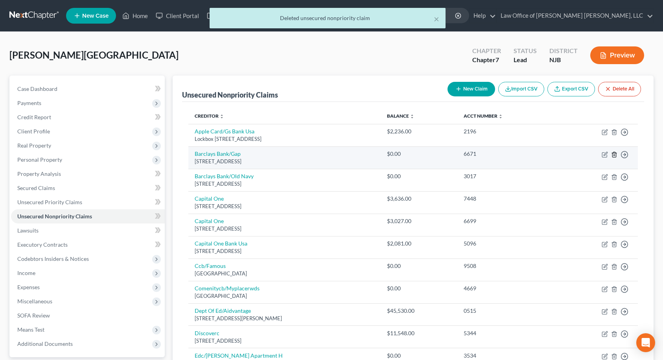
click at [614, 155] on line "button" at bounding box center [614, 155] width 0 height 2
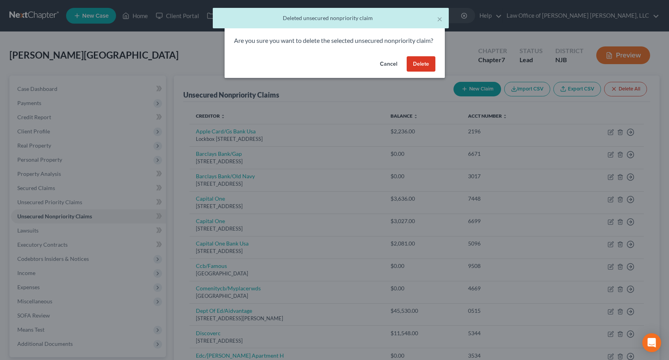
click at [423, 72] on button "Delete" at bounding box center [420, 64] width 29 height 16
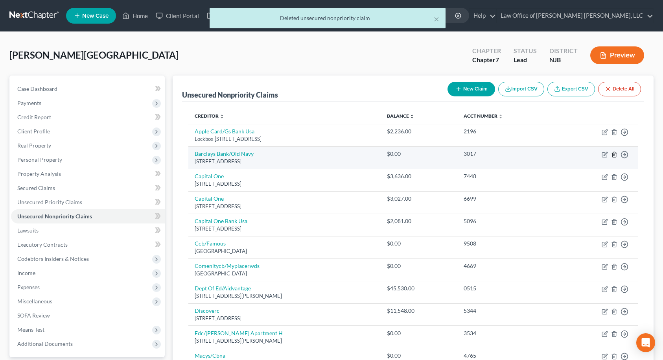
click at [614, 153] on icon "button" at bounding box center [614, 154] width 6 height 6
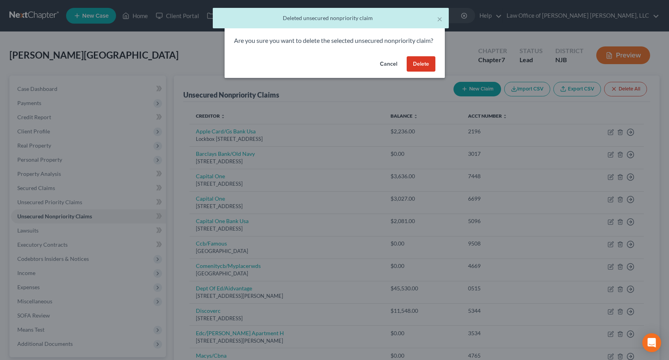
click at [414, 72] on button "Delete" at bounding box center [420, 64] width 29 height 16
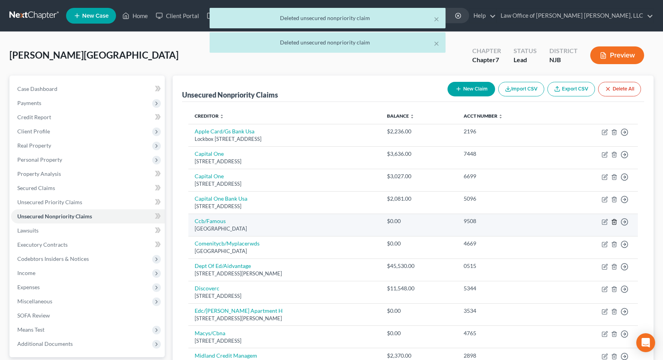
click at [614, 220] on polyline "button" at bounding box center [614, 220] width 5 height 0
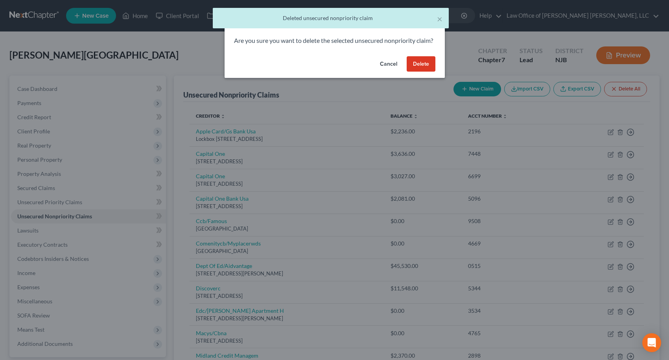
click at [415, 68] on button "Delete" at bounding box center [420, 64] width 29 height 16
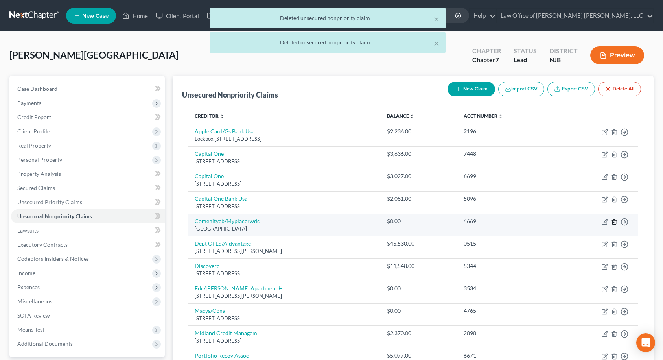
click at [614, 220] on polyline "button" at bounding box center [614, 220] width 5 height 0
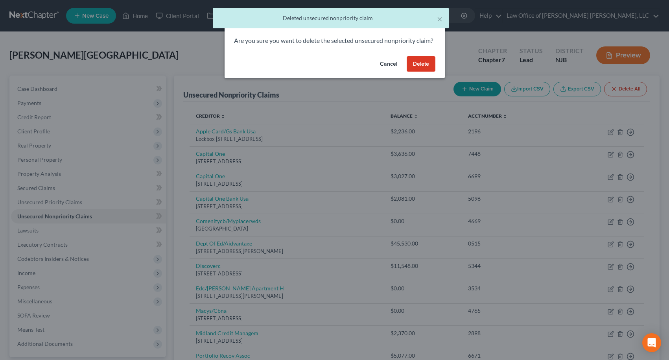
click at [414, 72] on button "Delete" at bounding box center [420, 64] width 29 height 16
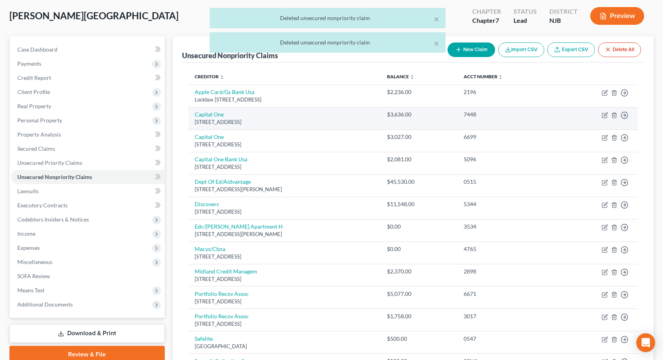
scroll to position [79, 0]
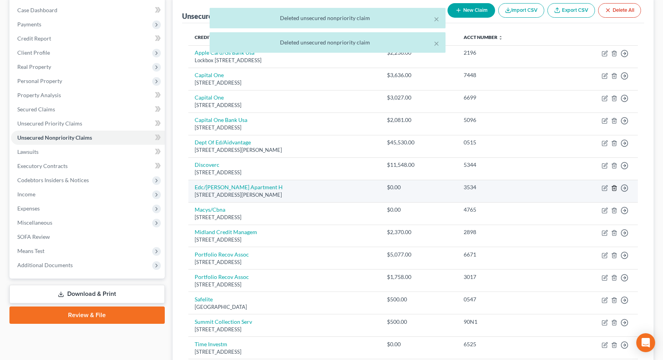
click at [614, 188] on line "button" at bounding box center [614, 188] width 0 height 2
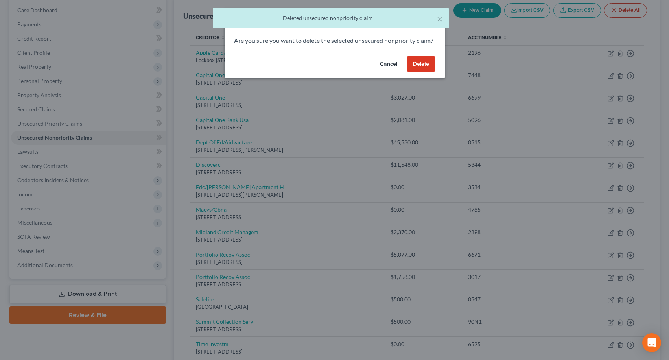
click at [423, 72] on button "Delete" at bounding box center [420, 64] width 29 height 16
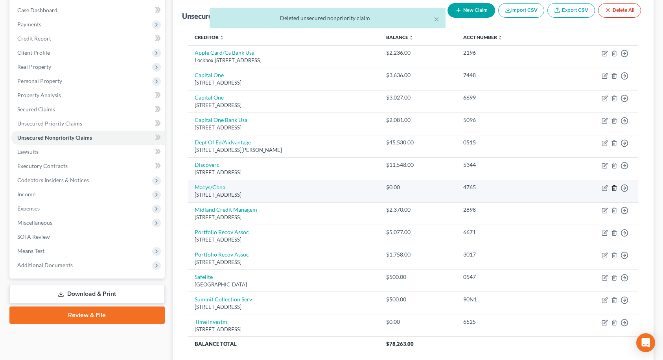
click at [615, 187] on icon "button" at bounding box center [614, 188] width 6 height 6
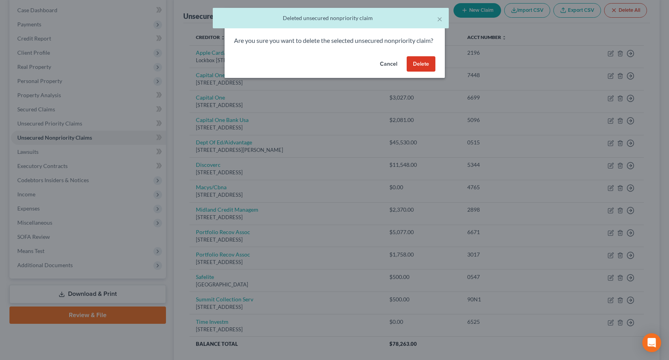
click at [423, 72] on button "Delete" at bounding box center [420, 64] width 29 height 16
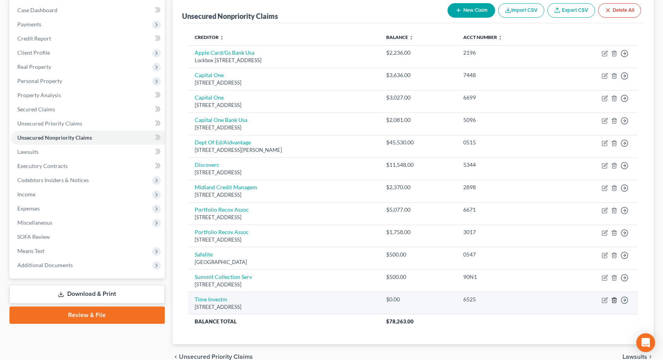
click at [614, 299] on icon "button" at bounding box center [614, 300] width 6 height 6
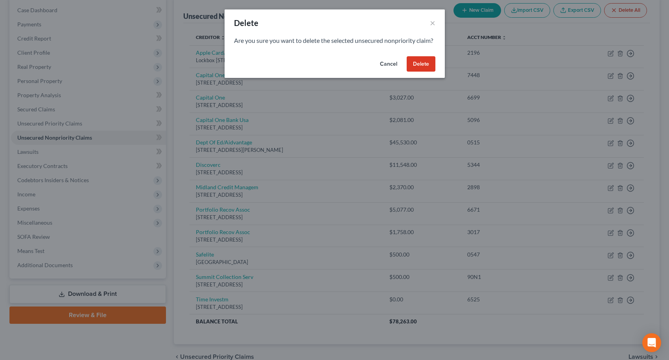
click at [429, 70] on button "Delete" at bounding box center [420, 64] width 29 height 16
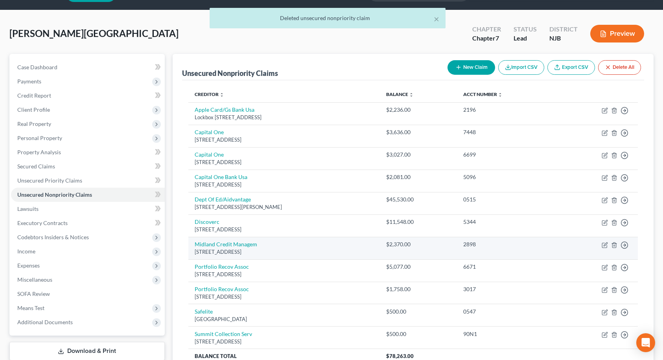
scroll to position [39, 0]
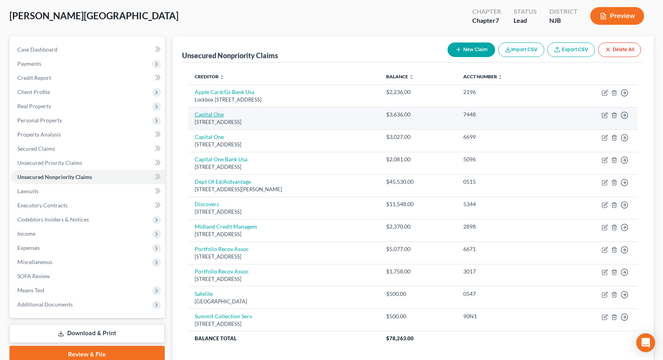
click at [217, 114] on link "Capital One" at bounding box center [209, 114] width 29 height 7
select select "46"
select select "2"
select select "0"
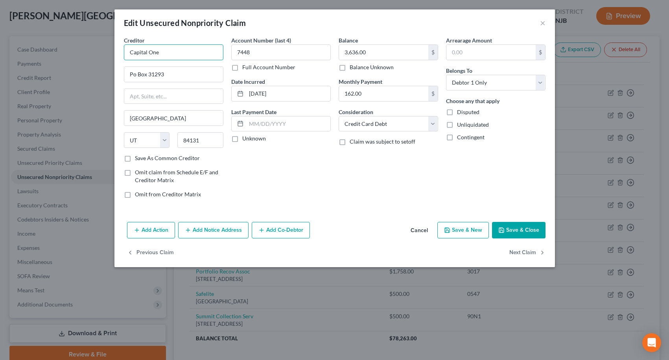
click at [178, 50] on input "Capital One" at bounding box center [173, 52] width 99 height 16
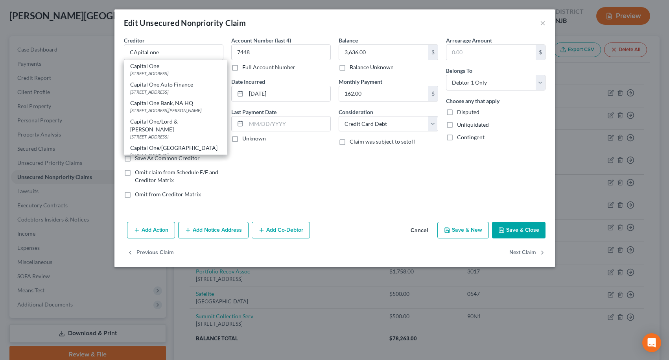
click at [183, 101] on div "Capital One Bank, NA HQ" at bounding box center [175, 103] width 91 height 8
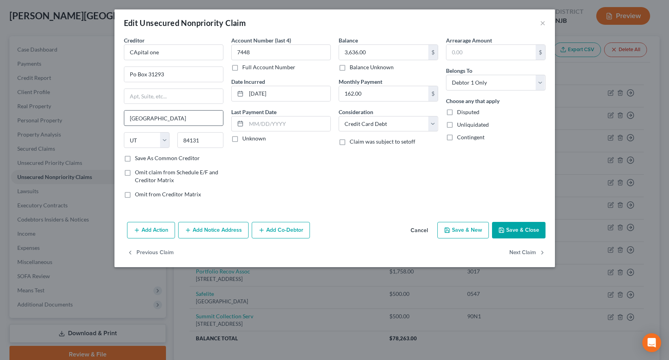
type input "Capital One Bank, NA HQ"
type input "[STREET_ADDRESS]"
type input "[PERSON_NAME]"
select select "48"
type input "22102"
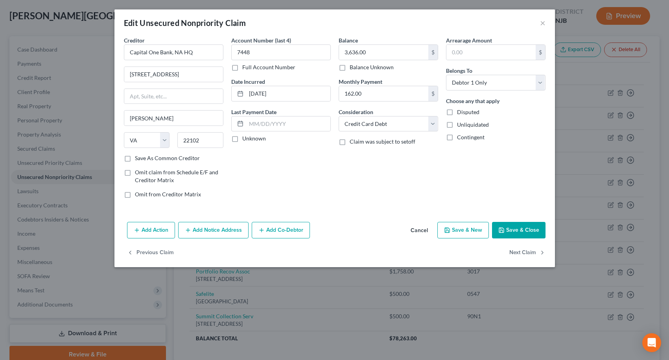
click at [508, 225] on button "Save & Close" at bounding box center [518, 230] width 53 height 17
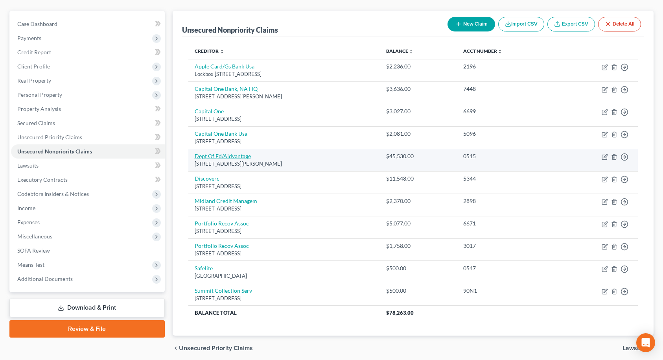
scroll to position [79, 0]
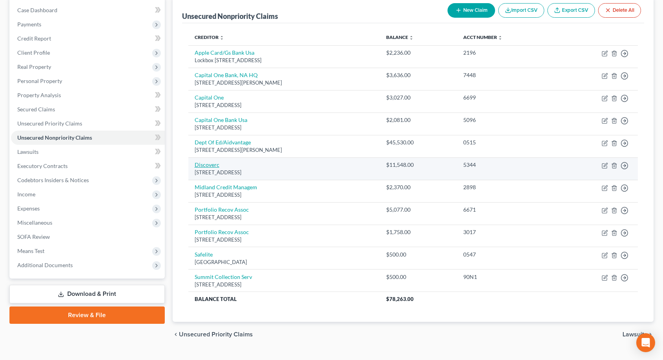
click at [209, 167] on link "Discoverc" at bounding box center [207, 164] width 25 height 7
select select "46"
select select "2"
select select "0"
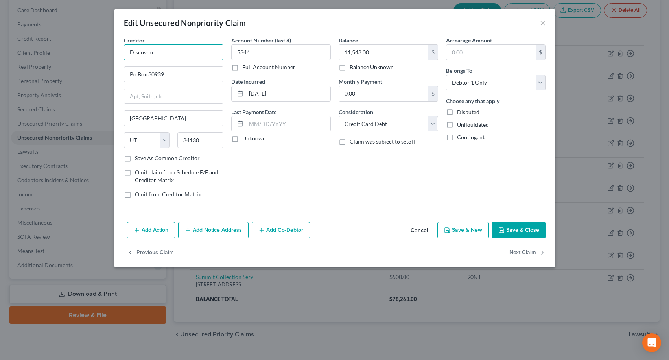
click at [195, 48] on input "Discoverc" at bounding box center [173, 52] width 99 height 16
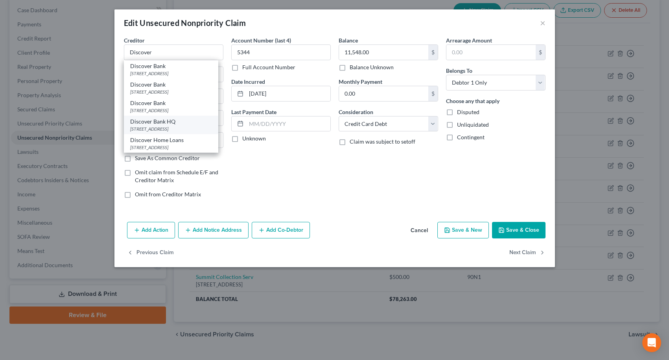
click at [164, 121] on div "Discover Bank HQ" at bounding box center [171, 122] width 82 height 8
type input "Discover Bank HQ"
type input "[STREET_ADDRESS]"
type input "Greenwood"
select select "7"
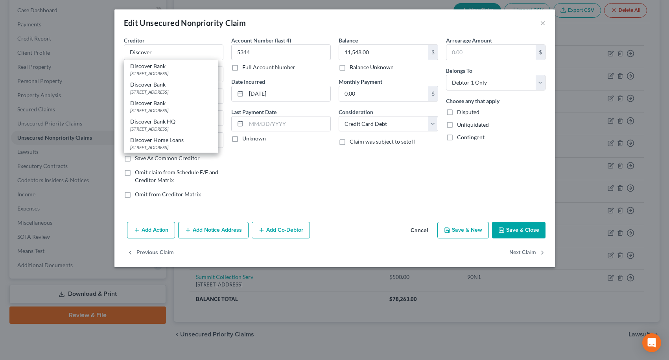
type input "19950"
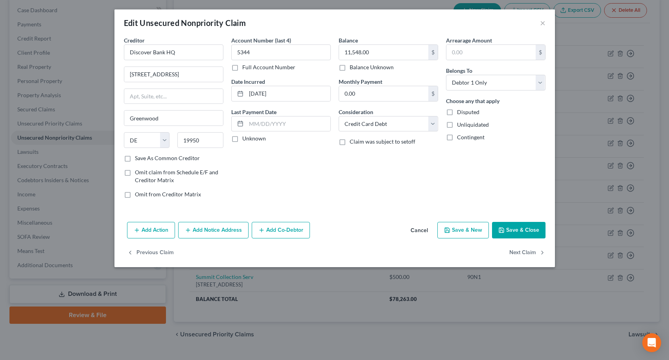
click at [517, 227] on button "Save & Close" at bounding box center [518, 230] width 53 height 17
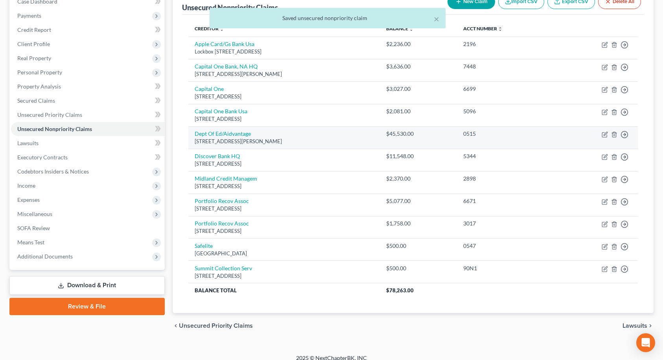
scroll to position [96, 0]
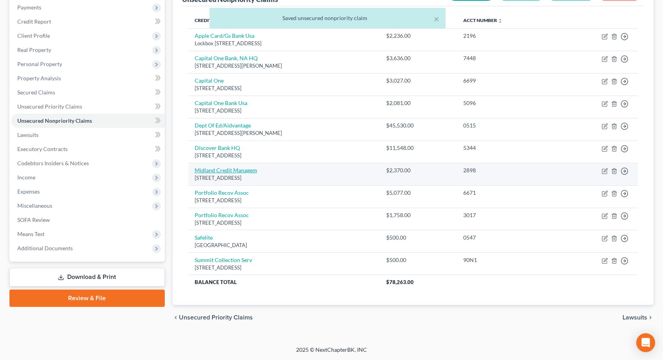
click at [235, 169] on link "Midland Credit Managem" at bounding box center [226, 170] width 62 height 7
select select "23"
select select "0"
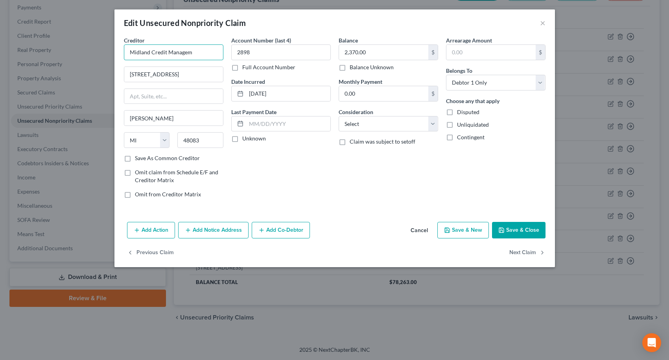
click at [197, 54] on input "Midland Credit Managem" at bounding box center [173, 52] width 99 height 16
type input "M"
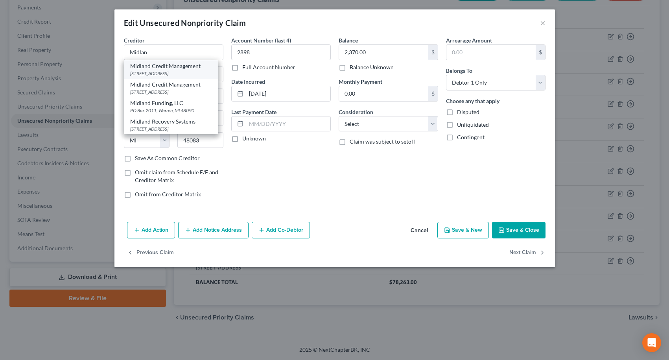
click at [189, 71] on div "[STREET_ADDRESS]" at bounding box center [171, 73] width 82 height 7
type input "Midland Credit Management"
type input "350 Camino De La Reina"
type input "Suite 100"
type input "[GEOGRAPHIC_DATA]"
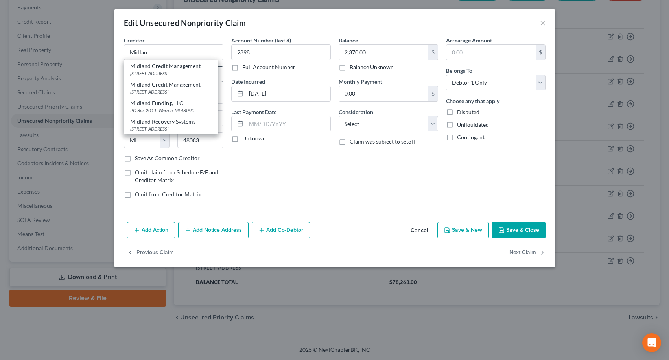
select select "4"
type input "92108"
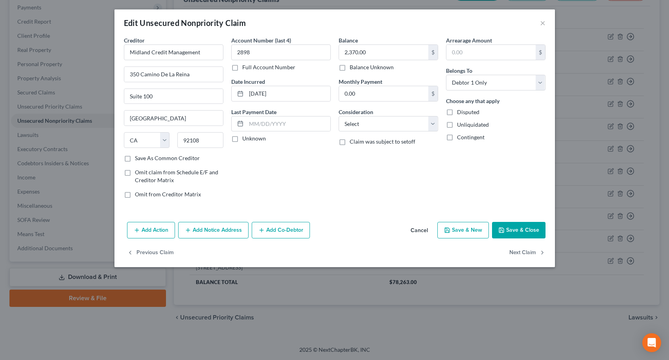
click at [510, 229] on button "Save & Close" at bounding box center [518, 230] width 53 height 17
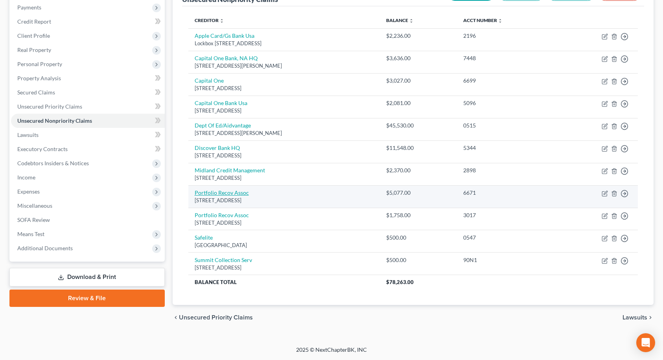
click at [215, 192] on link "Portfolio Recov Assoc" at bounding box center [222, 192] width 54 height 7
select select "48"
select select "0"
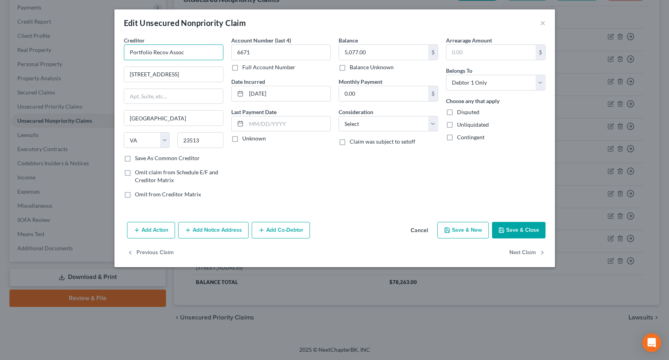
click at [191, 55] on input "Portfolio Recov Assoc" at bounding box center [173, 52] width 99 height 16
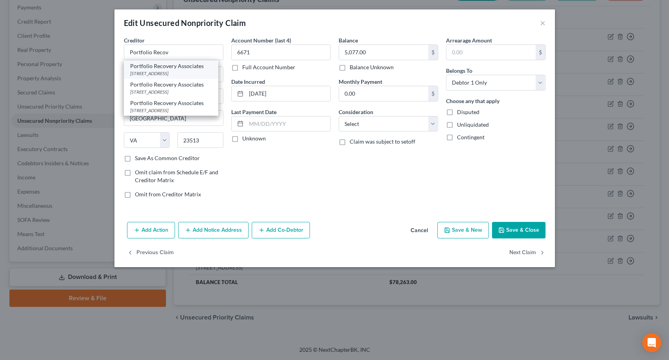
click at [185, 70] on div "[STREET_ADDRESS]" at bounding box center [171, 73] width 82 height 7
type input "Portfolio Recovery Associates"
type input "[STREET_ADDRESS]"
type input "23502"
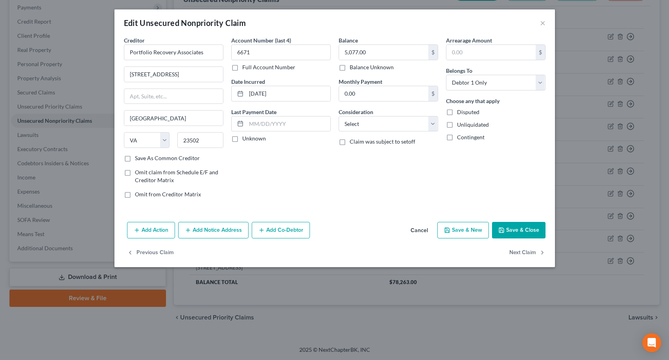
click at [520, 232] on button "Save & Close" at bounding box center [518, 230] width 53 height 17
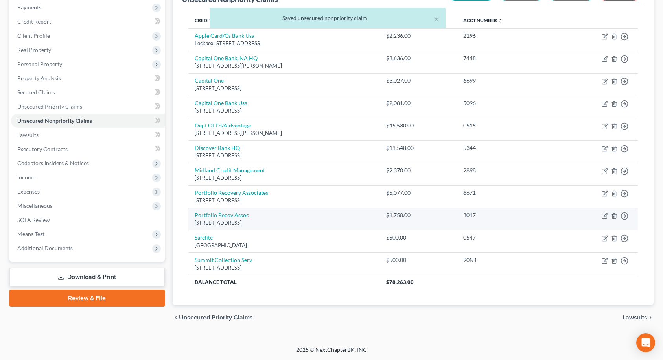
click at [219, 215] on link "Portfolio Recov Assoc" at bounding box center [222, 214] width 54 height 7
select select "48"
select select "0"
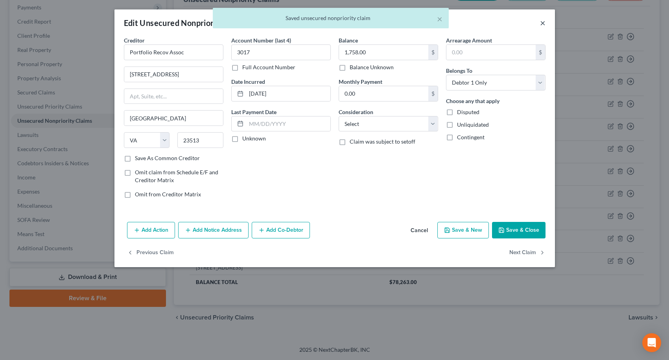
click at [542, 23] on button "×" at bounding box center [543, 22] width 6 height 9
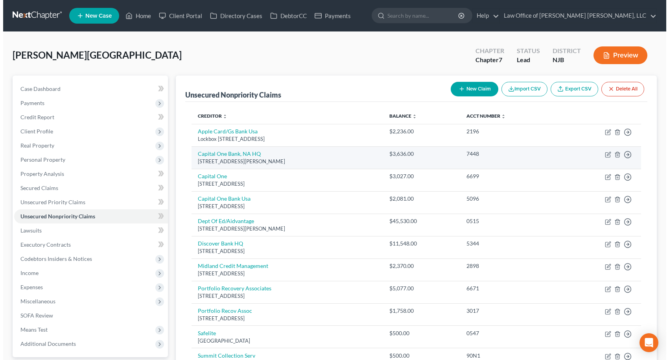
scroll to position [39, 0]
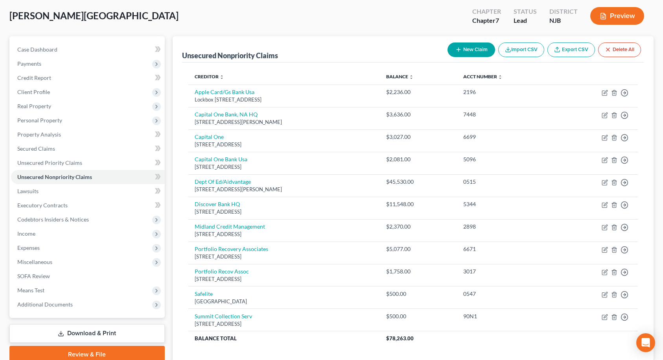
click at [478, 52] on button "New Claim" at bounding box center [471, 49] width 48 height 15
select select "0"
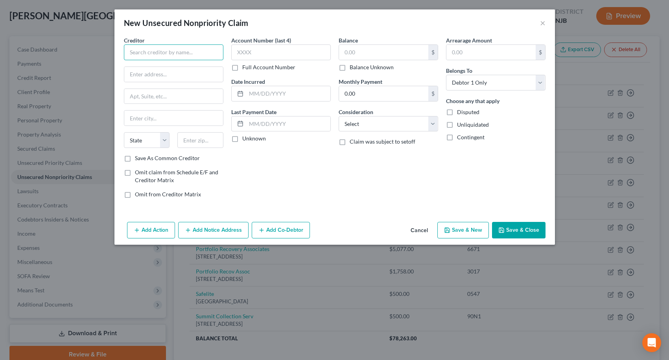
click at [213, 55] on input "text" at bounding box center [173, 52] width 99 height 16
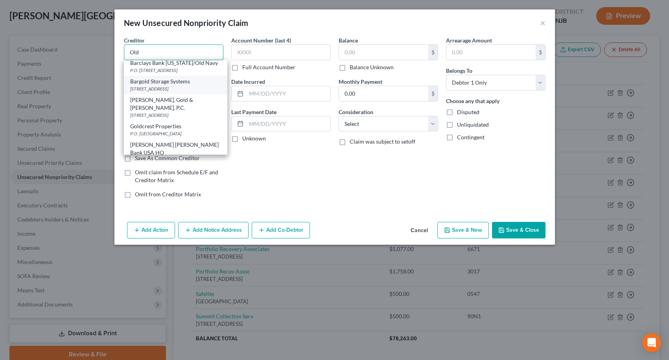
scroll to position [0, 0]
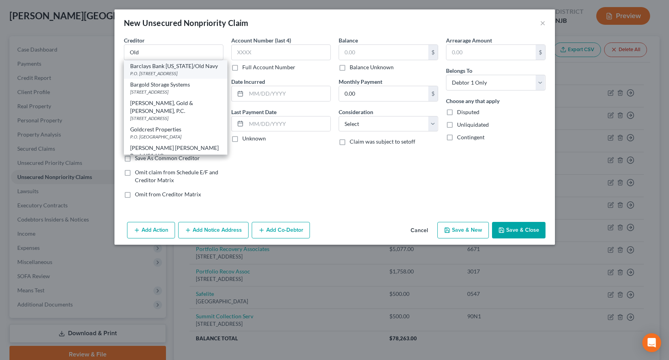
click at [184, 72] on div "P.O. [STREET_ADDRESS]" at bounding box center [175, 73] width 91 height 7
type input "Barclays Bank [US_STATE]/Old Navy"
type input "P.O. Box 8801"
type input "Wilmington"
select select "7"
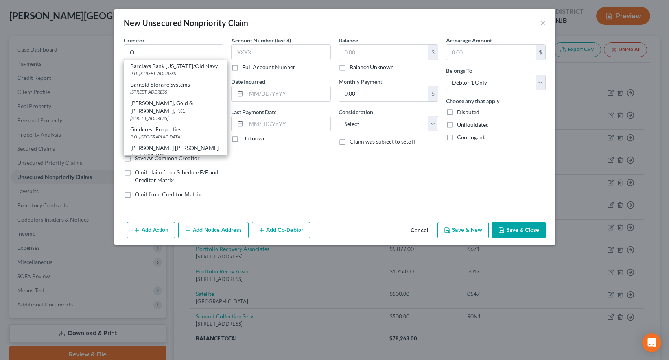
type input "19899"
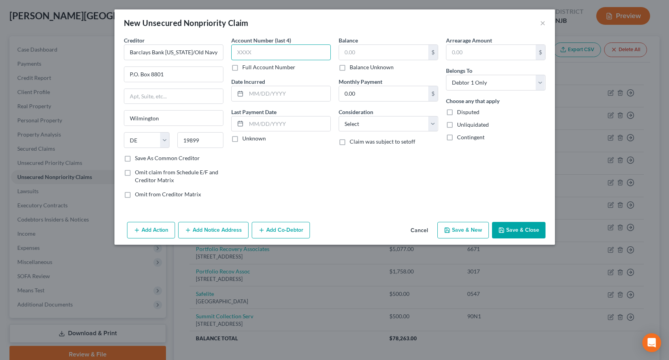
click at [309, 57] on input "text" at bounding box center [280, 52] width 99 height 16
click at [242, 55] on input "text" at bounding box center [280, 52] width 99 height 16
click at [356, 53] on input "text" at bounding box center [383, 52] width 89 height 15
type input "1,400.00"
click at [544, 232] on button "Save & Close" at bounding box center [518, 230] width 53 height 17
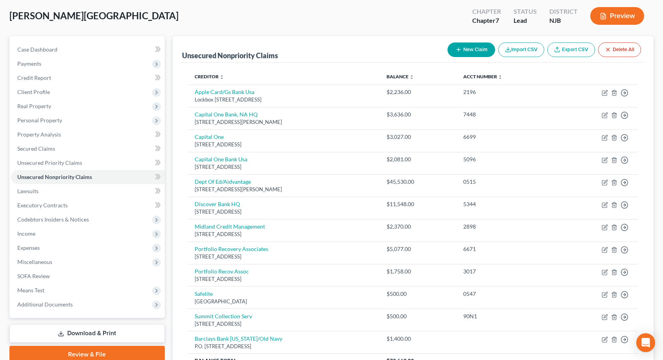
click at [469, 50] on button "New Claim" at bounding box center [471, 49] width 48 height 15
select select "0"
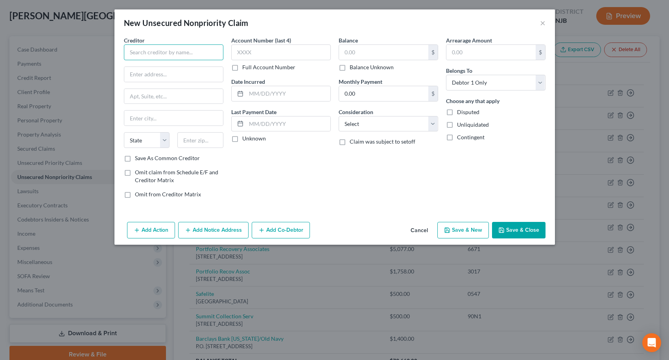
click at [198, 52] on input "text" at bounding box center [173, 52] width 99 height 16
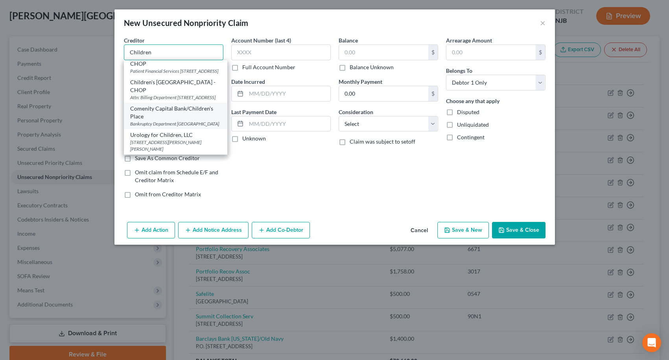
scroll to position [30, 0]
click at [193, 120] on div "Bankruptcy Department [GEOGRAPHIC_DATA]" at bounding box center [175, 123] width 91 height 7
type input "Comenity Capital Bank/Children's Place"
type input "Bankruptcy Department"
type input "PO Box 183043"
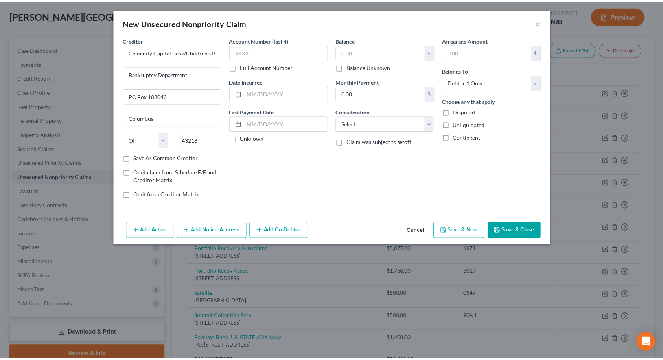
scroll to position [0, 0]
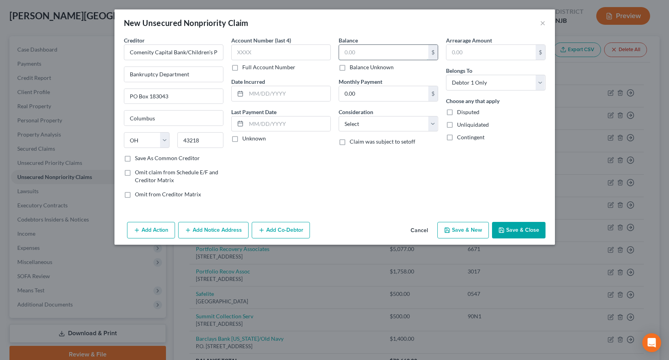
click at [357, 56] on input "text" at bounding box center [383, 52] width 89 height 15
click at [524, 235] on button "Save & Close" at bounding box center [518, 230] width 53 height 17
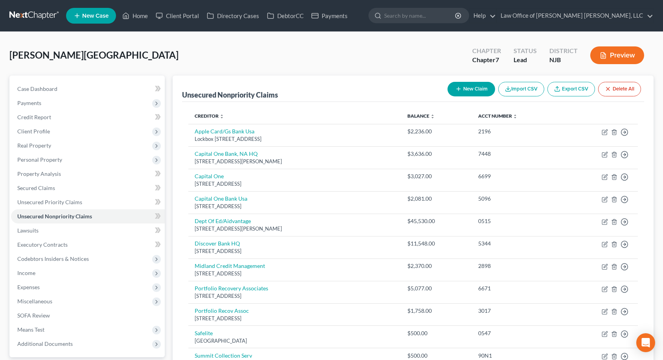
click at [477, 90] on button "New Claim" at bounding box center [471, 89] width 48 height 15
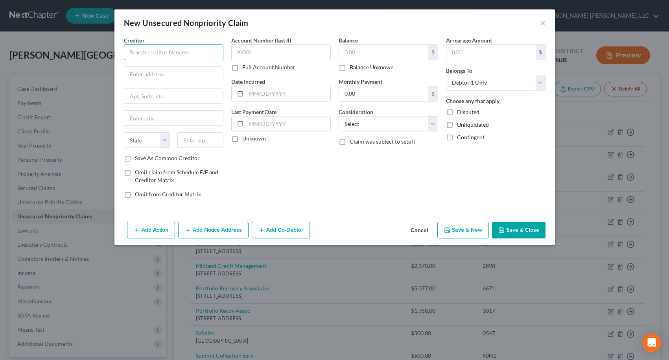
click at [195, 48] on input "text" at bounding box center [173, 52] width 99 height 16
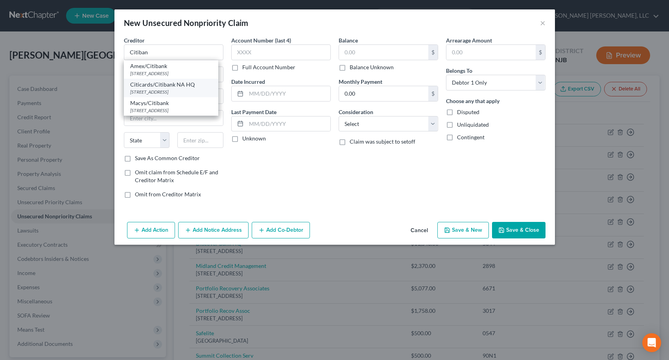
click at [194, 86] on div "Citicards/Citibank NA HQ" at bounding box center [171, 85] width 82 height 8
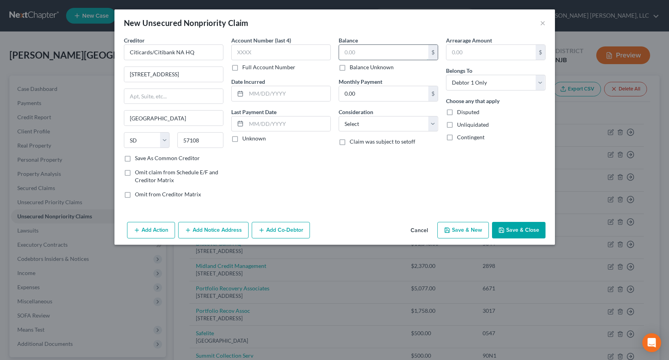
click at [361, 55] on input "text" at bounding box center [383, 52] width 89 height 15
click at [512, 230] on button "Save & Close" at bounding box center [518, 230] width 53 height 17
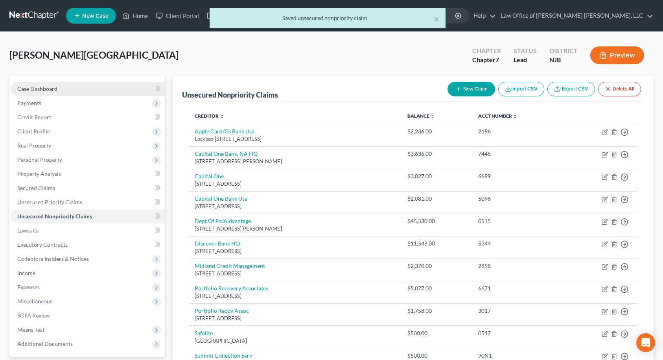
click at [43, 94] on link "Case Dashboard" at bounding box center [88, 89] width 154 height 14
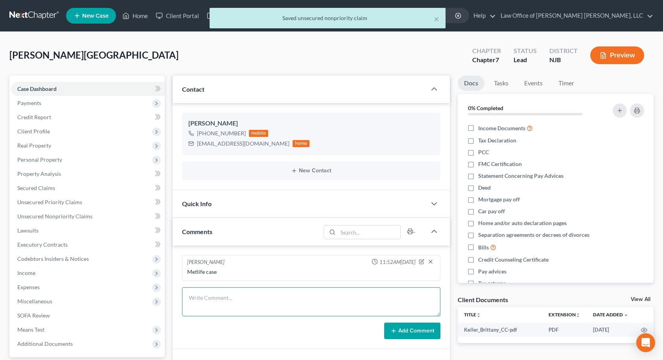
click at [244, 300] on textarea at bounding box center [311, 301] width 258 height 29
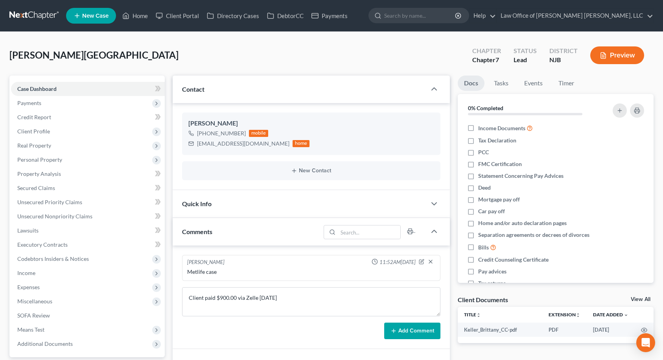
click at [415, 335] on button "Add Comment" at bounding box center [412, 330] width 56 height 17
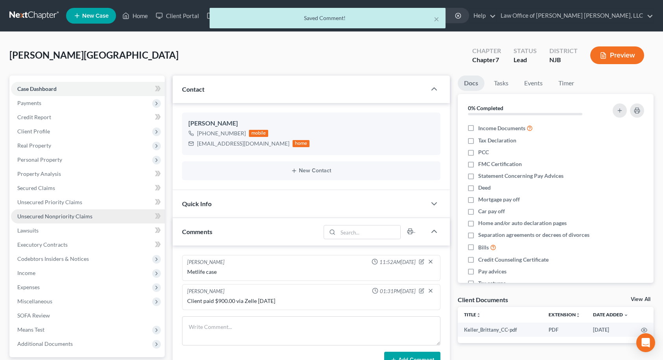
click at [37, 219] on span "Unsecured Nonpriority Claims" at bounding box center [54, 216] width 75 height 7
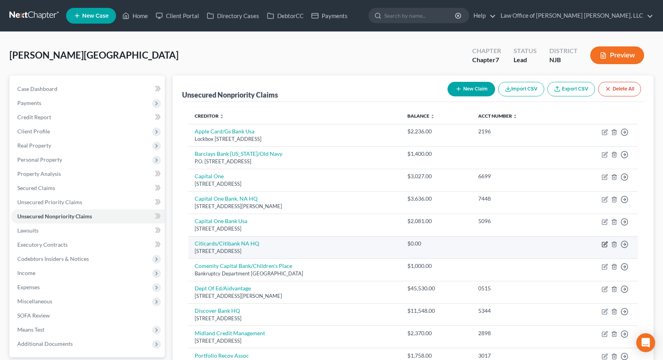
click at [604, 244] on icon "button" at bounding box center [604, 244] width 6 height 6
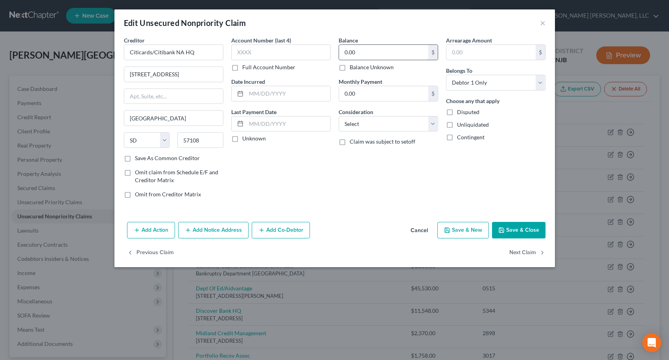
click at [372, 53] on input "0.00" at bounding box center [383, 52] width 89 height 15
click at [349, 68] on label "Balance Unknown" at bounding box center [371, 67] width 44 height 8
click at [353, 68] on input "Balance Unknown" at bounding box center [355, 65] width 5 height 5
click at [521, 230] on button "Save & Close" at bounding box center [518, 230] width 53 height 17
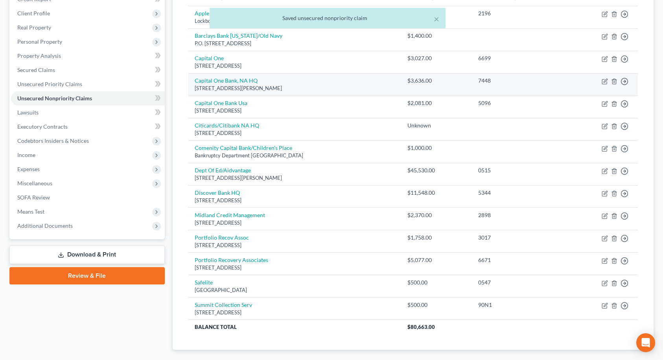
scroll to position [157, 0]
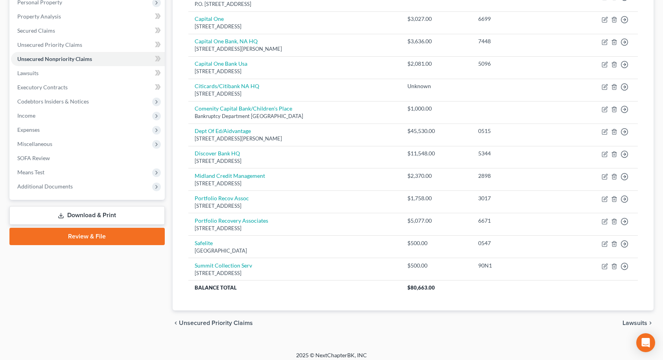
click at [642, 322] on span "Lawsuits" at bounding box center [634, 323] width 25 height 6
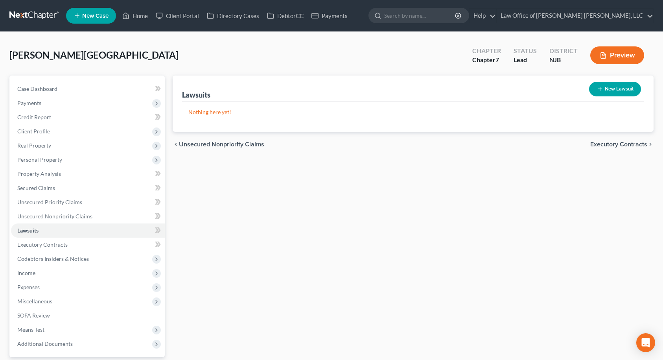
click at [623, 144] on span "Executory Contracts" at bounding box center [618, 144] width 57 height 6
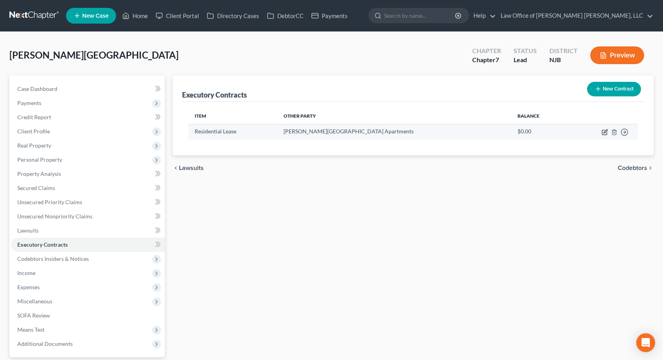
click at [605, 131] on icon "button" at bounding box center [604, 132] width 6 height 6
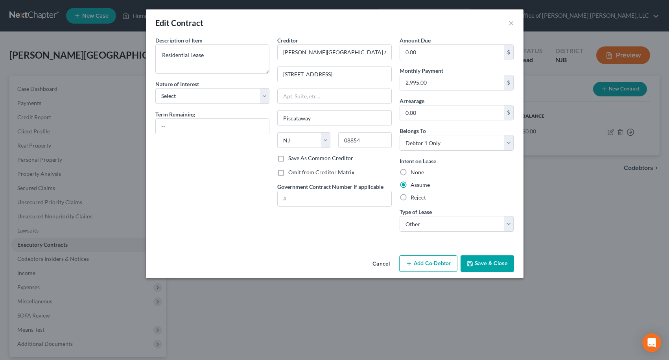
click at [499, 264] on button "Save & Close" at bounding box center [486, 263] width 53 height 17
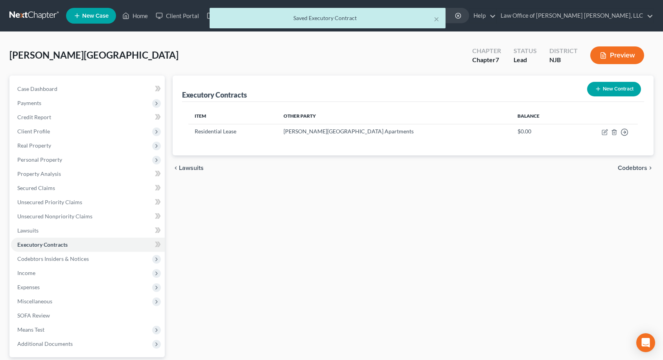
click at [638, 167] on span "Codebtors" at bounding box center [632, 168] width 29 height 6
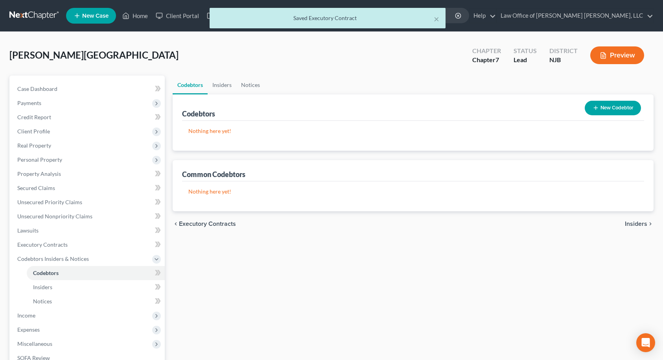
click at [635, 225] on span "Insiders" at bounding box center [636, 224] width 22 height 6
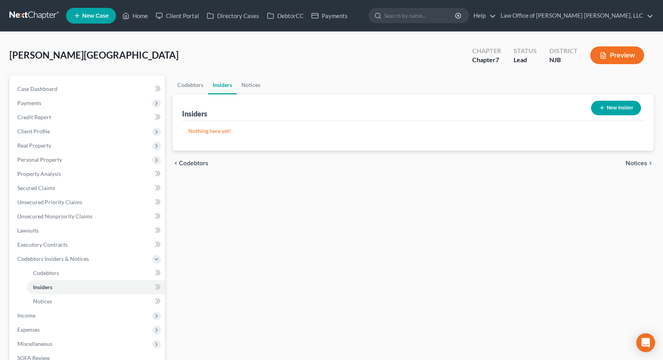
click at [643, 162] on span "Notices" at bounding box center [636, 163] width 22 height 6
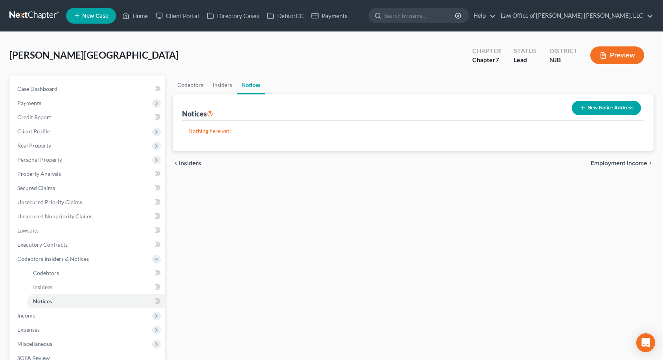
click at [632, 161] on span "Employment Income" at bounding box center [618, 163] width 57 height 6
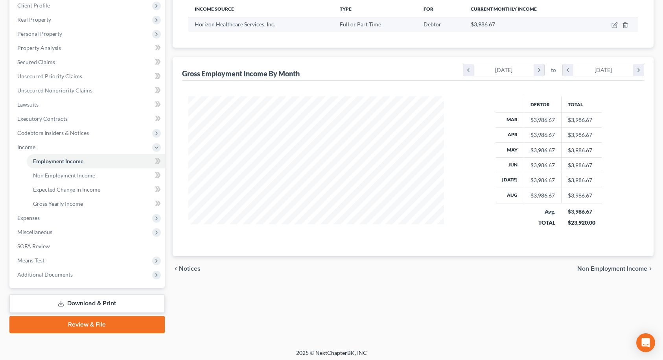
scroll to position [129, 0]
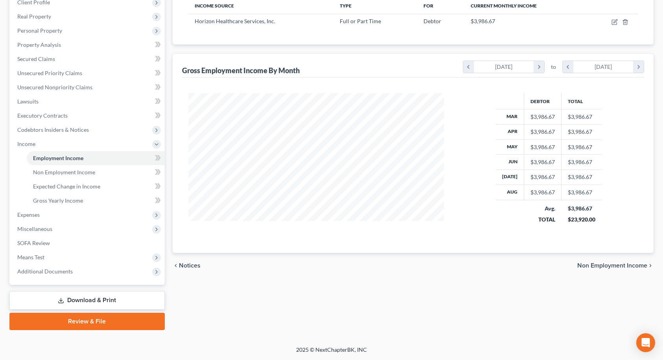
click at [638, 267] on span "Non Employment Income" at bounding box center [612, 265] width 70 height 6
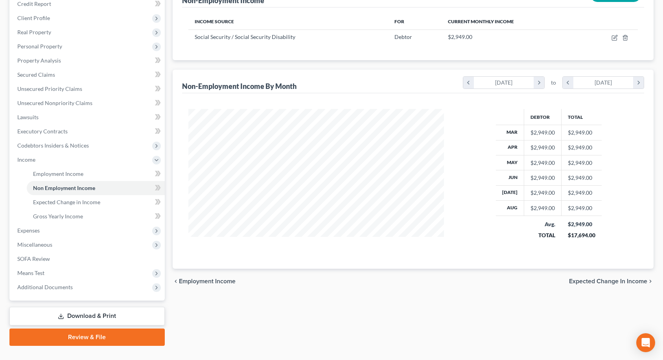
scroll to position [129, 0]
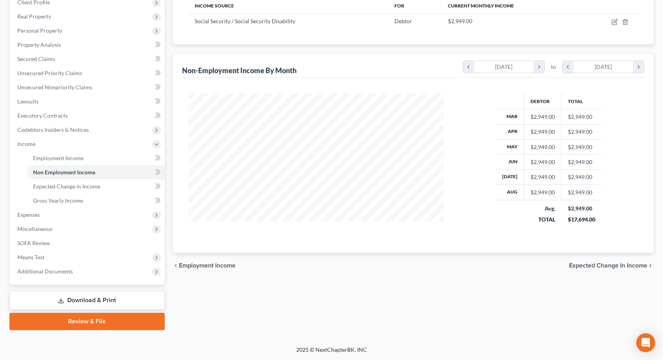
click at [630, 268] on span "Expected Change in Income" at bounding box center [608, 265] width 78 height 6
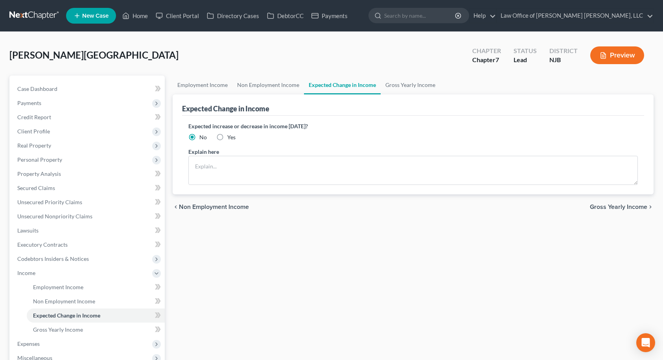
click at [616, 205] on span "Gross Yearly Income" at bounding box center [618, 207] width 57 height 6
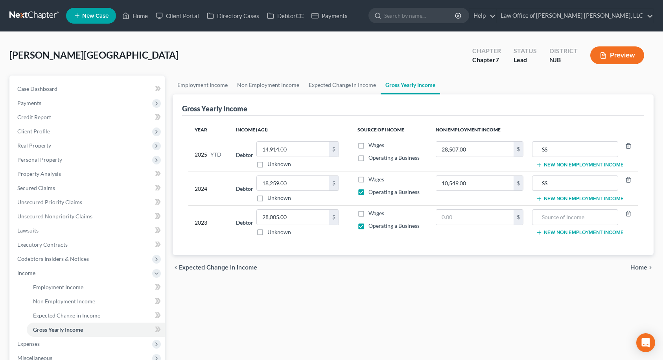
click at [368, 144] on label "Wages" at bounding box center [376, 145] width 16 height 8
click at [371, 144] on input "Wages" at bounding box center [373, 143] width 5 height 5
click at [643, 266] on span "Home" at bounding box center [638, 267] width 17 height 6
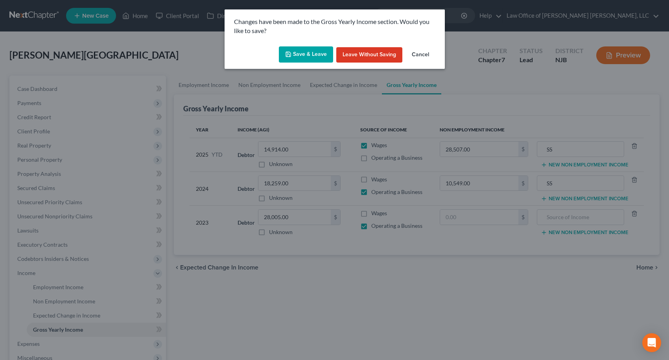
click at [309, 56] on button "Save & Leave" at bounding box center [306, 54] width 54 height 17
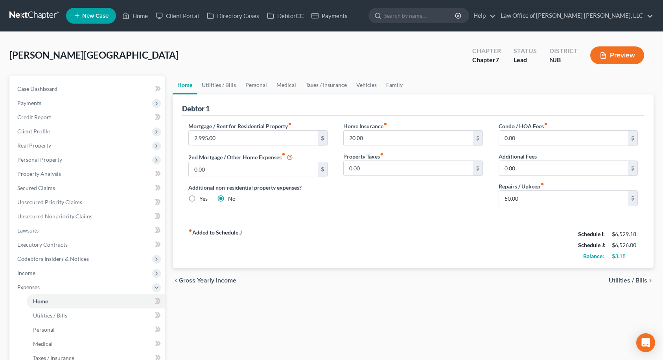
click at [637, 280] on span "Utilities / Bills" at bounding box center [627, 280] width 39 height 6
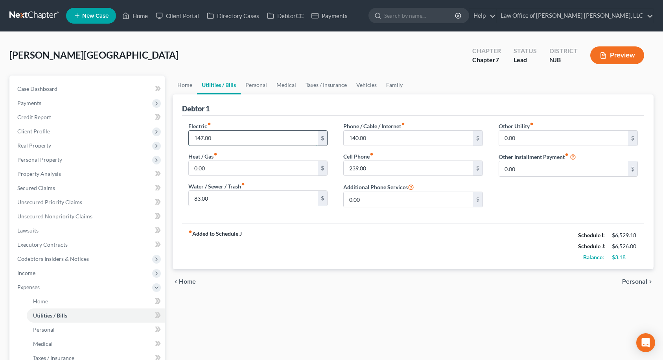
click at [252, 141] on input "147.00" at bounding box center [253, 137] width 129 height 15
click at [636, 283] on span "Personal" at bounding box center [634, 281] width 25 height 6
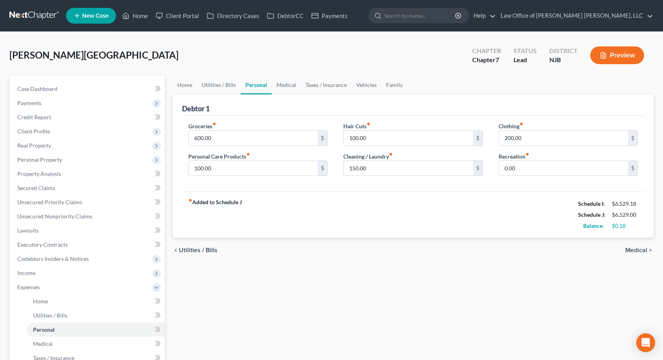
click at [640, 248] on span "Medical" at bounding box center [636, 250] width 22 height 6
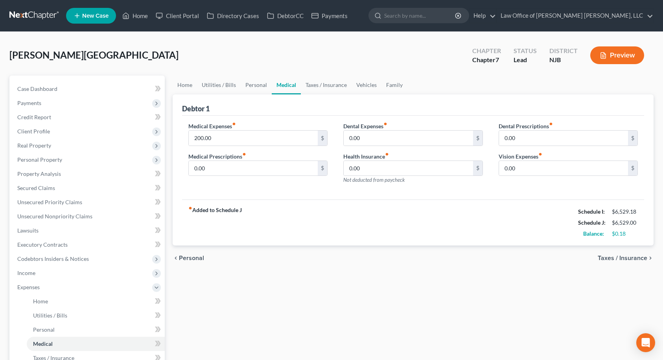
click at [638, 258] on span "Taxes / Insurance" at bounding box center [622, 258] width 50 height 6
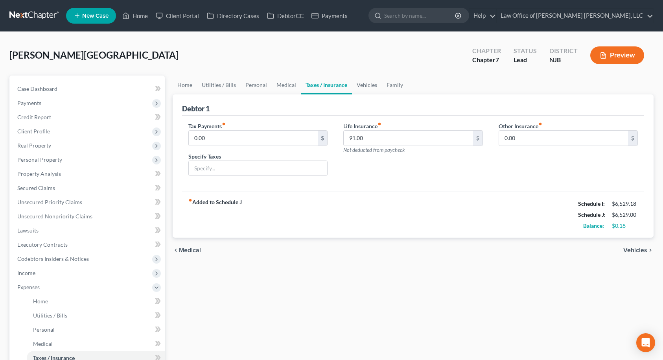
click at [639, 250] on span "Vehicles" at bounding box center [635, 250] width 24 height 6
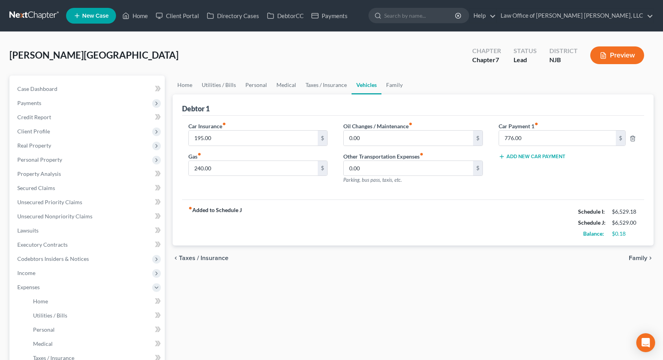
click at [637, 257] on span "Family" at bounding box center [638, 258] width 18 height 6
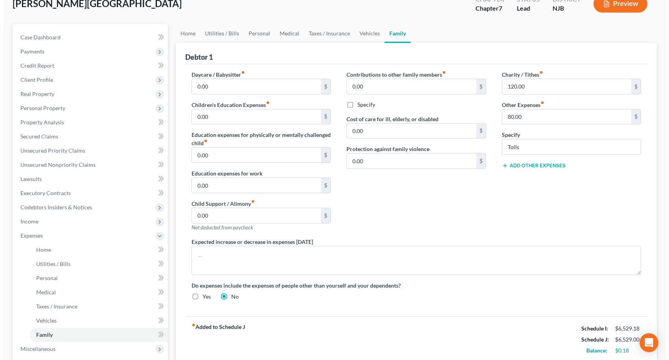
scroll to position [157, 0]
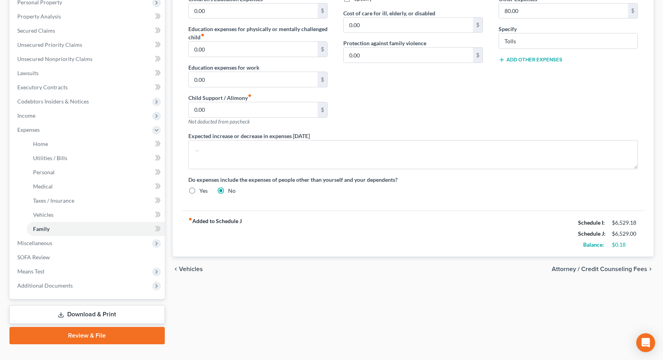
click at [619, 269] on span "Attorney / Credit Counseling Fees" at bounding box center [599, 269] width 96 height 6
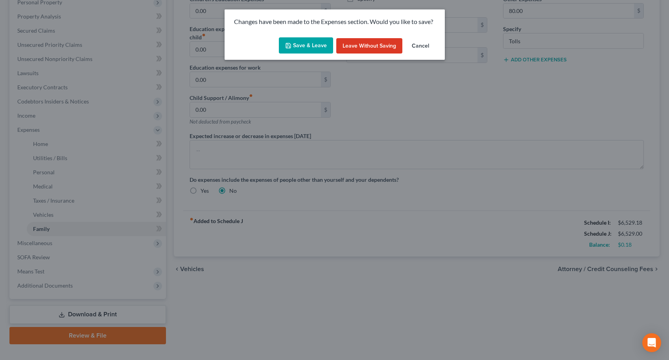
click at [316, 46] on button "Save & Leave" at bounding box center [306, 45] width 54 height 17
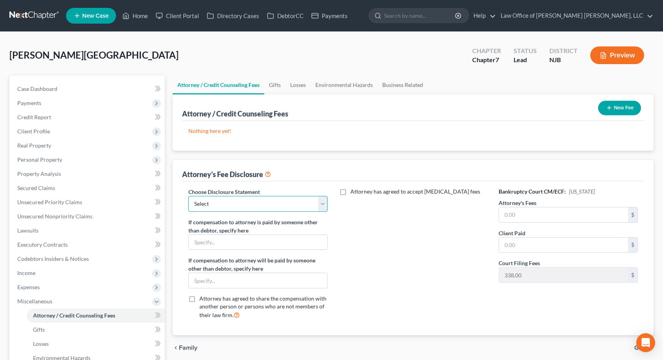
click at [274, 208] on select "Select PA - 13 NJ - 7 PA - 7 DISCLOSURE OF COMPENSATION OF ATTORNEY FOR DEBTOR" at bounding box center [258, 204] width 140 height 16
click at [188, 196] on select "Select PA - 13 NJ - 7 PA - 7 DISCLOSURE OF COMPENSATION OF ATTORNEY FOR DEBTOR" at bounding box center [258, 204] width 140 height 16
click at [505, 212] on input "text" at bounding box center [563, 214] width 129 height 15
click at [454, 249] on div "Attorney has agreed to accept [MEDICAL_DATA] fees" at bounding box center [412, 256] width 155 height 138
click at [618, 112] on button "New Fee" at bounding box center [619, 108] width 43 height 15
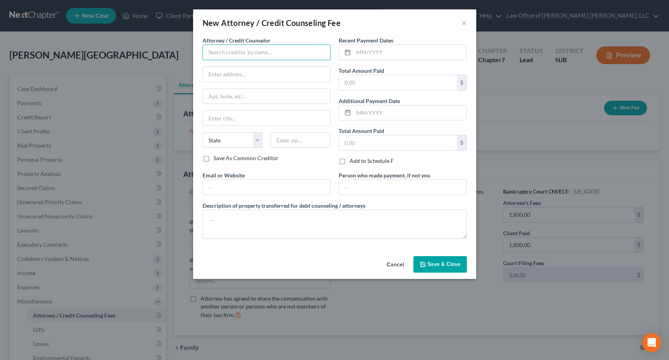
click at [250, 53] on input "text" at bounding box center [266, 52] width 128 height 16
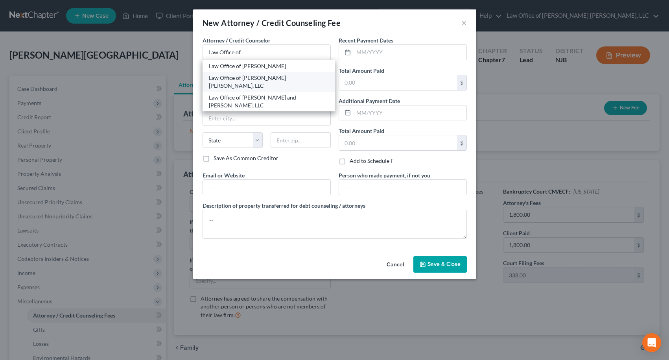
click at [257, 79] on div "Law Office of [PERSON_NAME] [PERSON_NAME], LLC" at bounding box center [268, 82] width 119 height 16
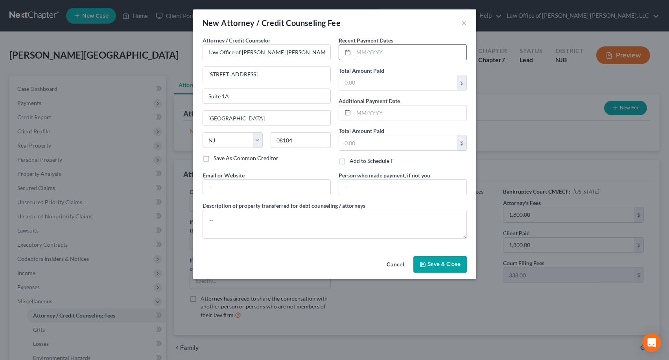
click at [374, 56] on input "text" at bounding box center [409, 52] width 113 height 15
click at [376, 88] on input "text" at bounding box center [398, 82] width 118 height 15
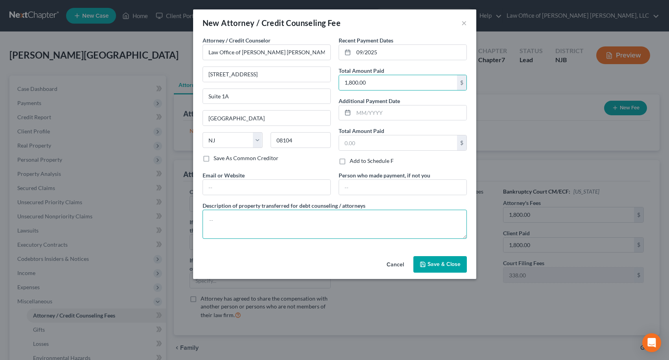
click at [380, 226] on textarea at bounding box center [334, 224] width 264 height 29
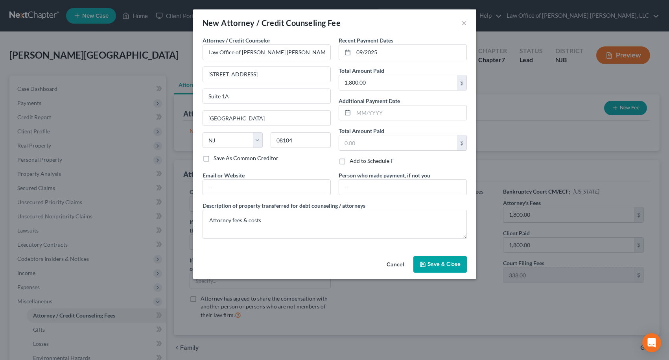
click at [443, 267] on button "Save & Close" at bounding box center [439, 264] width 53 height 17
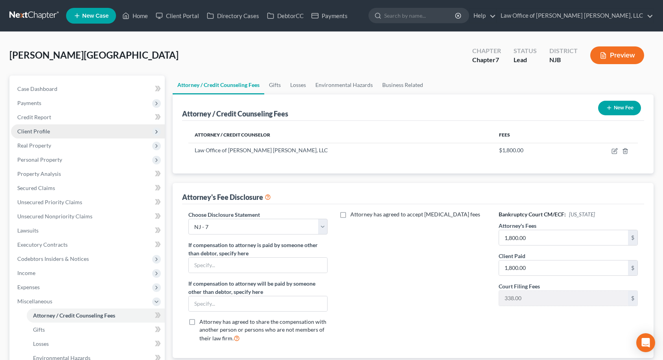
click at [23, 130] on span "Client Profile" at bounding box center [33, 131] width 33 height 7
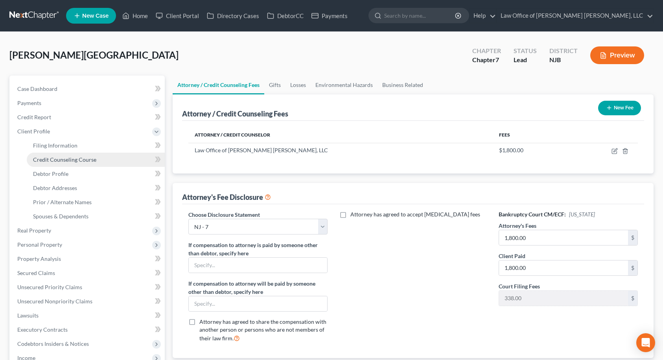
click at [37, 157] on span "Credit Counseling Course" at bounding box center [64, 159] width 63 height 7
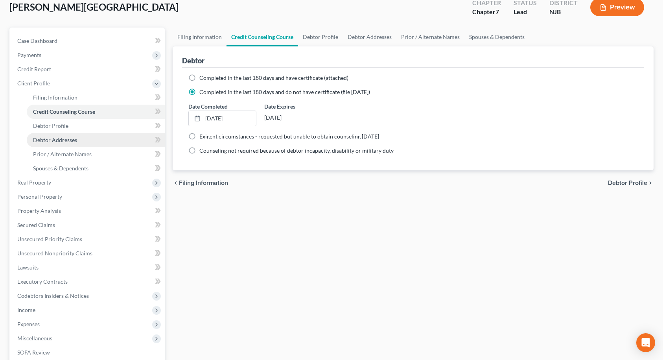
scroll to position [157, 0]
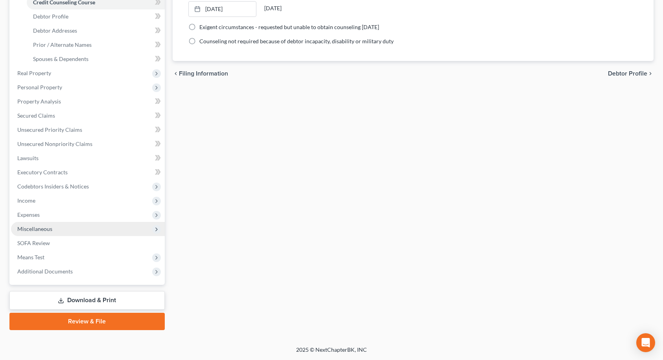
click at [38, 228] on span "Miscellaneous" at bounding box center [34, 228] width 35 height 7
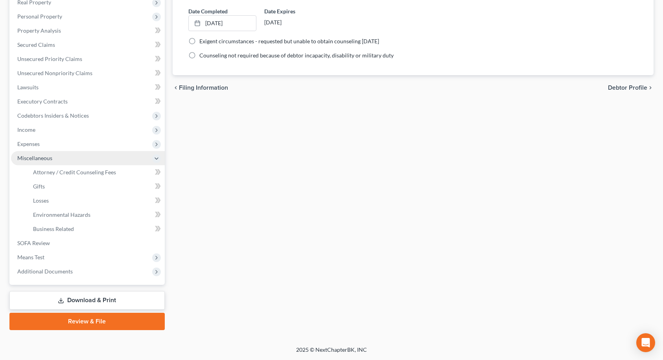
scroll to position [143, 0]
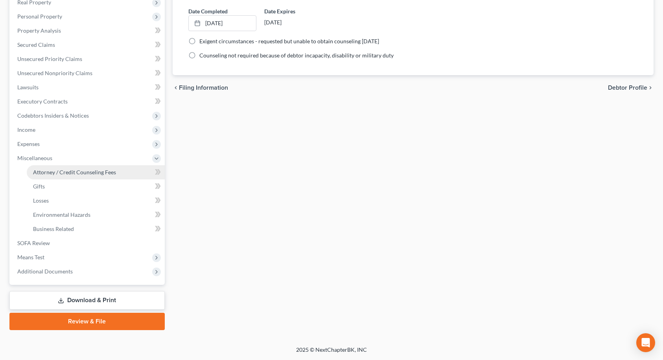
click at [56, 173] on span "Attorney / Credit Counseling Fees" at bounding box center [74, 172] width 83 height 7
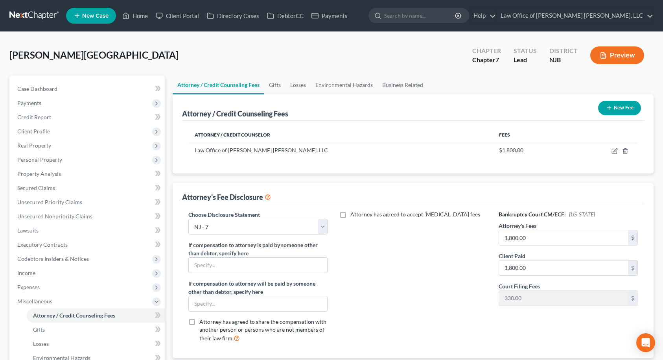
click at [621, 110] on button "New Fee" at bounding box center [619, 108] width 43 height 15
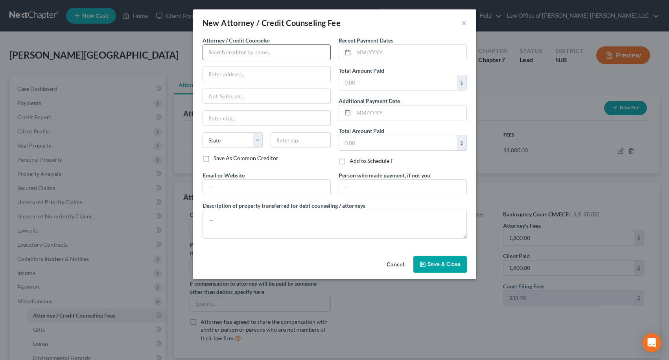
click at [281, 60] on div "Attorney / Credit Counselor * State [US_STATE] AK AR AZ CA CO [GEOGRAPHIC_DATA]…" at bounding box center [266, 95] width 128 height 118
click at [281, 58] on input "text" at bounding box center [266, 52] width 128 height 16
click at [262, 79] on div "MoneySharp Credit Counseling Inc." at bounding box center [252, 78] width 86 height 8
click at [384, 52] on input "text" at bounding box center [409, 52] width 113 height 15
click at [387, 80] on input "text" at bounding box center [398, 82] width 118 height 15
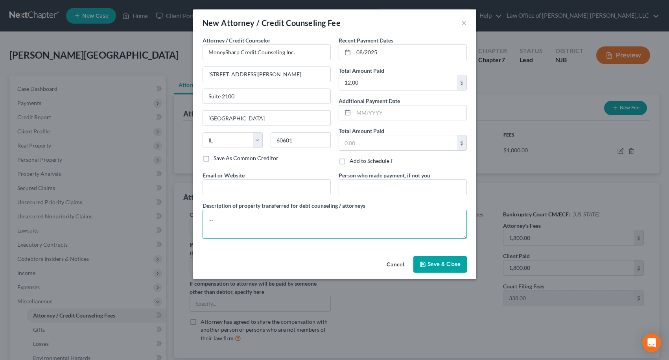
click at [334, 218] on textarea at bounding box center [334, 224] width 264 height 29
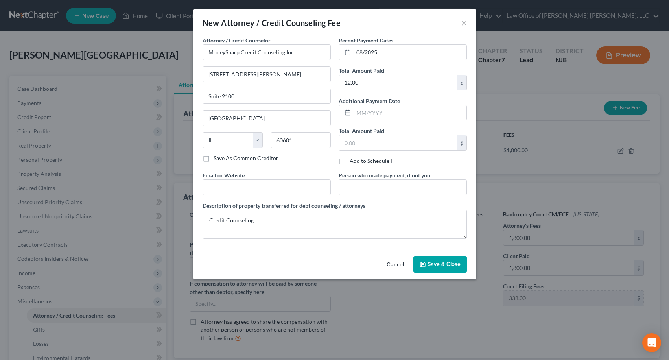
click at [452, 263] on span "Save & Close" at bounding box center [443, 264] width 33 height 7
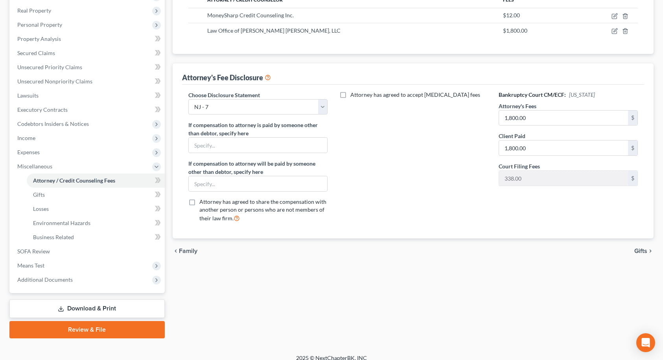
scroll to position [143, 0]
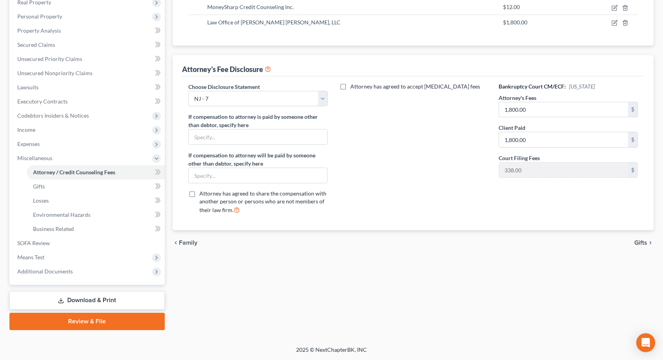
click at [640, 241] on span "Gifts" at bounding box center [640, 242] width 13 height 6
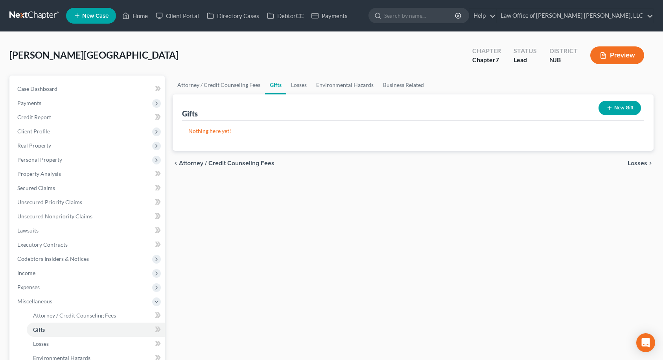
click at [635, 215] on div "Attorney / Credit Counseling Fees Gifts Losses Environmental Hazards Business R…" at bounding box center [413, 273] width 489 height 397
click at [642, 164] on span "Losses" at bounding box center [637, 163] width 20 height 6
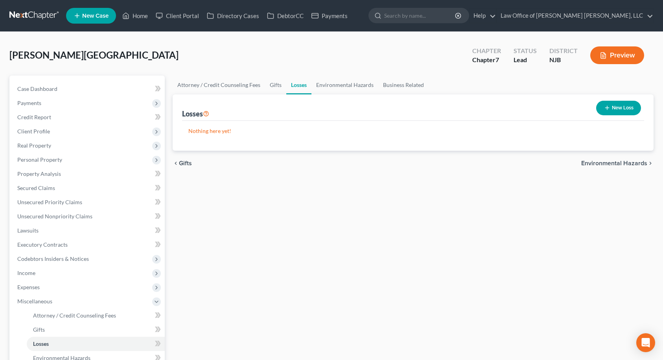
click at [632, 164] on span "Environmental Hazards" at bounding box center [614, 163] width 66 height 6
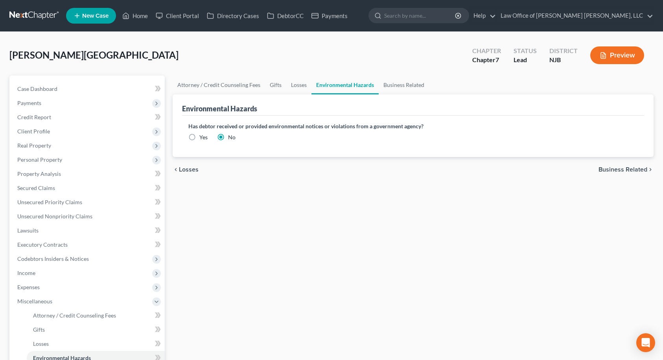
click at [627, 168] on span "Business Related" at bounding box center [622, 169] width 49 height 6
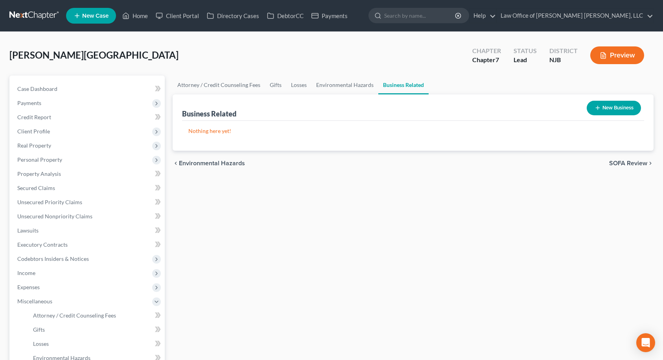
click at [631, 159] on div "chevron_left Environmental Hazards SOFA Review chevron_right" at bounding box center [413, 163] width 481 height 25
click at [632, 164] on span "SOFA Review" at bounding box center [628, 163] width 38 height 6
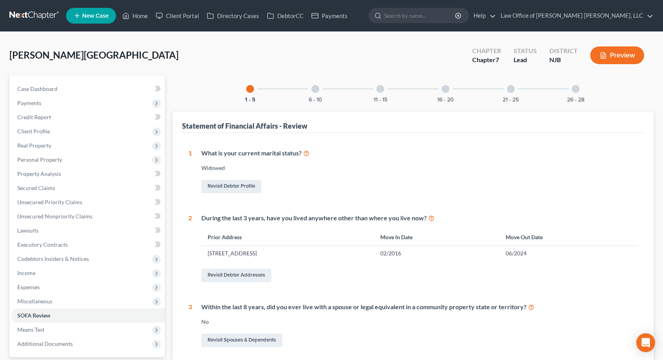
click at [314, 86] on div at bounding box center [315, 89] width 8 height 8
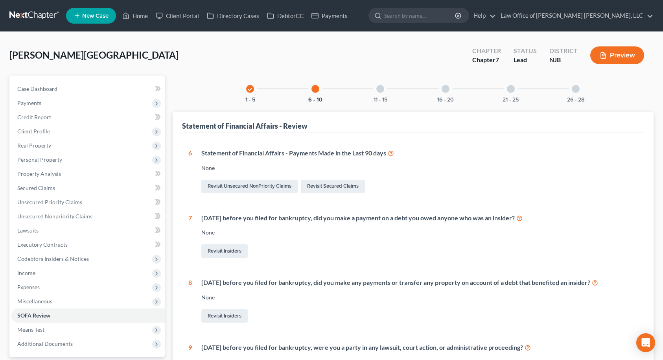
click at [380, 88] on div at bounding box center [380, 89] width 8 height 8
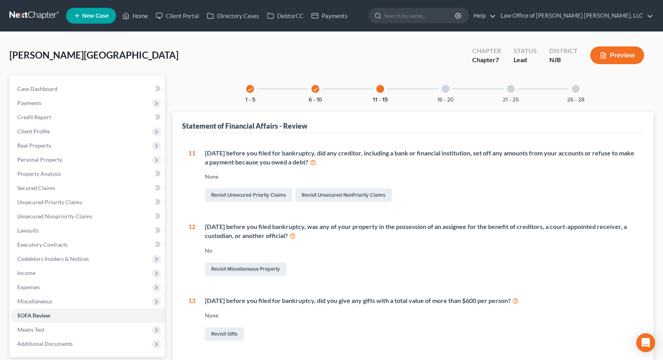
click at [446, 89] on div at bounding box center [445, 89] width 8 height 8
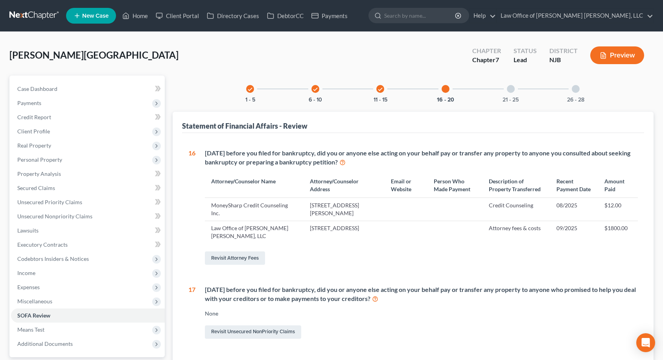
click at [511, 89] on div at bounding box center [511, 89] width 8 height 8
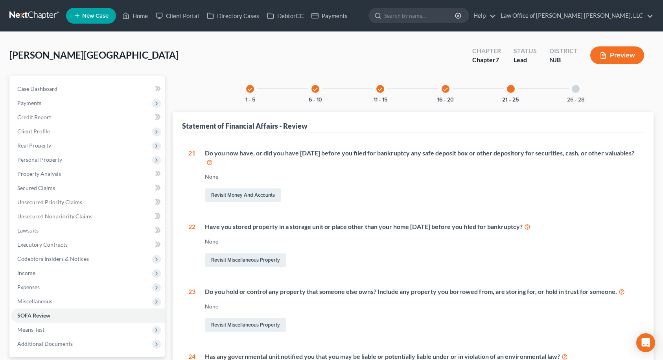
click at [578, 89] on div at bounding box center [576, 89] width 8 height 8
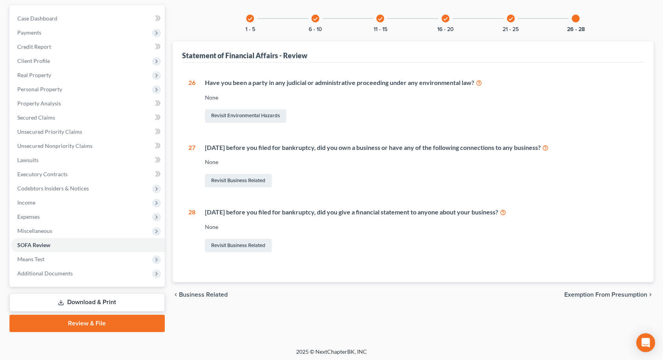
scroll to position [72, 0]
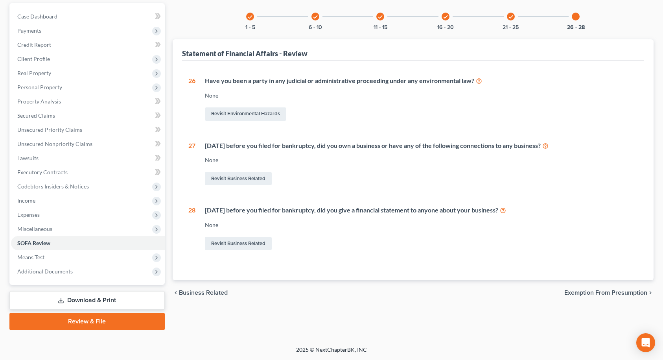
click at [637, 294] on span "Exemption from Presumption" at bounding box center [605, 292] width 83 height 6
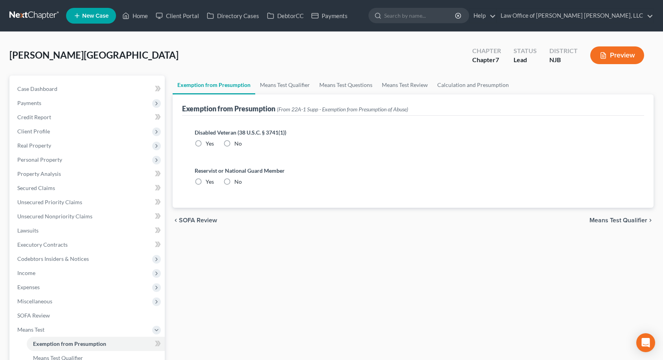
click at [234, 142] on label "No" at bounding box center [237, 144] width 7 height 8
click at [237, 142] on input "No" at bounding box center [239, 142] width 5 height 5
click at [234, 179] on label "No" at bounding box center [237, 182] width 7 height 8
click at [237, 179] on input "No" at bounding box center [239, 180] width 5 height 5
click at [616, 219] on span "Means Test Qualifier" at bounding box center [618, 220] width 58 height 6
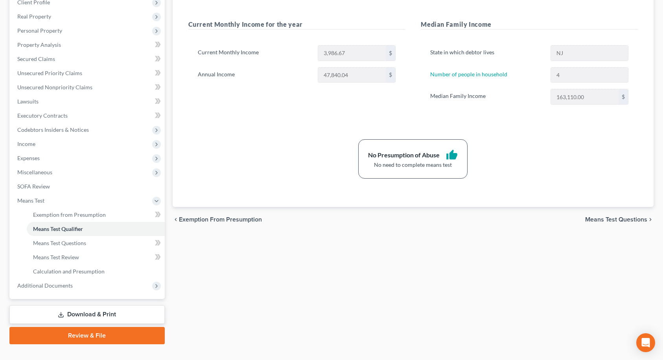
scroll to position [143, 0]
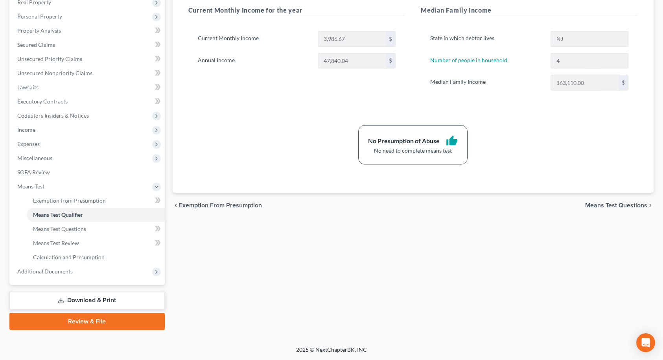
click at [605, 206] on span "Means Test Questions" at bounding box center [616, 205] width 62 height 6
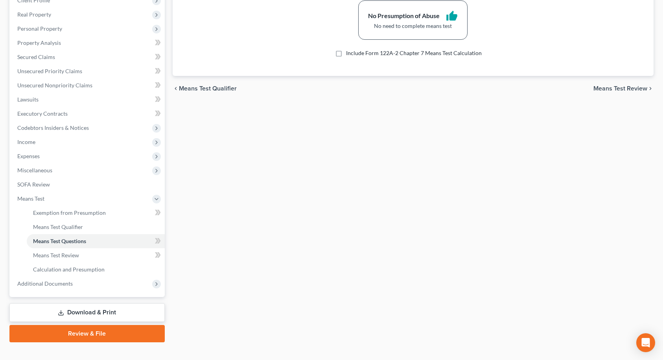
scroll to position [143, 0]
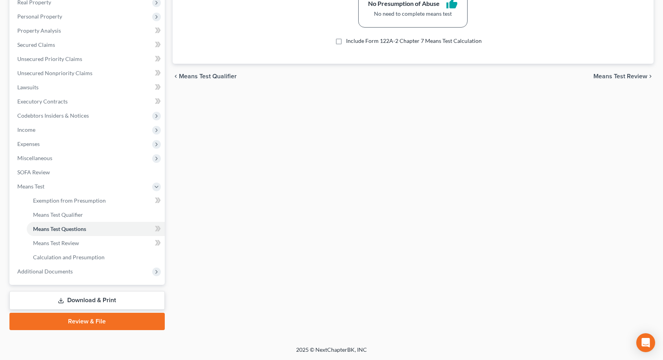
click at [92, 299] on link "Download & Print" at bounding box center [86, 300] width 155 height 18
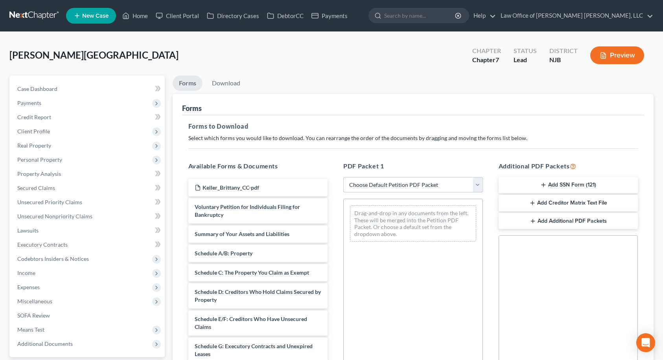
click at [358, 180] on select "Choose Default Petition PDF Packet Complete Bankruptcy Petition (all forms and …" at bounding box center [413, 185] width 140 height 16
click at [343, 177] on select "Choose Default Petition PDF Packet Complete Bankruptcy Petition (all forms and …" at bounding box center [413, 185] width 140 height 16
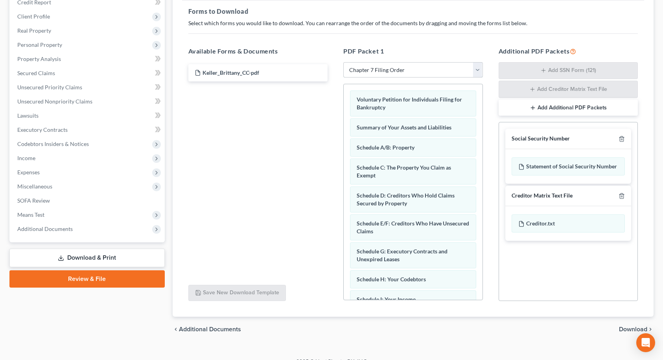
scroll to position [127, 0]
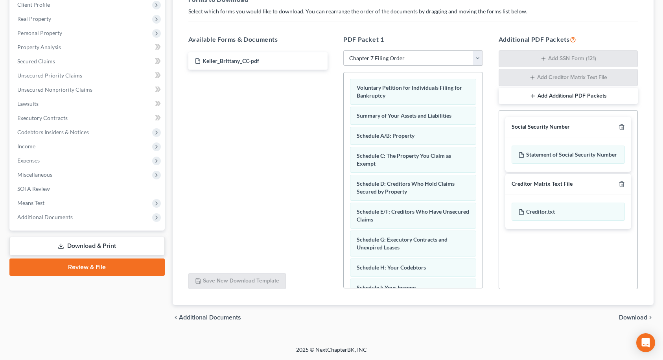
click at [640, 316] on span "Download" at bounding box center [633, 317] width 28 height 6
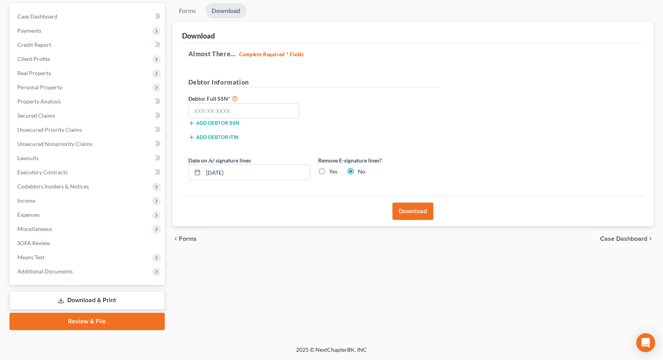
scroll to position [72, 0]
click at [239, 113] on input "text" at bounding box center [243, 111] width 111 height 16
click at [402, 213] on button "Download" at bounding box center [412, 210] width 41 height 17
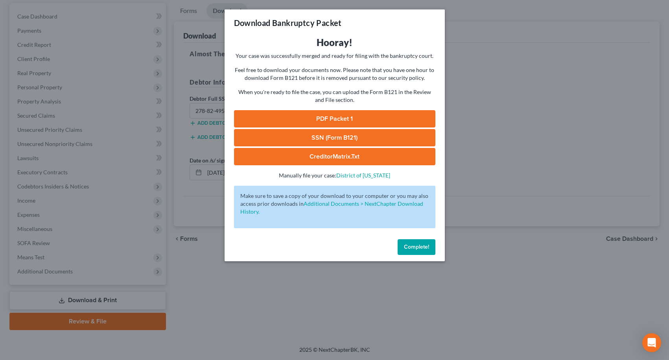
click at [355, 117] on link "PDF Packet 1" at bounding box center [334, 118] width 201 height 17
click at [289, 132] on link "SSN (Form B121)" at bounding box center [334, 137] width 201 height 17
click at [407, 246] on span "Complete!" at bounding box center [416, 246] width 25 height 7
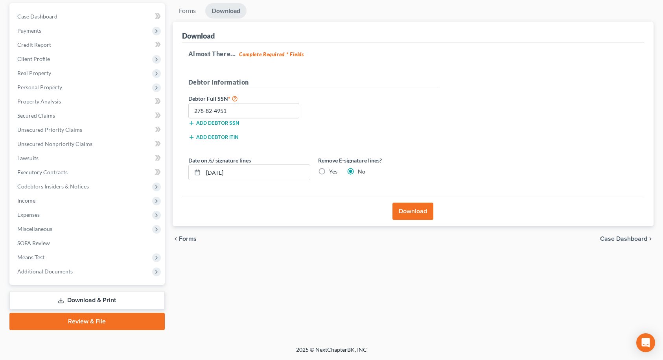
click at [101, 320] on link "Review & File" at bounding box center [86, 320] width 155 height 17
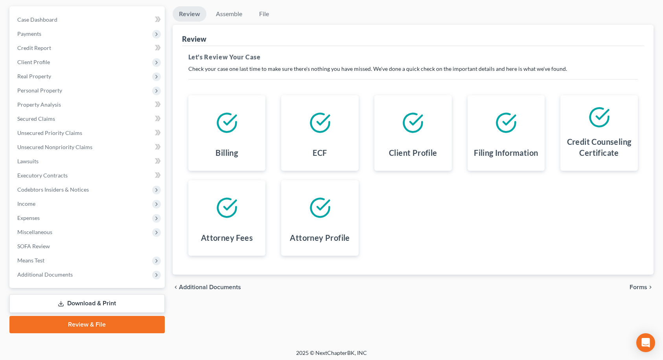
scroll to position [72, 0]
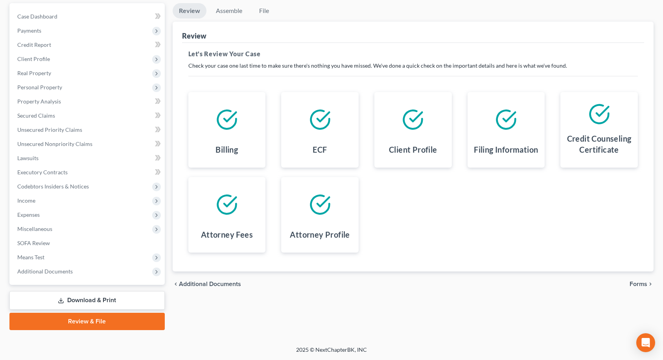
click at [631, 286] on span "Forms" at bounding box center [638, 284] width 18 height 6
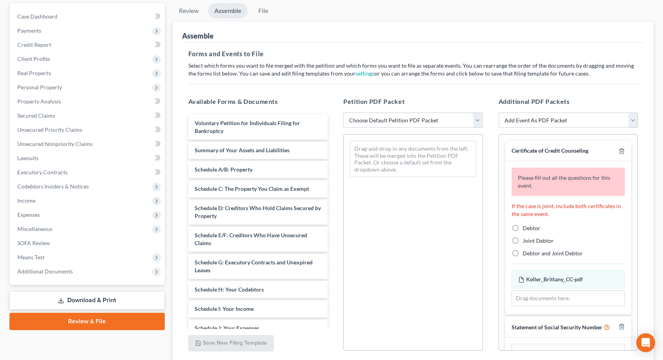
click at [428, 124] on select "Choose Default Petition PDF Packet Complete Bankruptcy Petition (all forms and …" at bounding box center [413, 120] width 140 height 16
click at [343, 112] on select "Choose Default Petition PDF Packet Complete Bankruptcy Petition (all forms and …" at bounding box center [413, 120] width 140 height 16
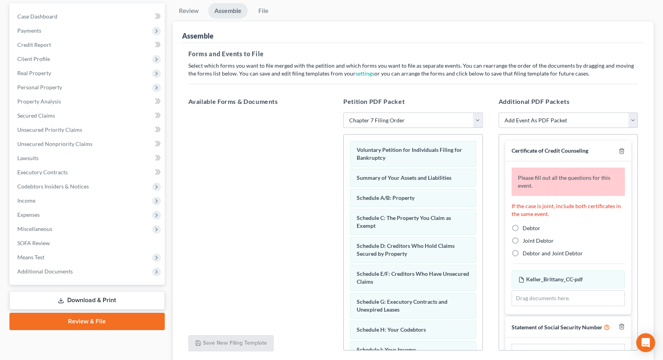
click at [522, 228] on label "Debtor" at bounding box center [531, 228] width 18 height 8
click at [526, 228] on input "Debtor" at bounding box center [528, 226] width 5 height 5
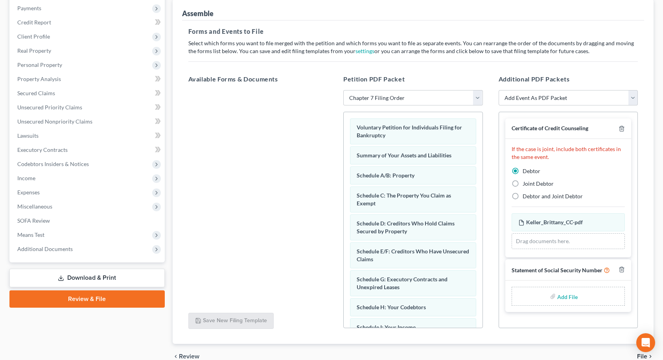
scroll to position [134, 0]
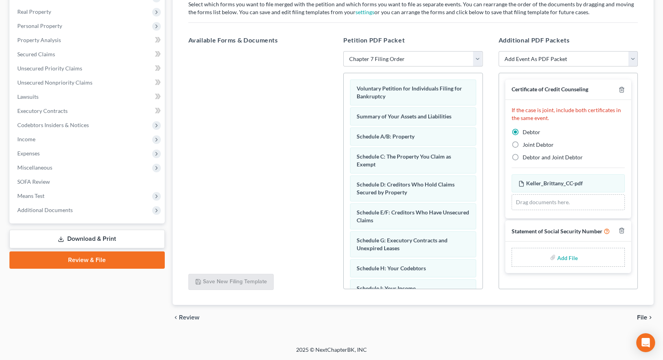
click at [573, 256] on input "file" at bounding box center [566, 257] width 19 height 14
click at [640, 316] on span "File" at bounding box center [642, 317] width 10 height 6
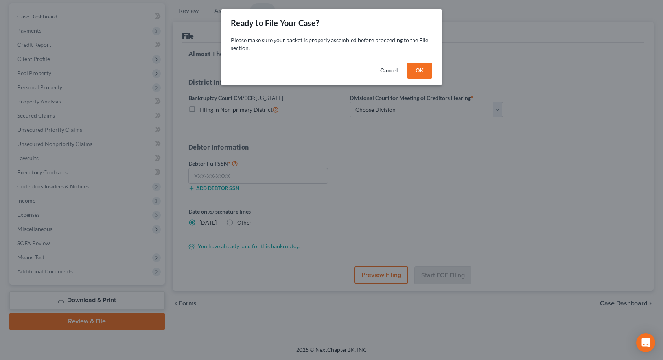
scroll to position [72, 0]
click at [428, 72] on button "OK" at bounding box center [422, 71] width 25 height 16
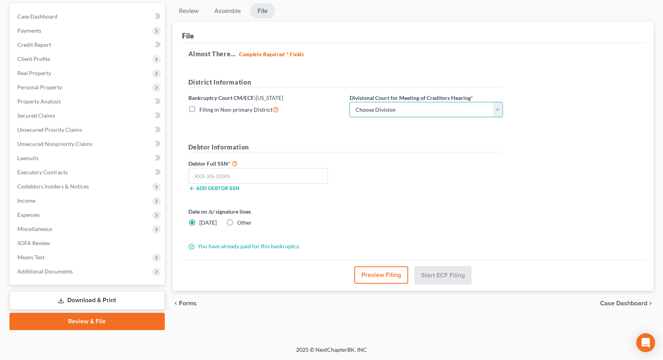
drag, startPoint x: 407, startPoint y: 104, endPoint x: 400, endPoint y: 116, distance: 14.2
click at [407, 104] on select "Choose Division [GEOGRAPHIC_DATA] [GEOGRAPHIC_DATA]/[GEOGRAPHIC_DATA] [GEOGRAPH…" at bounding box center [425, 110] width 153 height 16
click at [349, 102] on select "Choose Division [GEOGRAPHIC_DATA] [GEOGRAPHIC_DATA]/[GEOGRAPHIC_DATA] [GEOGRAPH…" at bounding box center [425, 110] width 153 height 16
click at [283, 136] on form "District Information Bankruptcy Court CM/ECF: [US_STATE] Filing in Non-primary …" at bounding box center [345, 163] width 314 height 173
click at [252, 175] on input "text" at bounding box center [258, 176] width 140 height 16
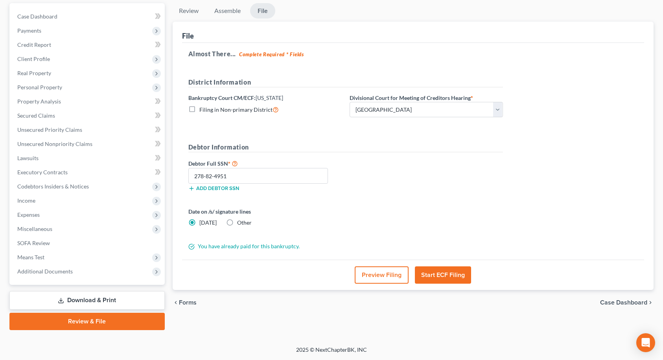
click at [452, 273] on button "Start ECF Filing" at bounding box center [443, 274] width 56 height 17
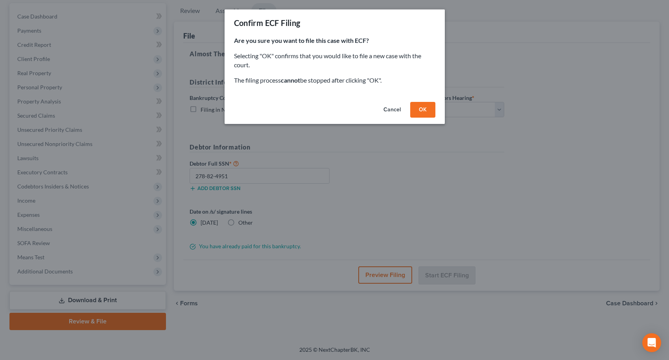
click at [425, 112] on button "OK" at bounding box center [422, 110] width 25 height 16
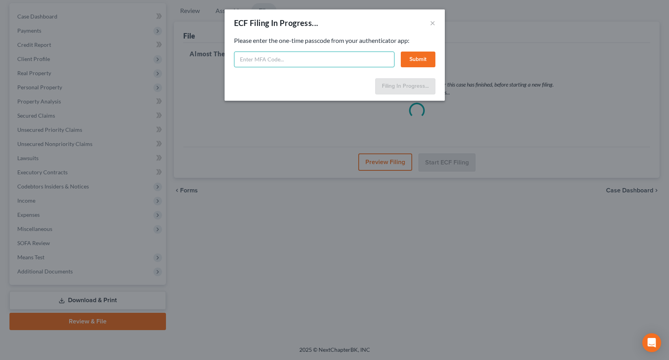
click at [310, 60] on input "text" at bounding box center [314, 59] width 160 height 16
click at [418, 62] on button "Submit" at bounding box center [418, 59] width 35 height 16
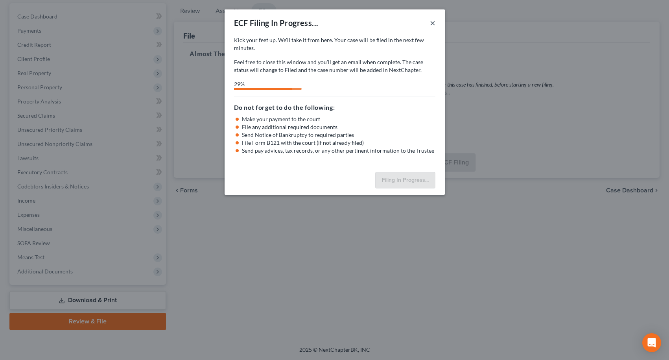
click at [432, 22] on button "×" at bounding box center [433, 22] width 6 height 9
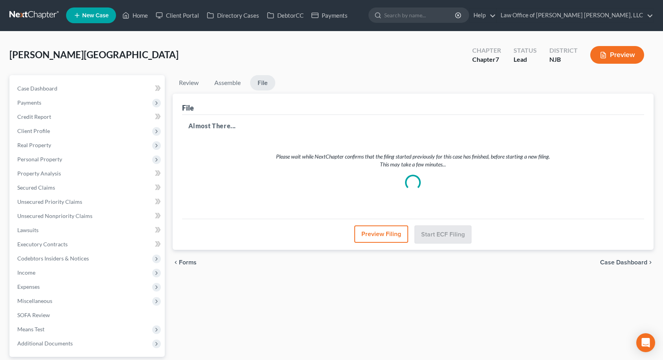
scroll to position [0, 0]
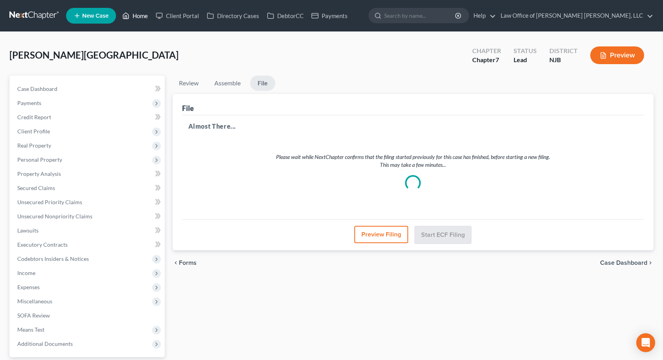
click at [142, 17] on link "Home" at bounding box center [134, 16] width 33 height 14
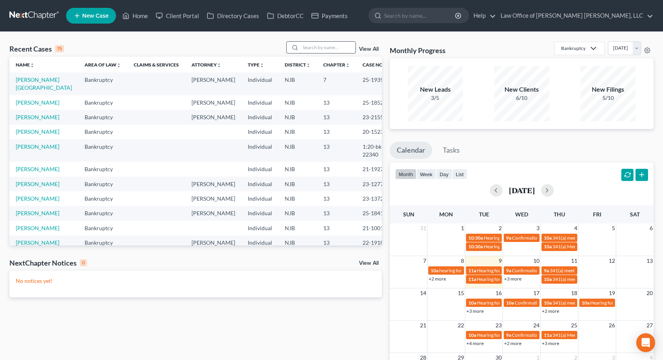
click at [305, 47] on input "search" at bounding box center [327, 47] width 55 height 11
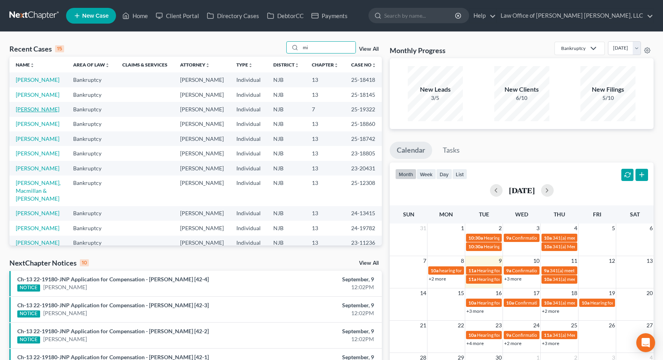
click at [51, 112] on link "[PERSON_NAME]" at bounding box center [38, 109] width 44 height 7
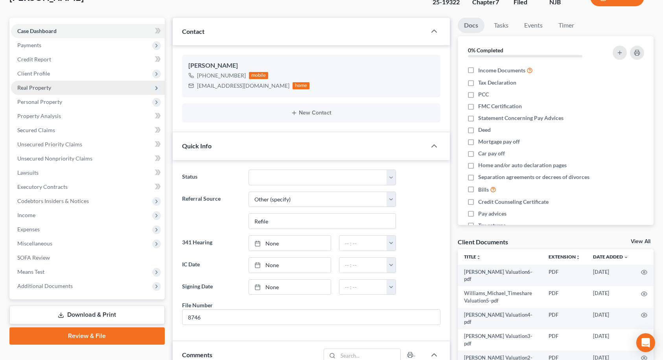
scroll to position [79, 0]
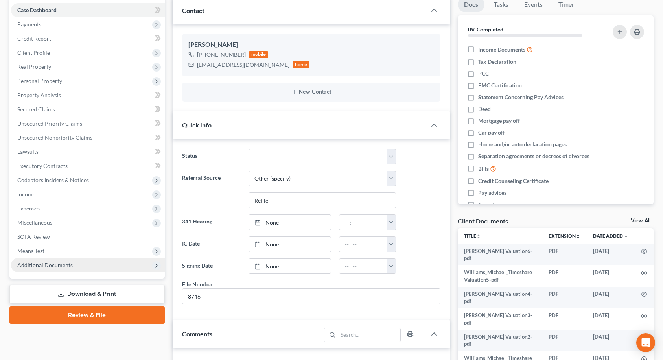
click at [91, 266] on span "Additional Documents" at bounding box center [88, 265] width 154 height 14
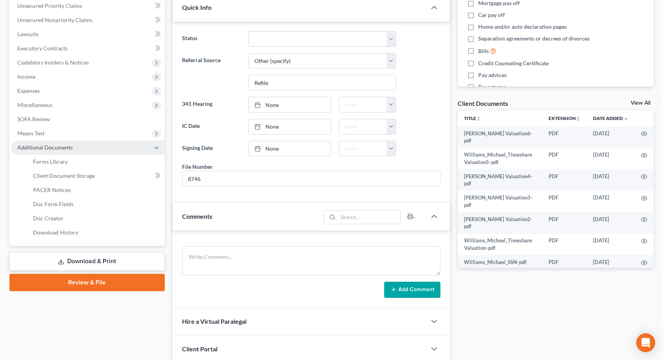
scroll to position [197, 0]
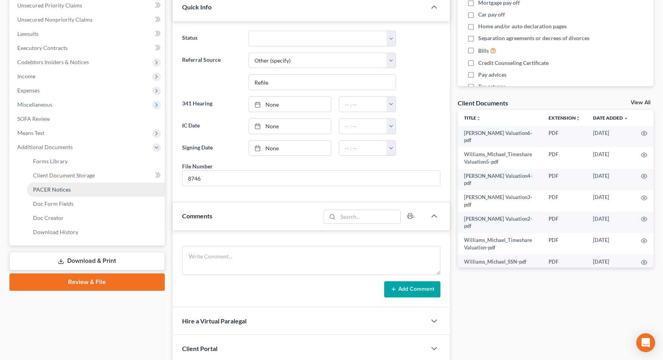
click at [64, 192] on span "PACER Notices" at bounding box center [52, 189] width 38 height 7
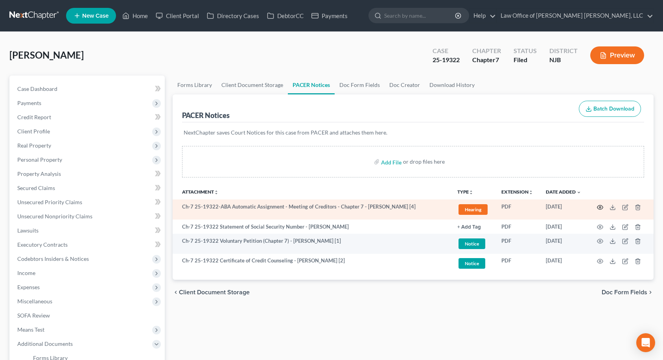
click at [599, 208] on icon "button" at bounding box center [600, 207] width 6 height 6
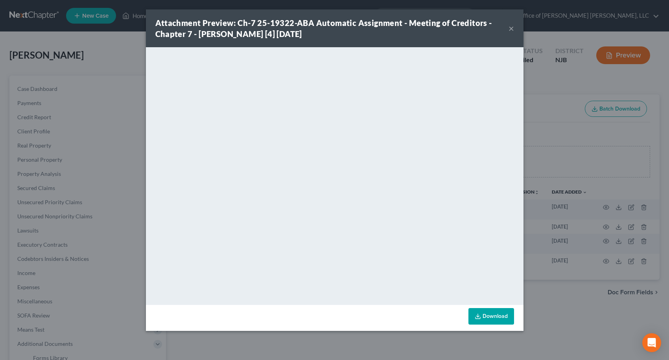
click at [511, 27] on button "×" at bounding box center [511, 28] width 6 height 9
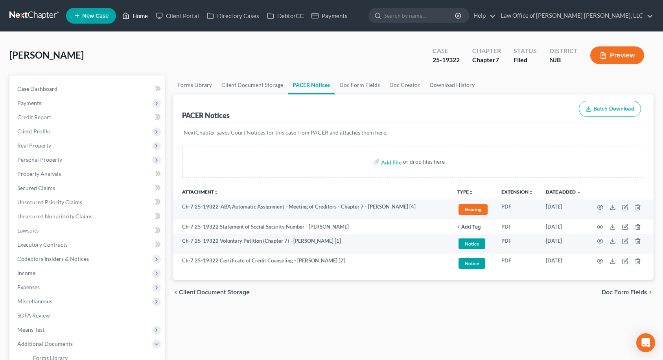
click at [134, 16] on link "Home" at bounding box center [134, 16] width 33 height 14
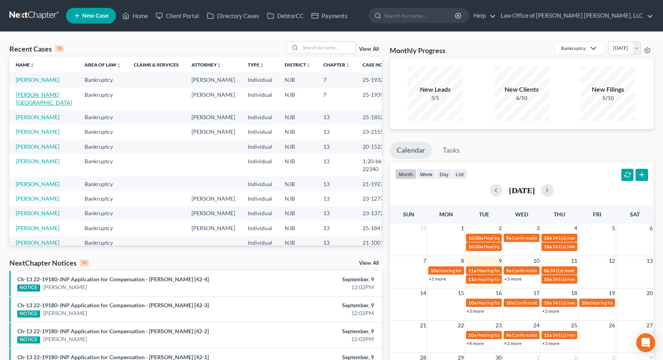
click at [35, 103] on link "[PERSON_NAME][GEOGRAPHIC_DATA]" at bounding box center [44, 98] width 56 height 15
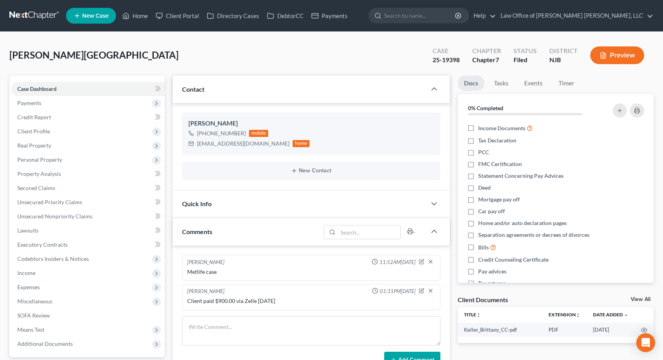
scroll to position [39, 0]
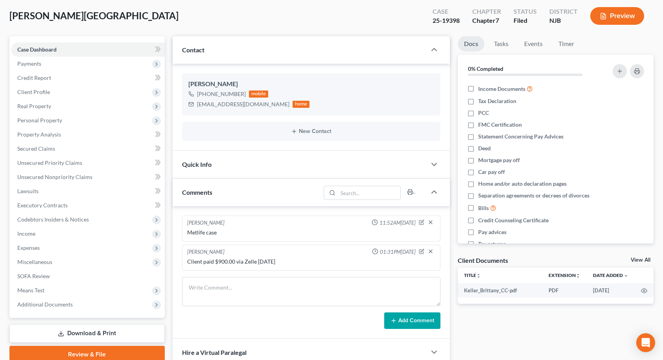
click at [222, 169] on div "Quick Info" at bounding box center [300, 164] width 254 height 27
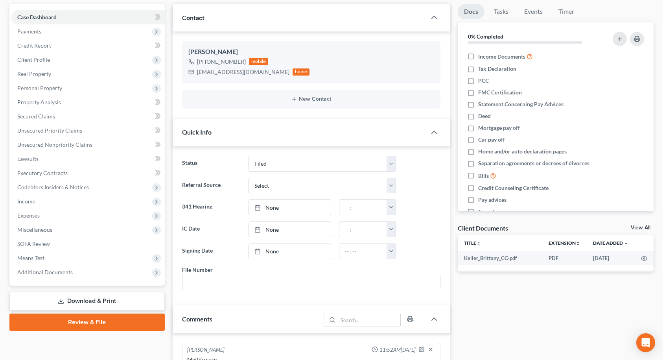
scroll to position [118, 0]
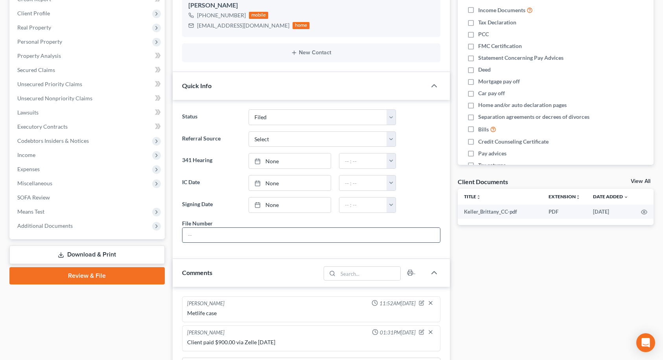
click at [214, 235] on input "text" at bounding box center [310, 235] width 257 height 15
drag, startPoint x: 290, startPoint y: 139, endPoint x: 289, endPoint y: 146, distance: 6.7
click at [290, 139] on select "Select Word Of Mouth Previous Clients Direct Mail Website Google Search Modern …" at bounding box center [321, 139] width 147 height 16
click at [248, 131] on select "Select Word Of Mouth Previous Clients Direct Mail Website Google Search Modern …" at bounding box center [321, 139] width 147 height 16
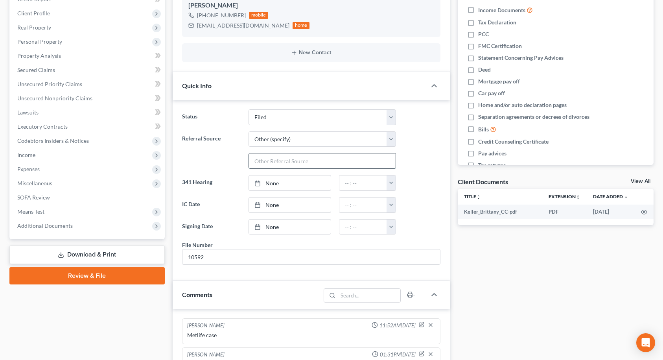
click at [292, 161] on input "text" at bounding box center [322, 160] width 147 height 15
click at [211, 159] on label "Referral Source" at bounding box center [211, 150] width 66 height 38
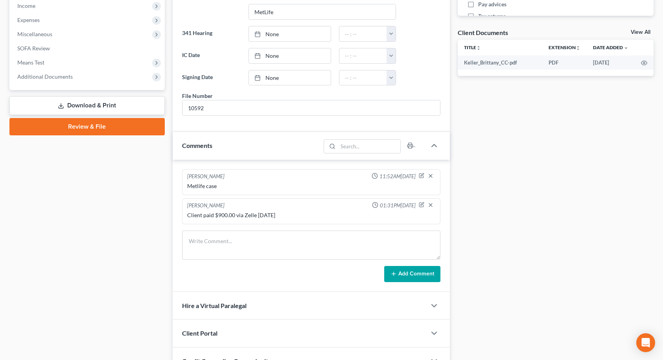
scroll to position [275, 0]
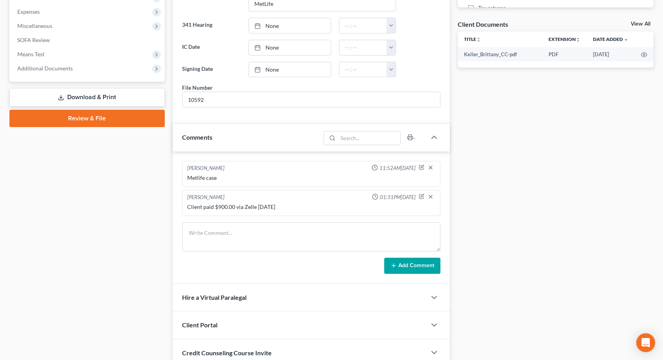
click at [136, 243] on div "Case Dashboard Payments Invoices Payments Payments Credit Report Client Profile" at bounding box center [87, 97] width 163 height 594
click at [223, 239] on textarea at bounding box center [311, 236] width 258 height 29
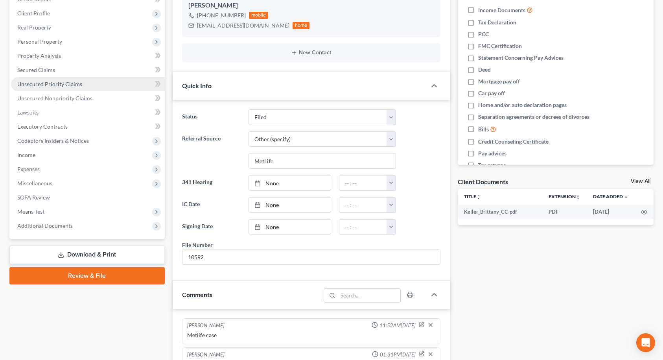
scroll to position [0, 0]
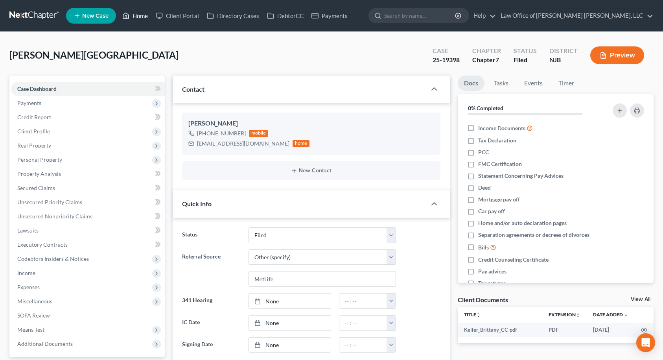
click at [134, 14] on link "Home" at bounding box center [134, 16] width 33 height 14
